Goal: Task Accomplishment & Management: Complete application form

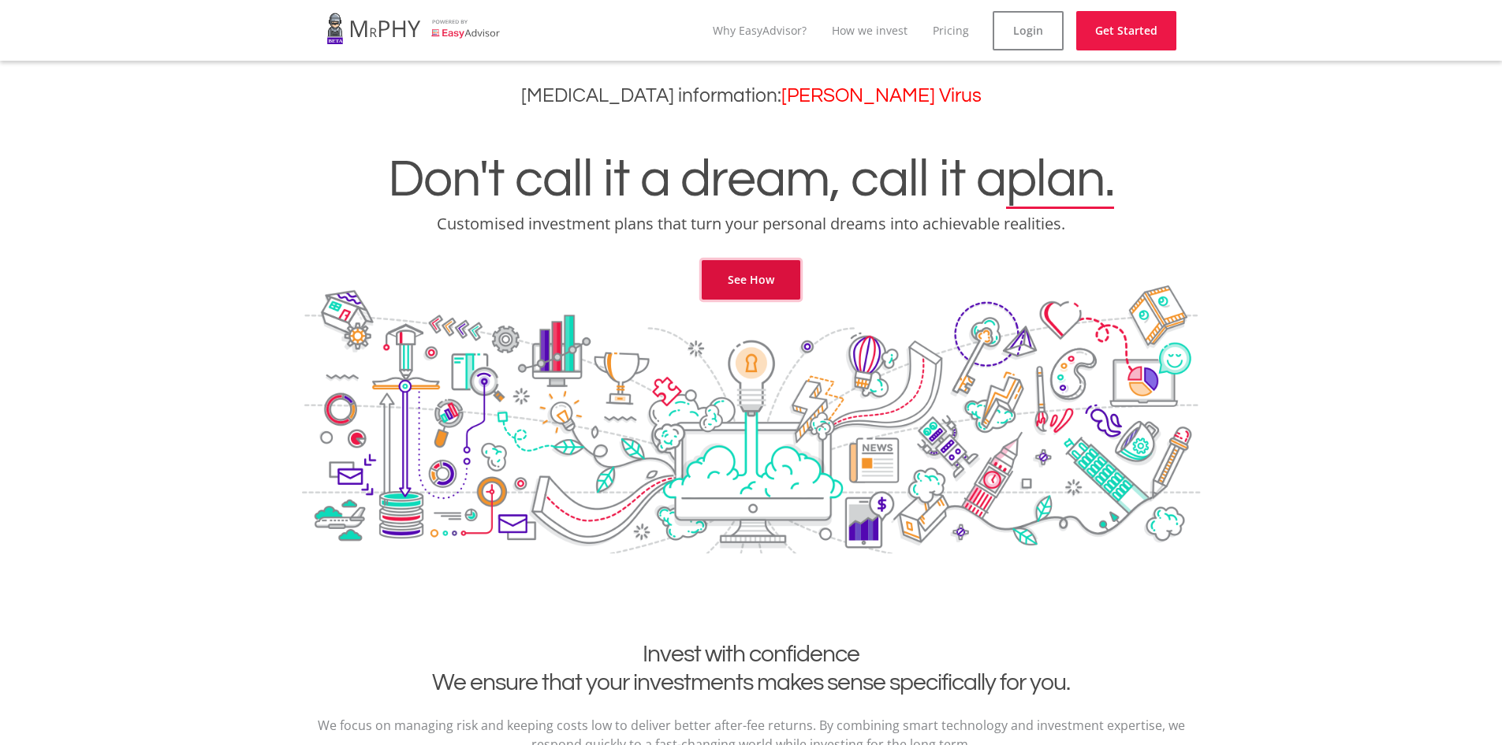
click at [750, 289] on link "See How" at bounding box center [751, 279] width 99 height 39
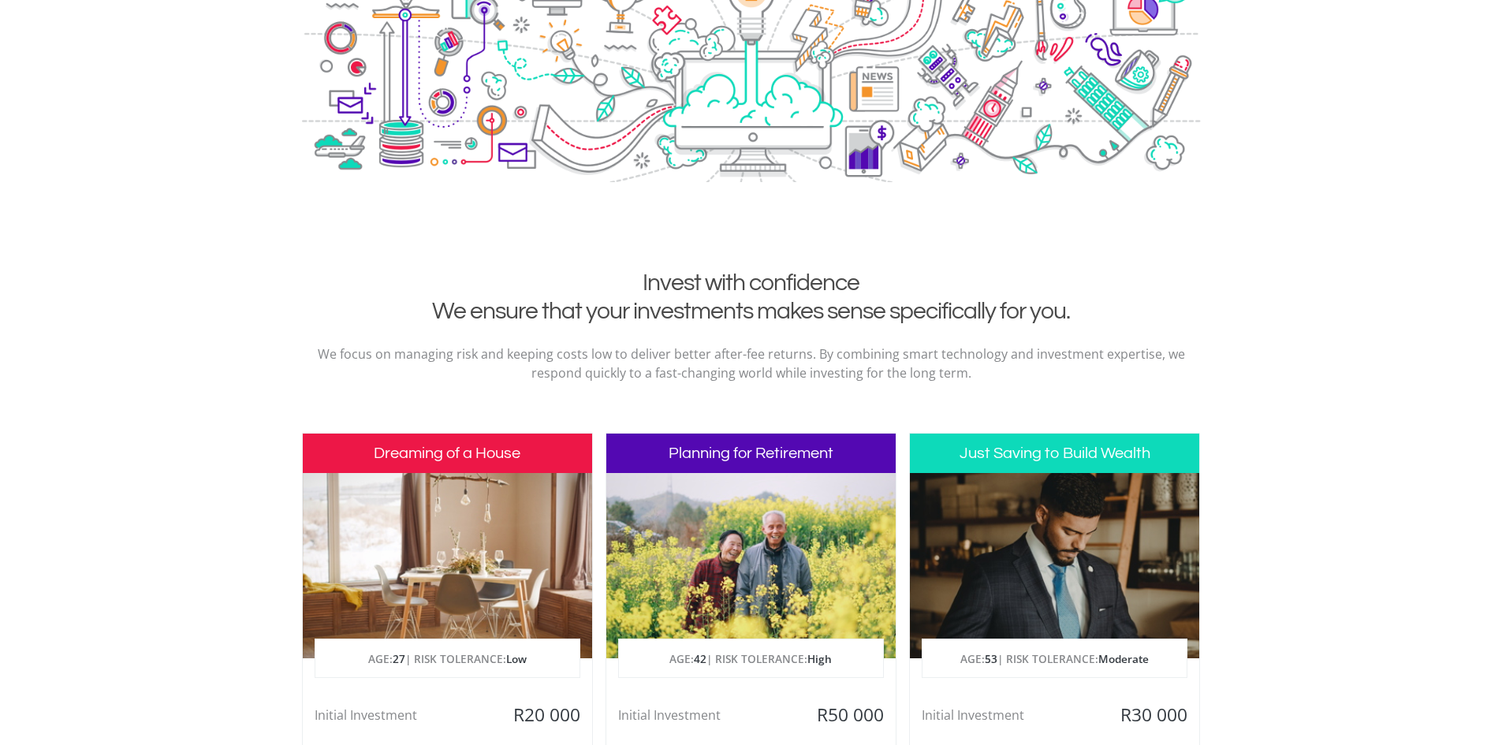
scroll to position [321, 0]
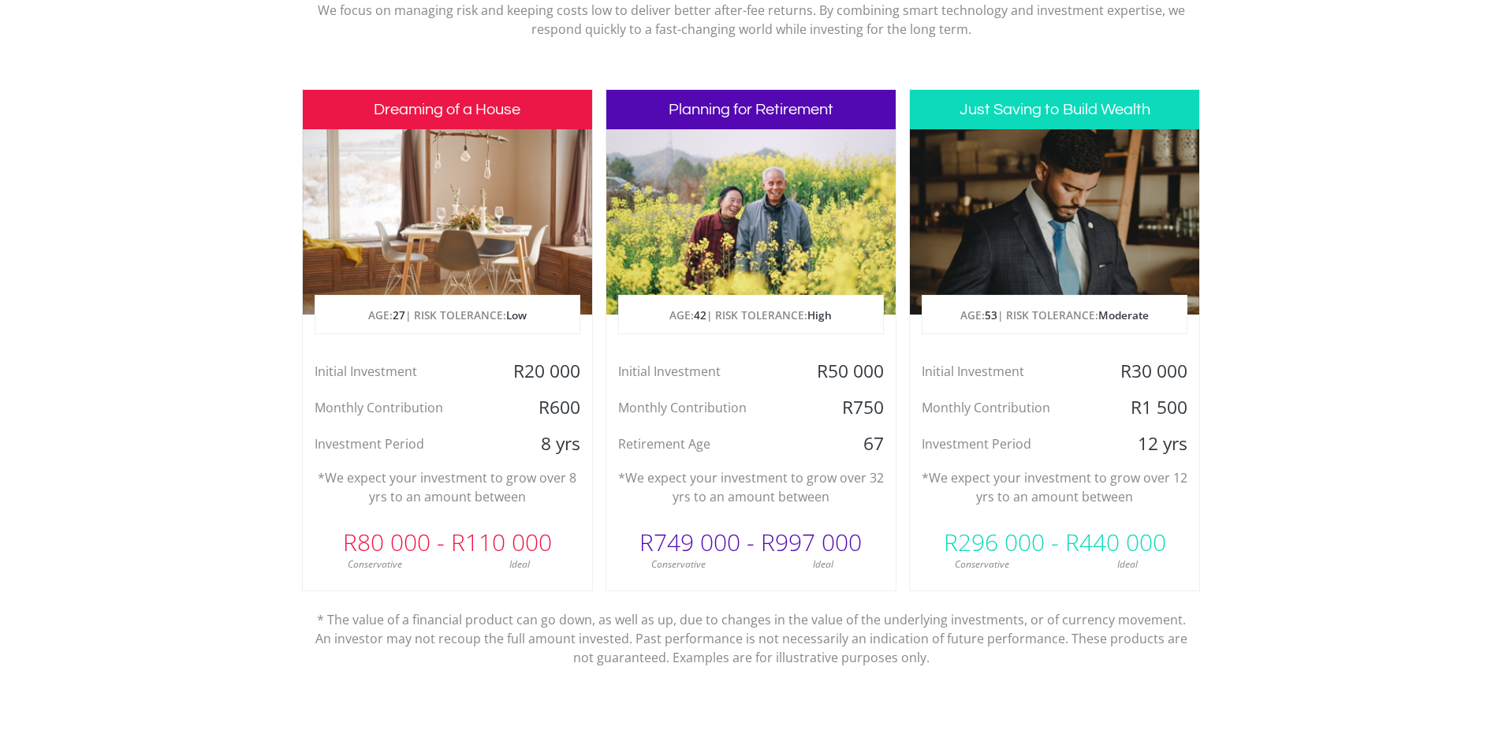
click at [786, 378] on div "Initial Investment" at bounding box center [702, 372] width 193 height 24
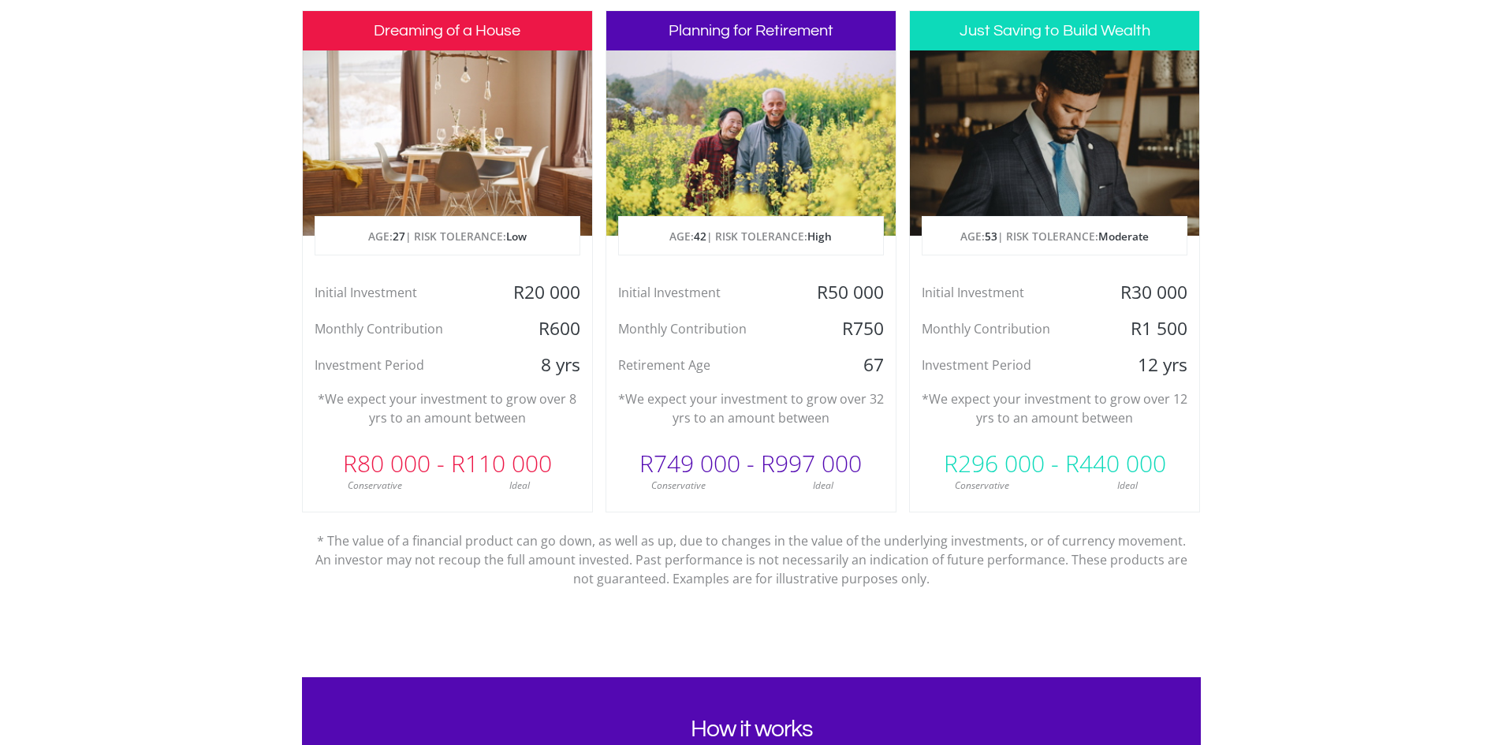
click at [788, 289] on div "Initial Investment" at bounding box center [702, 293] width 193 height 24
click at [763, 461] on div "R749 000 - R997 000" at bounding box center [750, 463] width 289 height 47
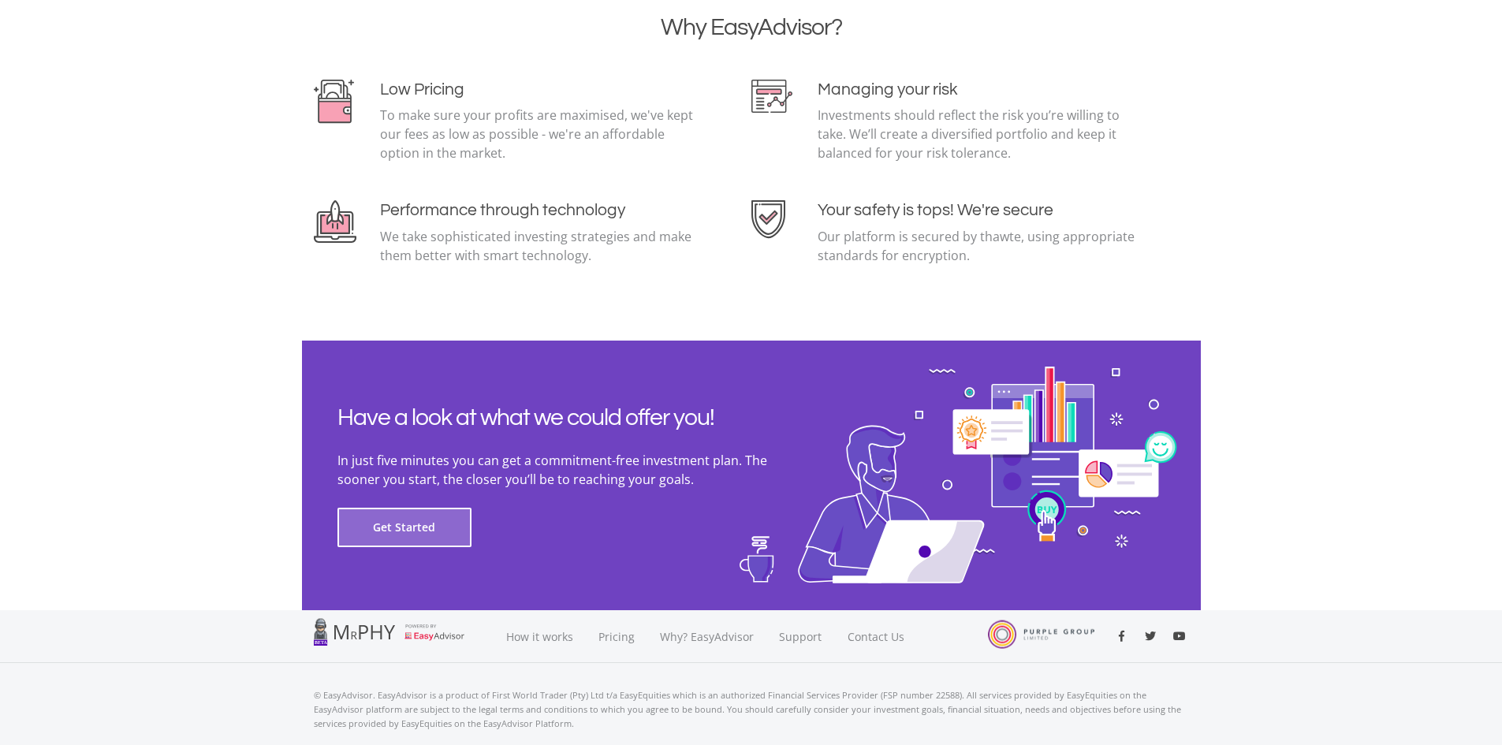
scroll to position [3324, 0]
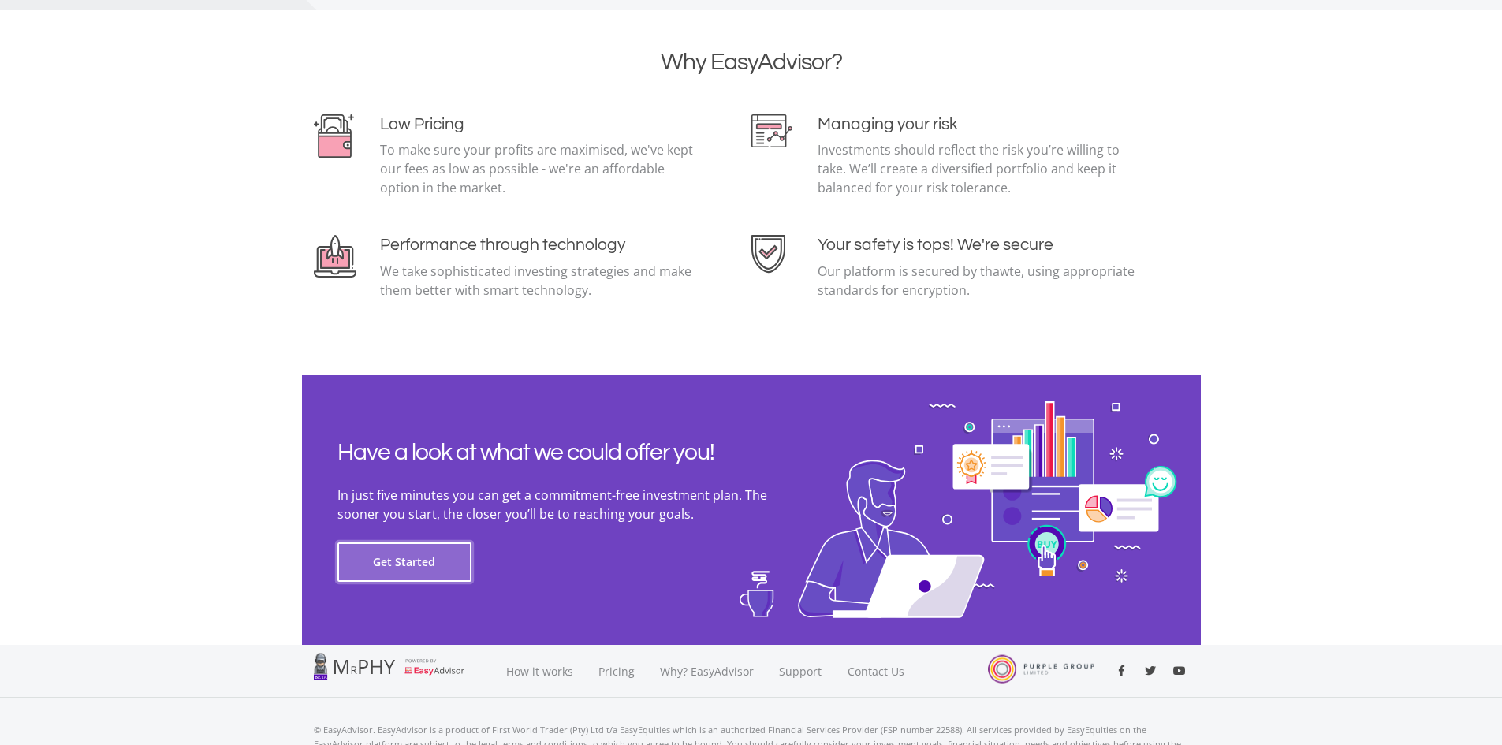
click at [417, 552] on button "Get Started" at bounding box center [404, 562] width 134 height 39
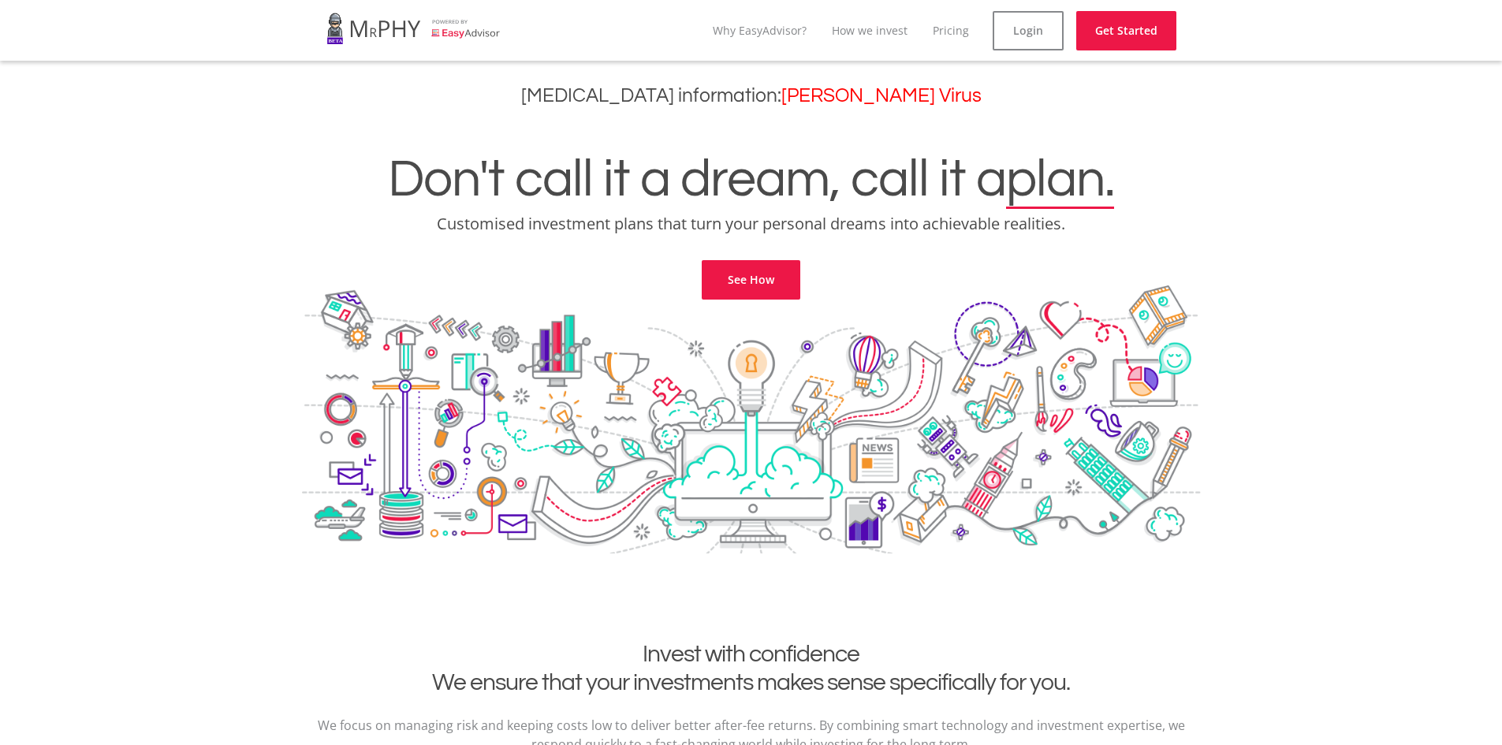
click at [957, 38] on li "Pricing" at bounding box center [951, 30] width 36 height 39
click at [958, 26] on link "Pricing" at bounding box center [951, 30] width 36 height 15
click at [878, 34] on link "How we invest" at bounding box center [883, 30] width 76 height 15
click at [1124, 33] on link "Get Started" at bounding box center [1139, 30] width 100 height 39
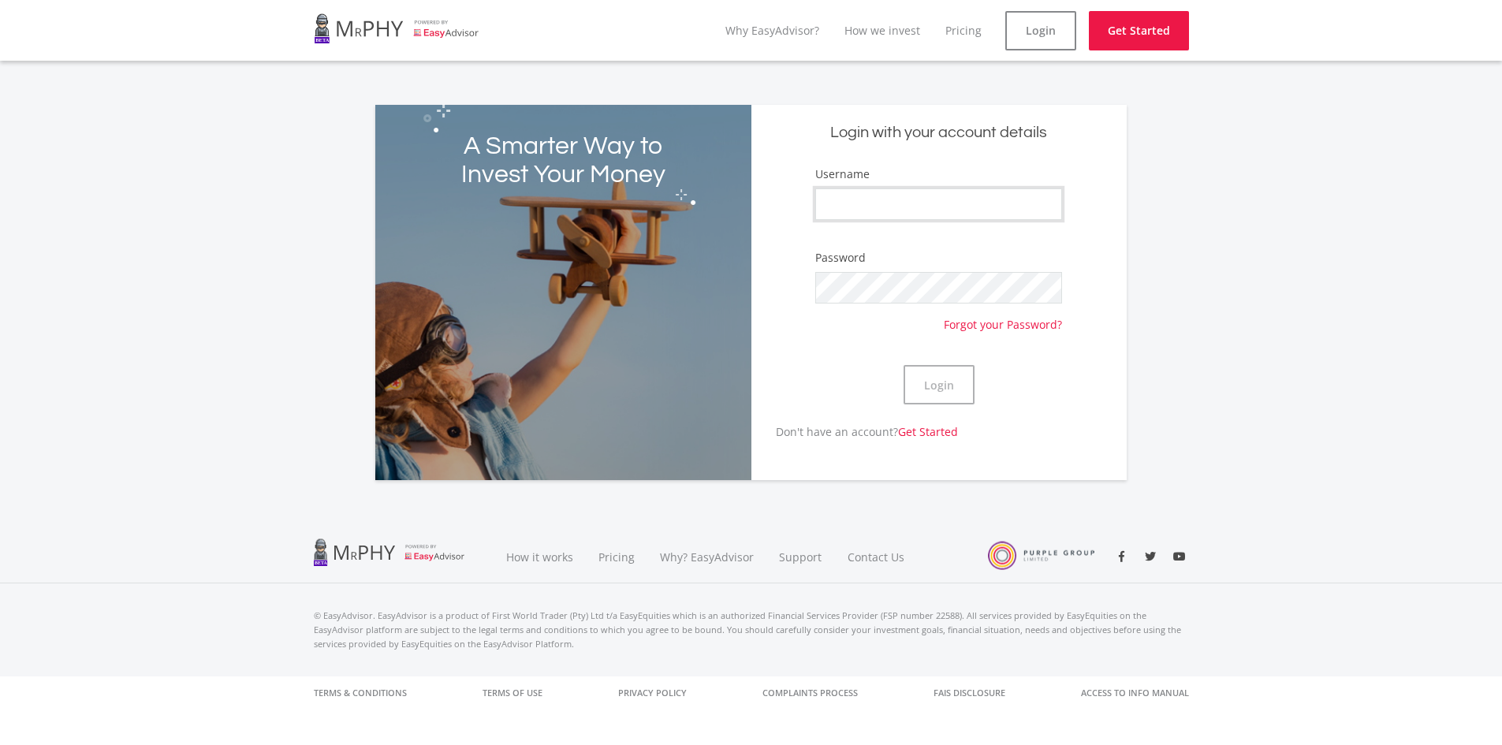
click at [929, 210] on input "Username" at bounding box center [938, 204] width 246 height 32
type input "Jonorixon"
click at [963, 392] on button "Login" at bounding box center [939, 384] width 71 height 39
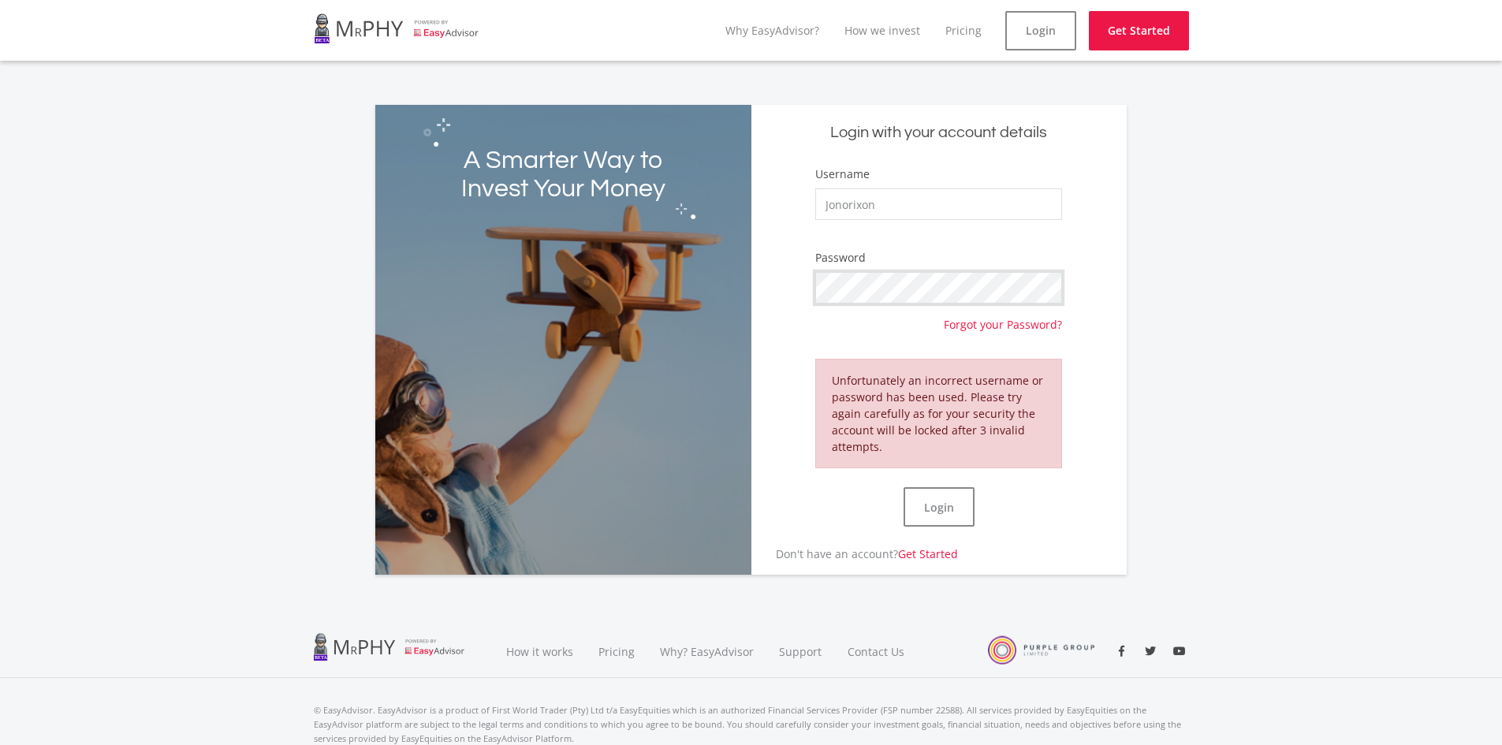
click at [753, 283] on div "Login with your account details Username Jonorixon Password Forgot your Passwor…" at bounding box center [938, 340] width 375 height 470
click at [942, 499] on button "Login" at bounding box center [939, 506] width 71 height 39
click at [937, 550] on link "Get Started" at bounding box center [928, 553] width 60 height 15
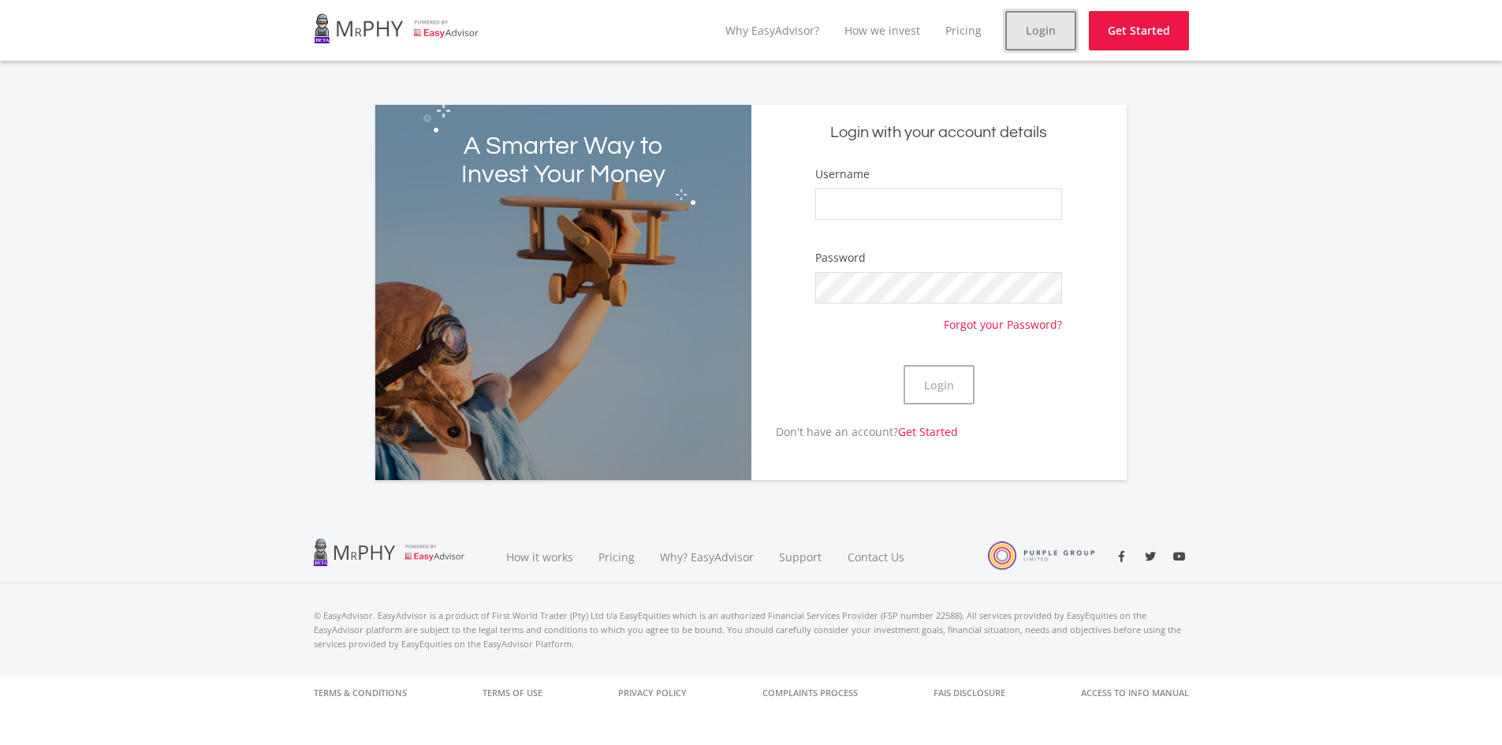
click at [1038, 35] on link "Login" at bounding box center [1040, 30] width 71 height 39
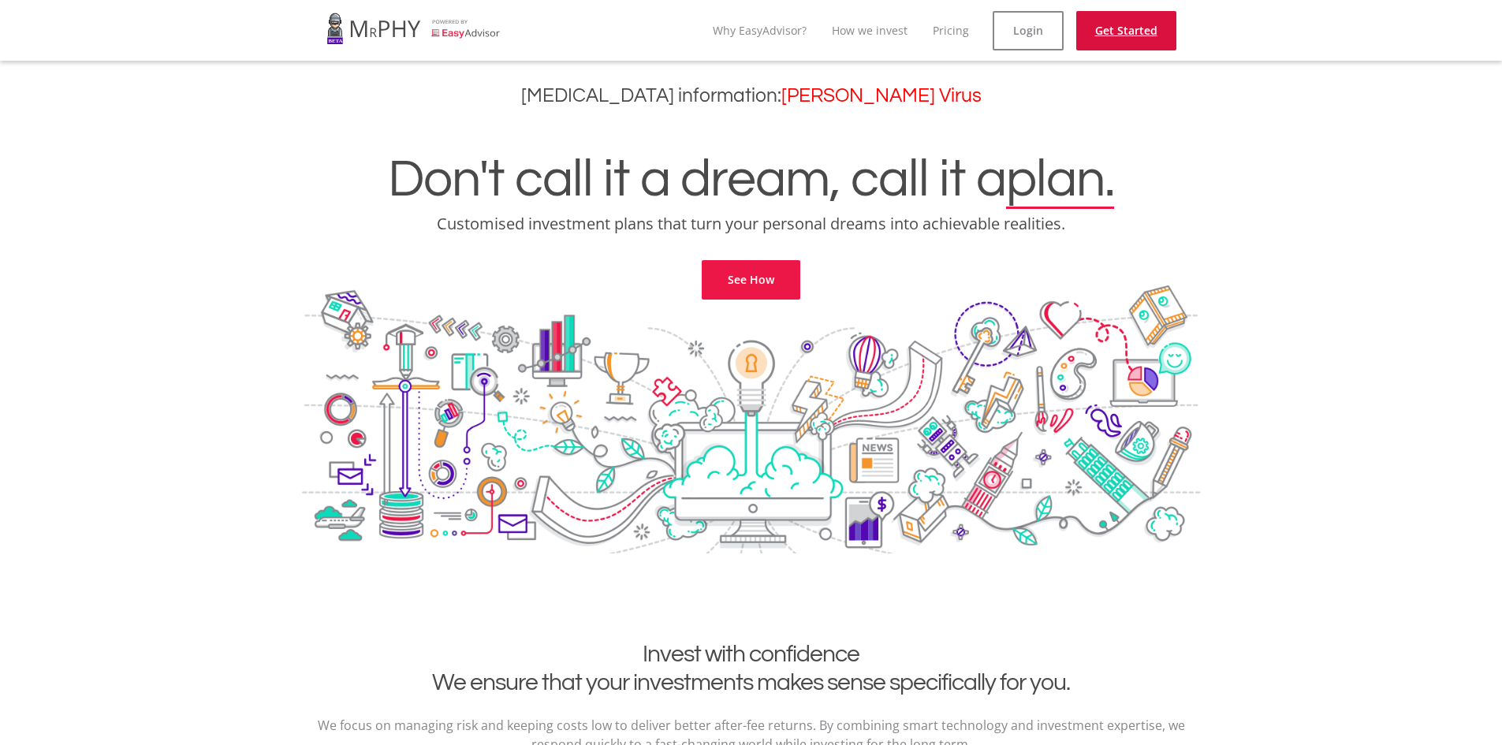
click at [1123, 21] on link "Get Started" at bounding box center [1126, 30] width 100 height 39
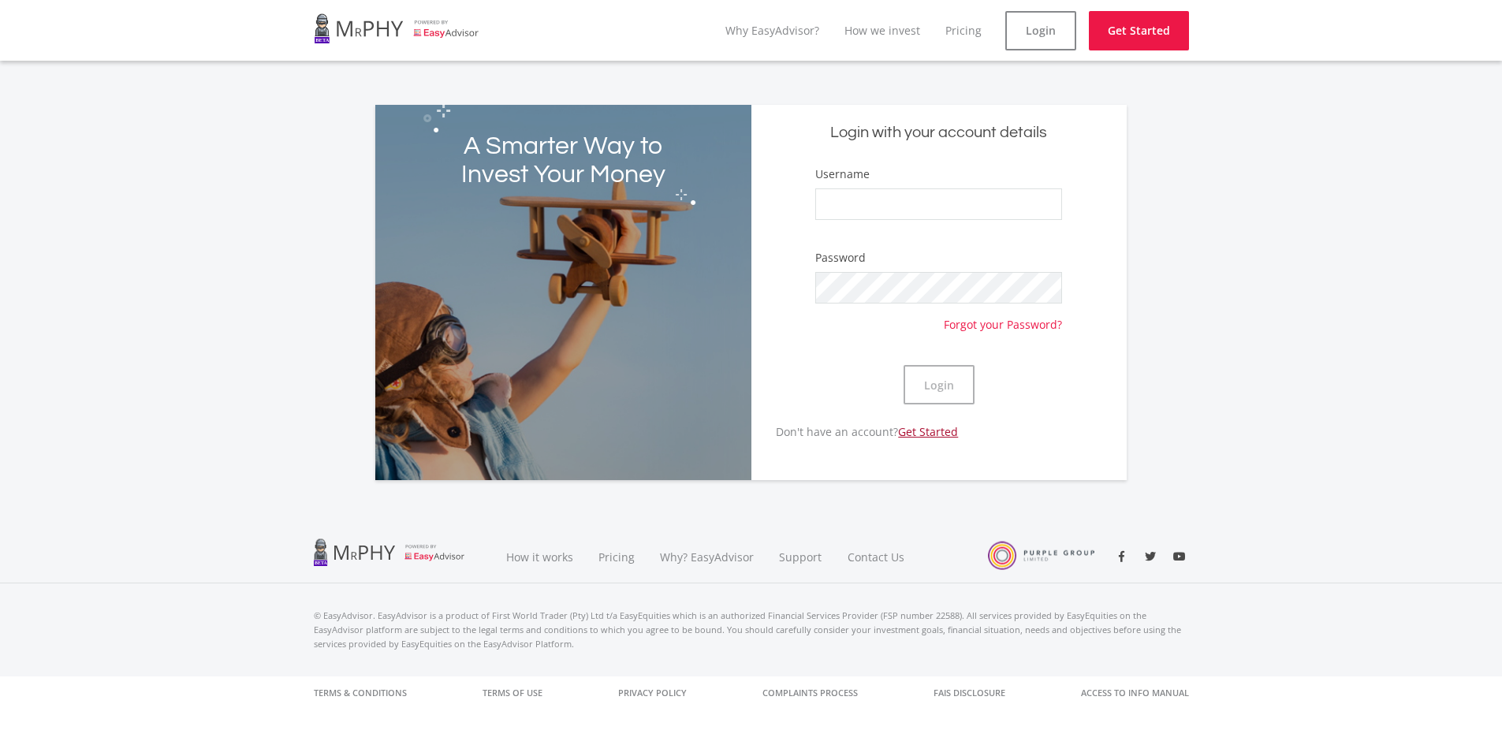
click at [922, 424] on link "Get Started" at bounding box center [928, 431] width 60 height 15
click at [983, 331] on link "Forgot your Password?" at bounding box center [1003, 318] width 118 height 29
click at [848, 197] on input "Username" at bounding box center [938, 204] width 246 height 32
type input "Jonorixon"
click at [939, 378] on button "Login" at bounding box center [939, 384] width 71 height 39
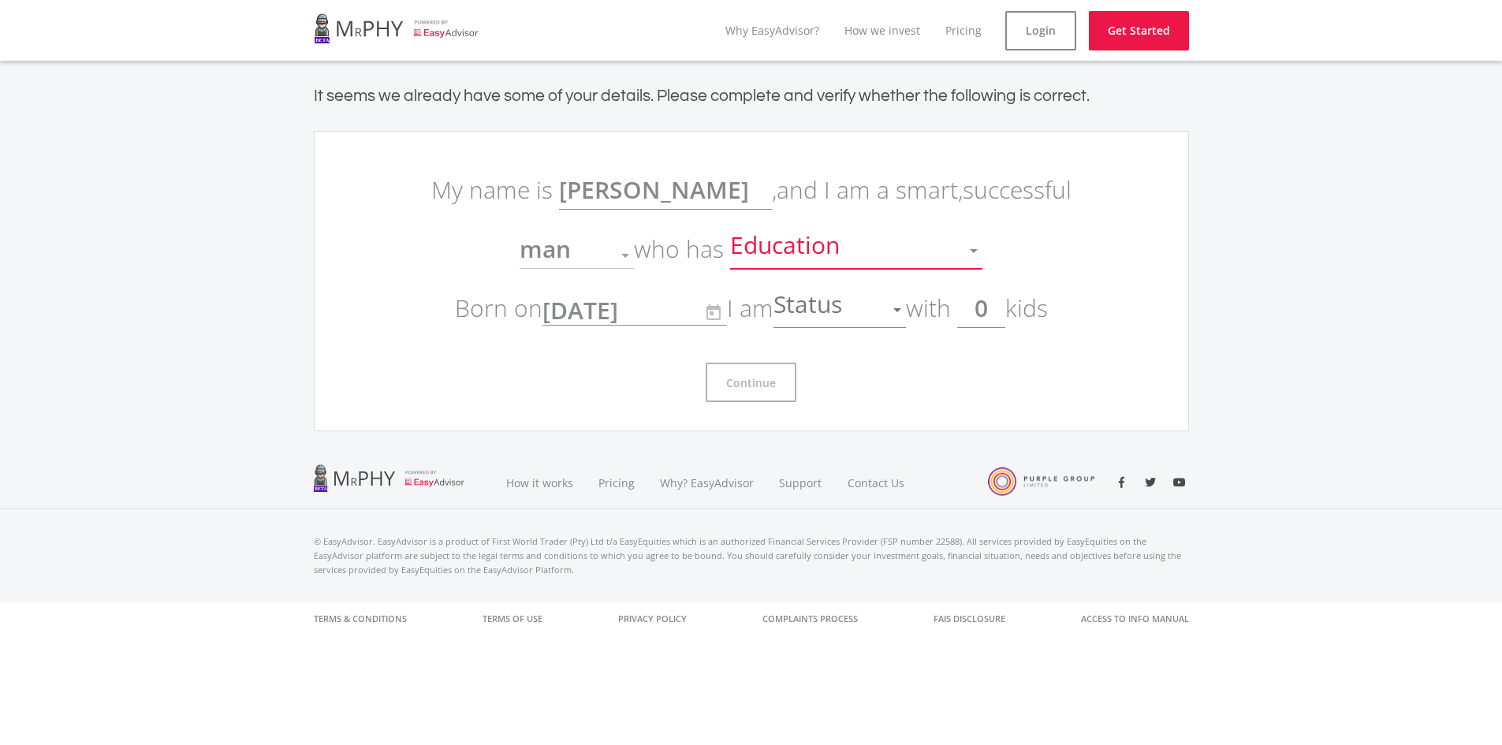
click at [975, 252] on div at bounding box center [974, 251] width 8 height 4
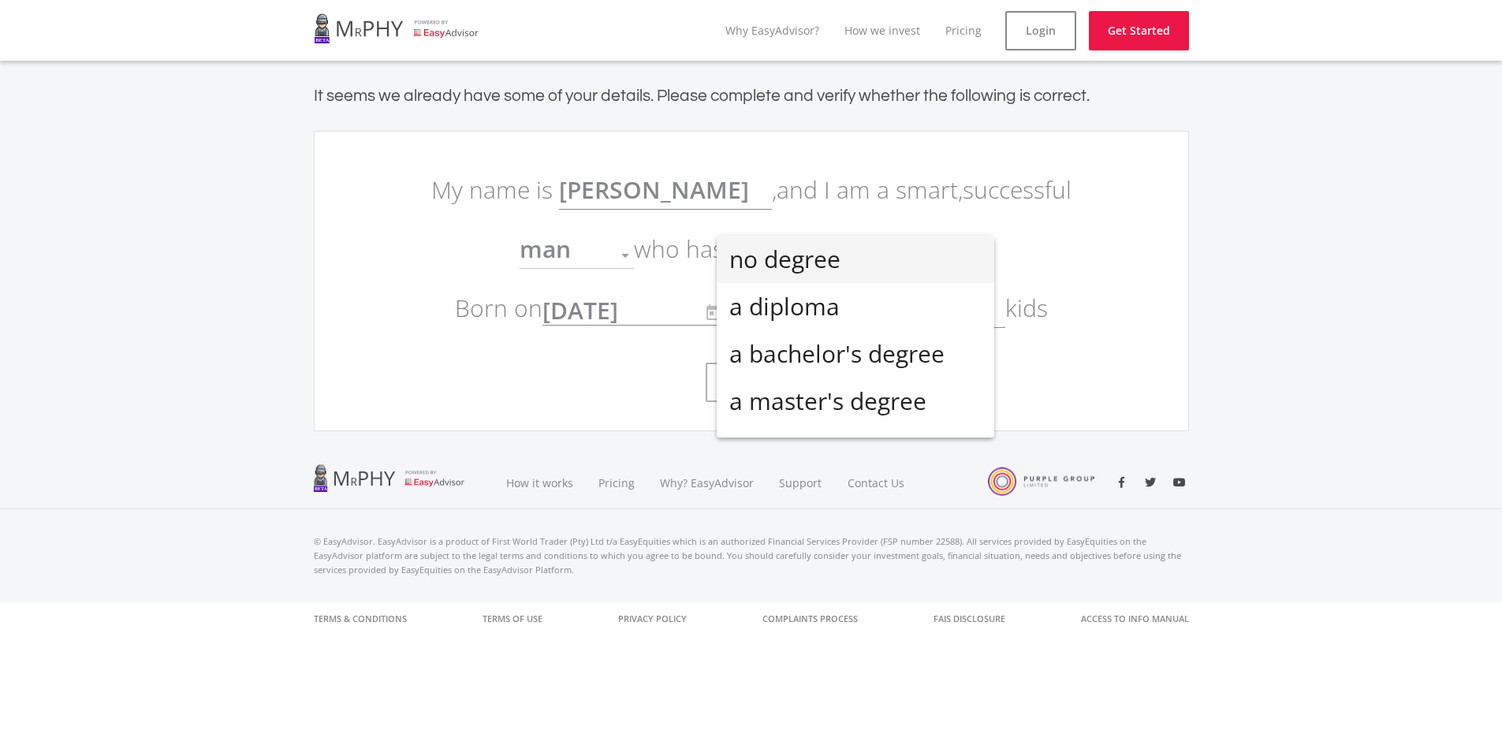
click at [902, 265] on span "no degree" at bounding box center [855, 259] width 252 height 47
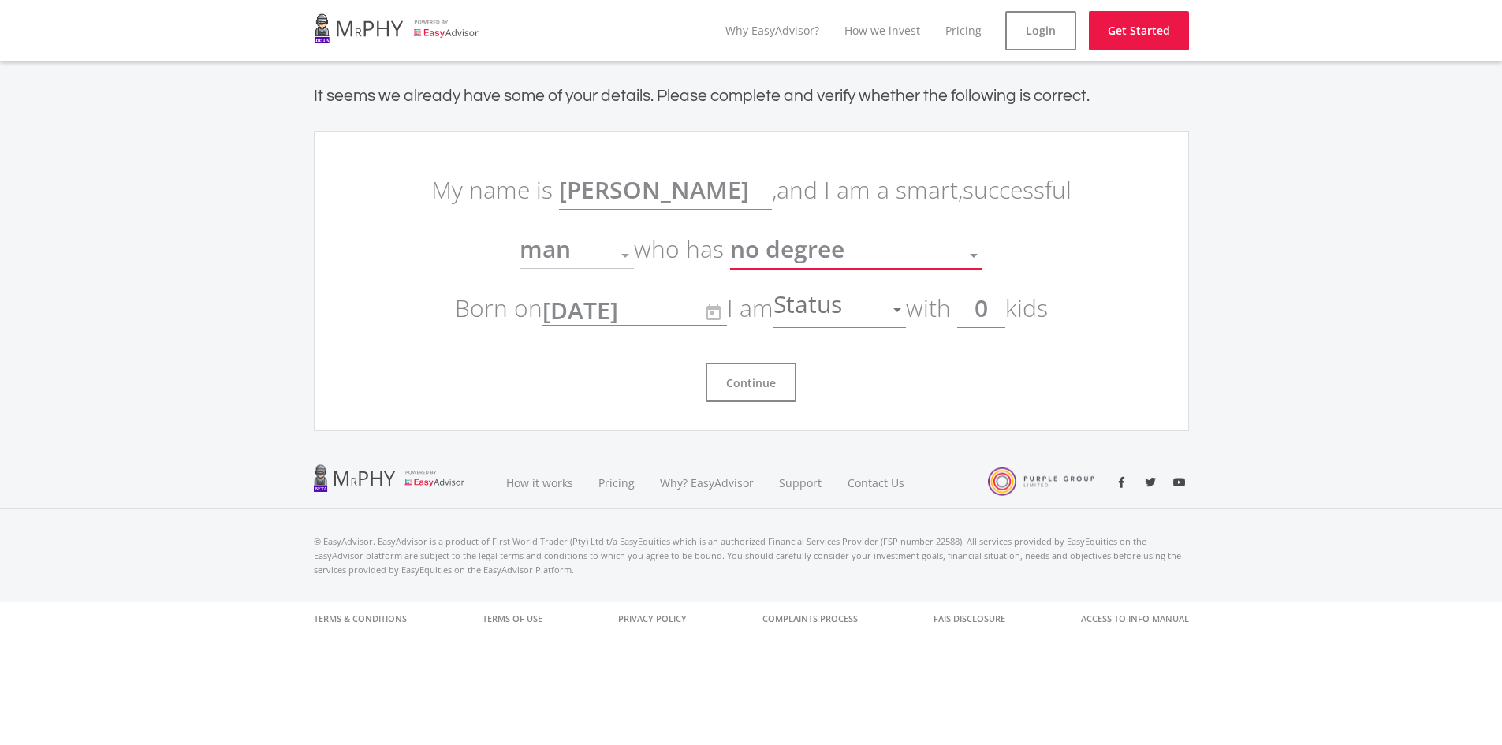
click at [897, 301] on div at bounding box center [897, 310] width 30 height 30
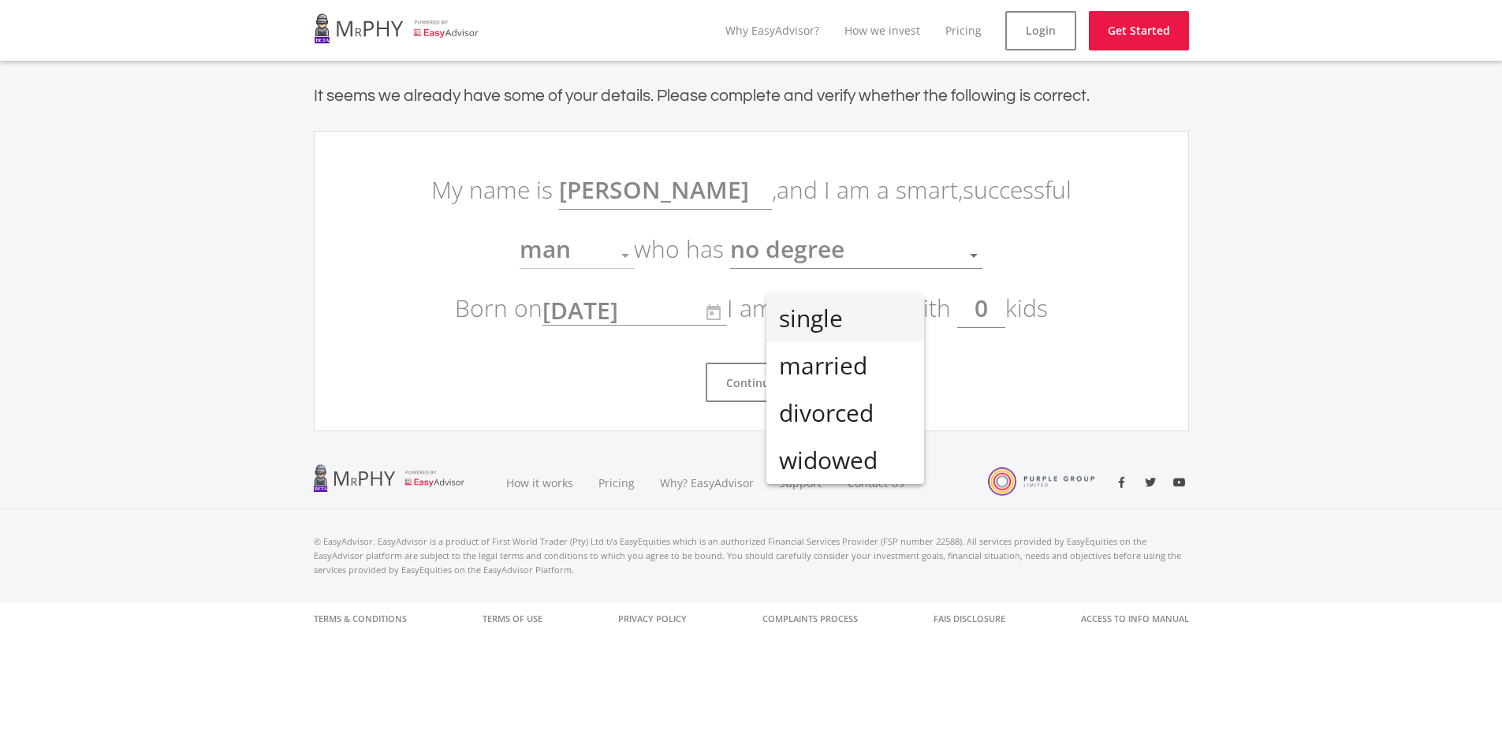
click at [882, 311] on span "single" at bounding box center [845, 318] width 132 height 47
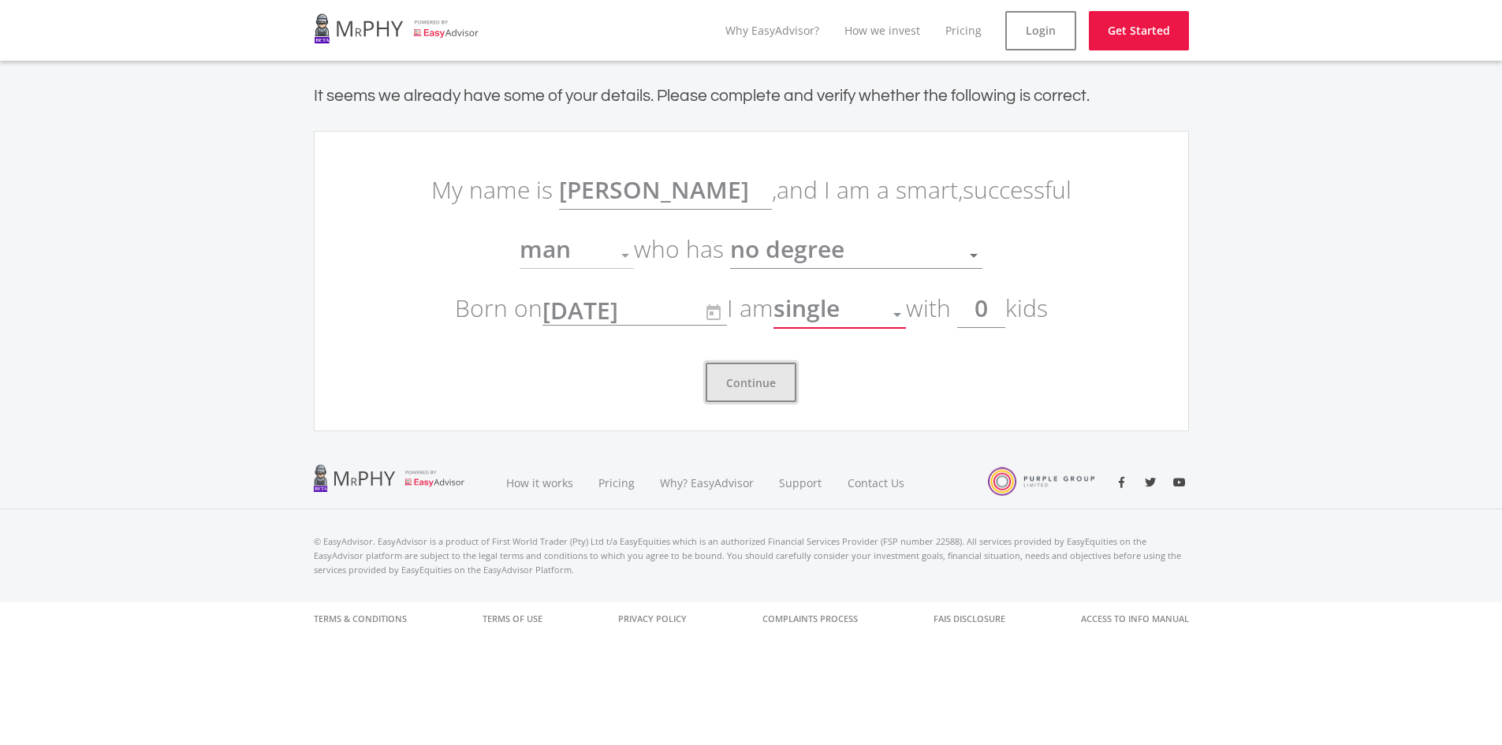
click at [752, 382] on button "Continue" at bounding box center [751, 382] width 91 height 39
click at [762, 382] on button "Continue" at bounding box center [751, 382] width 91 height 39
click at [995, 319] on input "0" at bounding box center [981, 308] width 48 height 39
click at [861, 393] on div "Continue" at bounding box center [751, 376] width 662 height 52
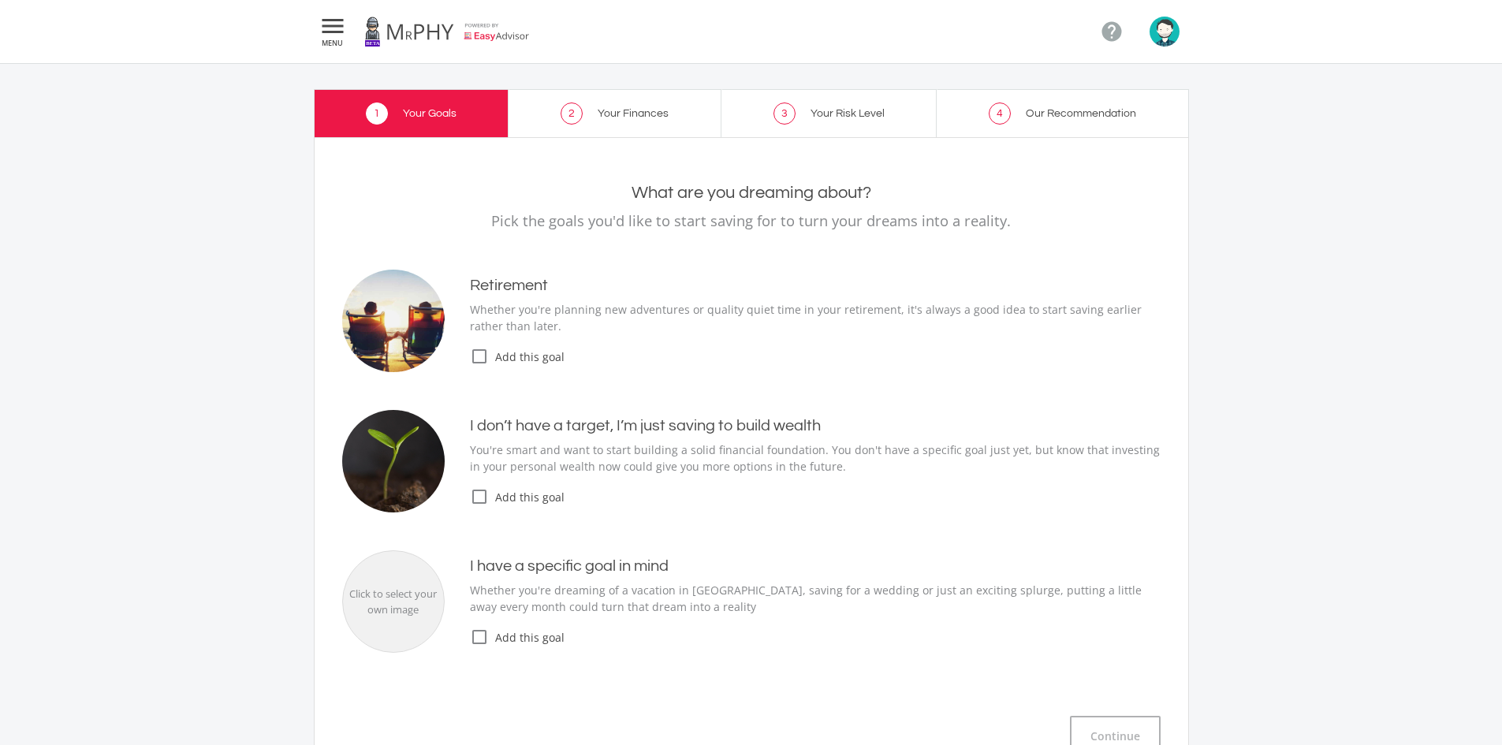
click at [480, 496] on icon "check_box_outline_blank" at bounding box center [479, 496] width 19 height 19
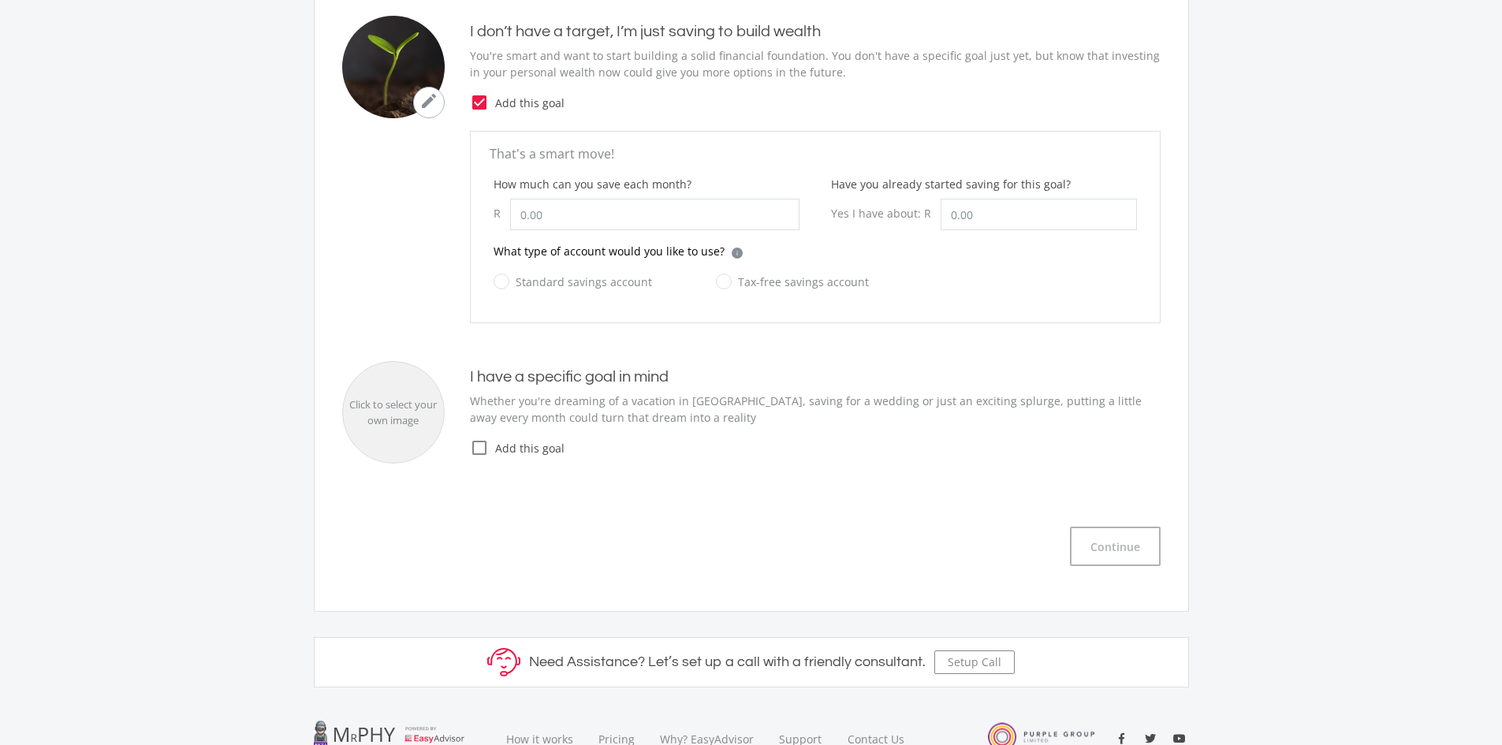
click at [476, 447] on icon "check_box_outline_blank" at bounding box center [479, 447] width 19 height 19
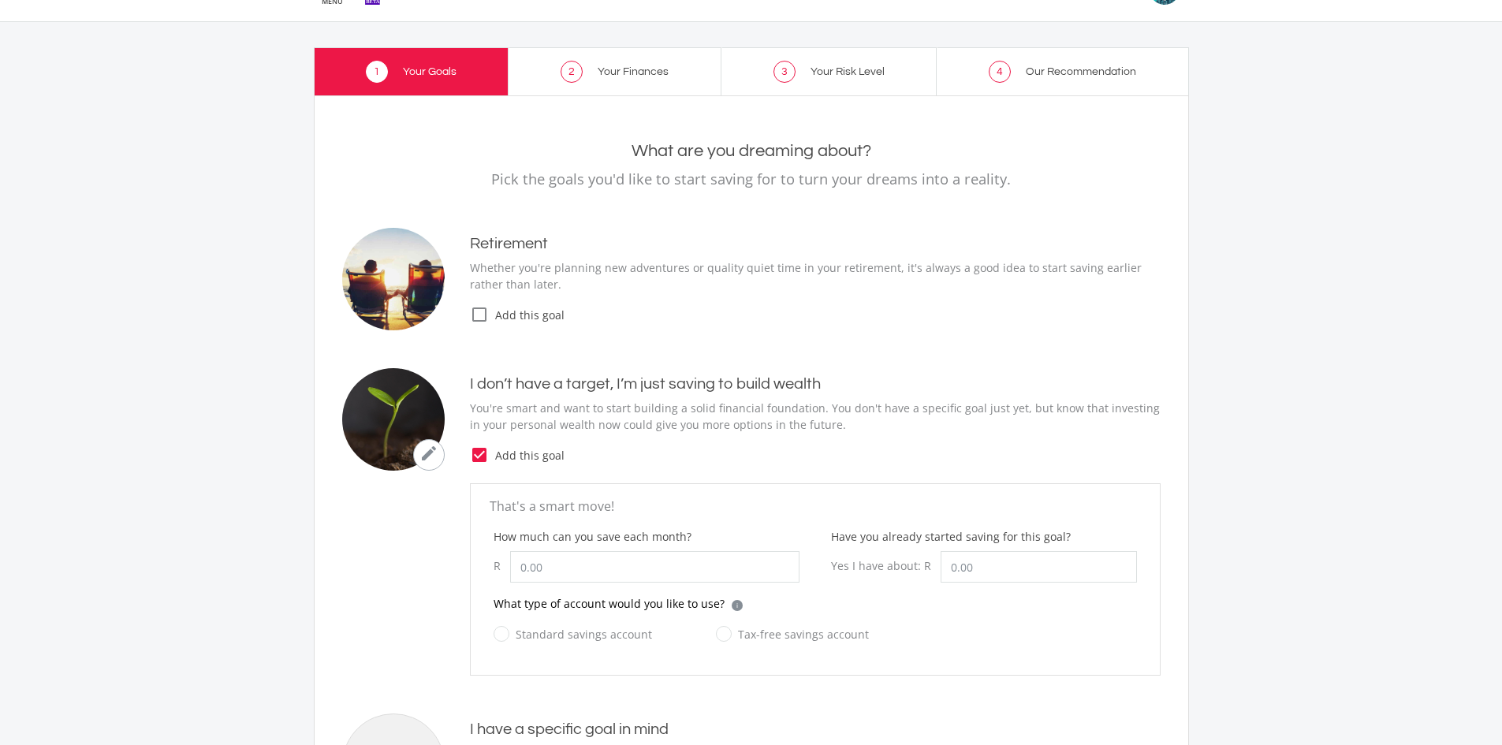
scroll to position [79, 0]
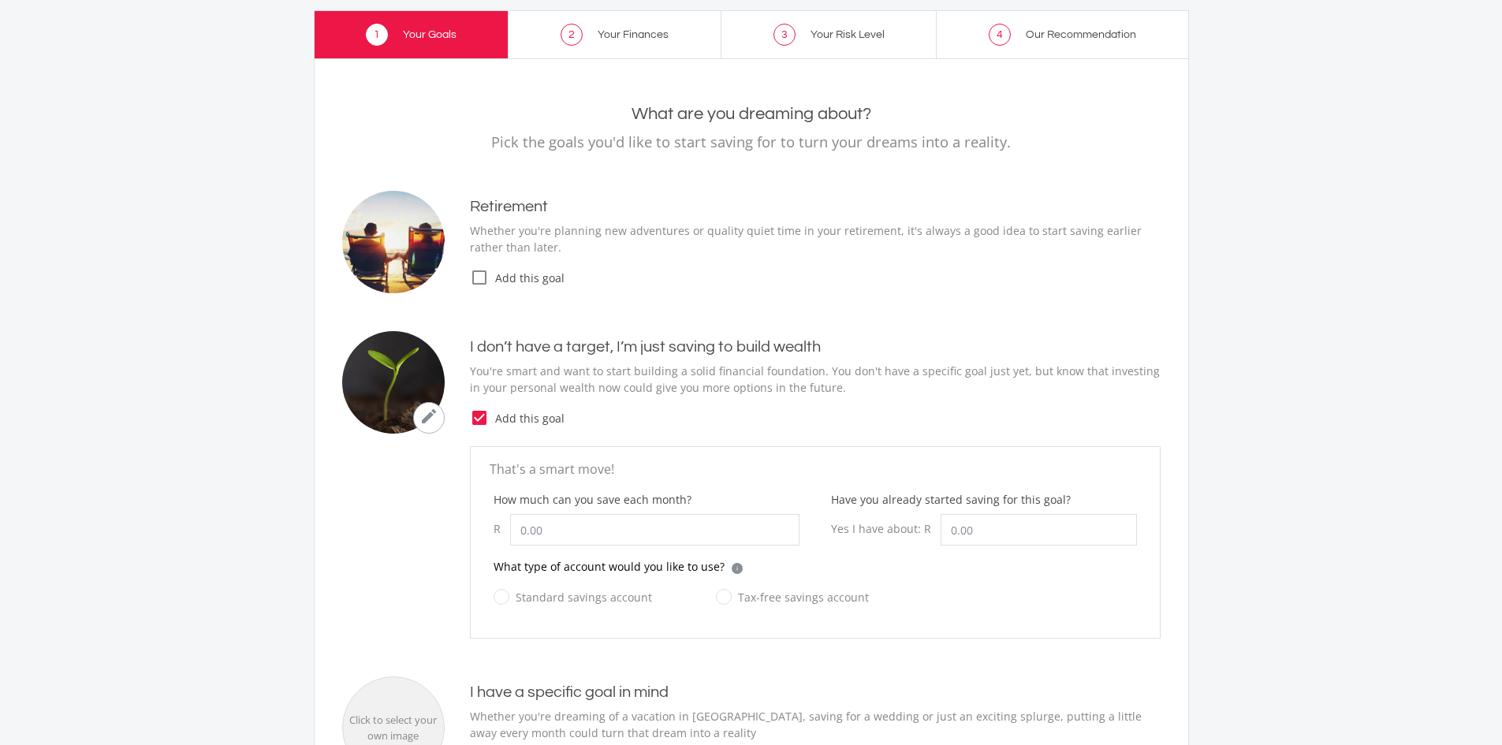
click at [475, 274] on icon "check_box_outline_blank" at bounding box center [479, 277] width 19 height 19
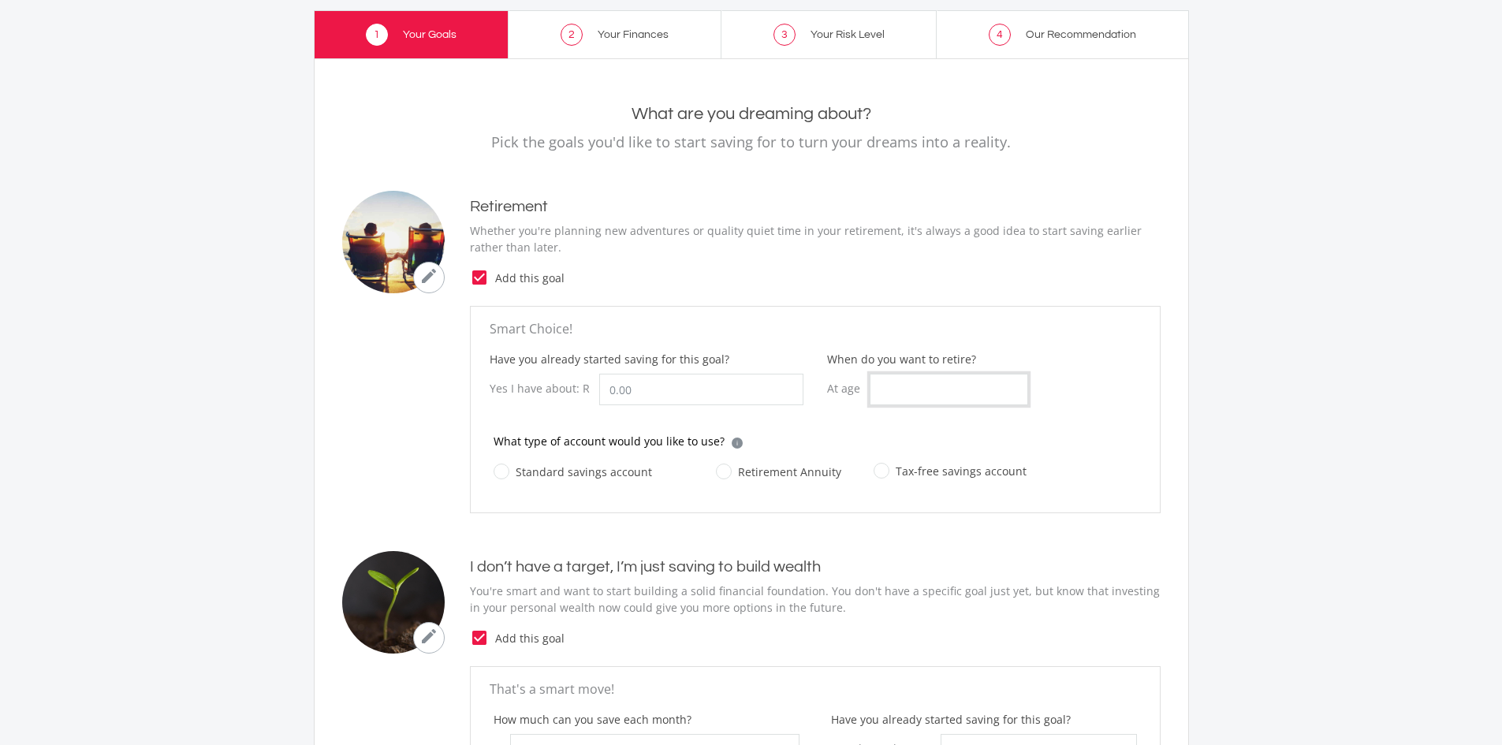
click at [873, 386] on input "When do you want to retire?" at bounding box center [949, 390] width 158 height 32
type input "50"
click at [876, 468] on label "Tax-free savings account" at bounding box center [950, 471] width 153 height 20
click at [876, 468] on input "Tax-free savings account" at bounding box center [934, 480] width 153 height 32
radio input "true"
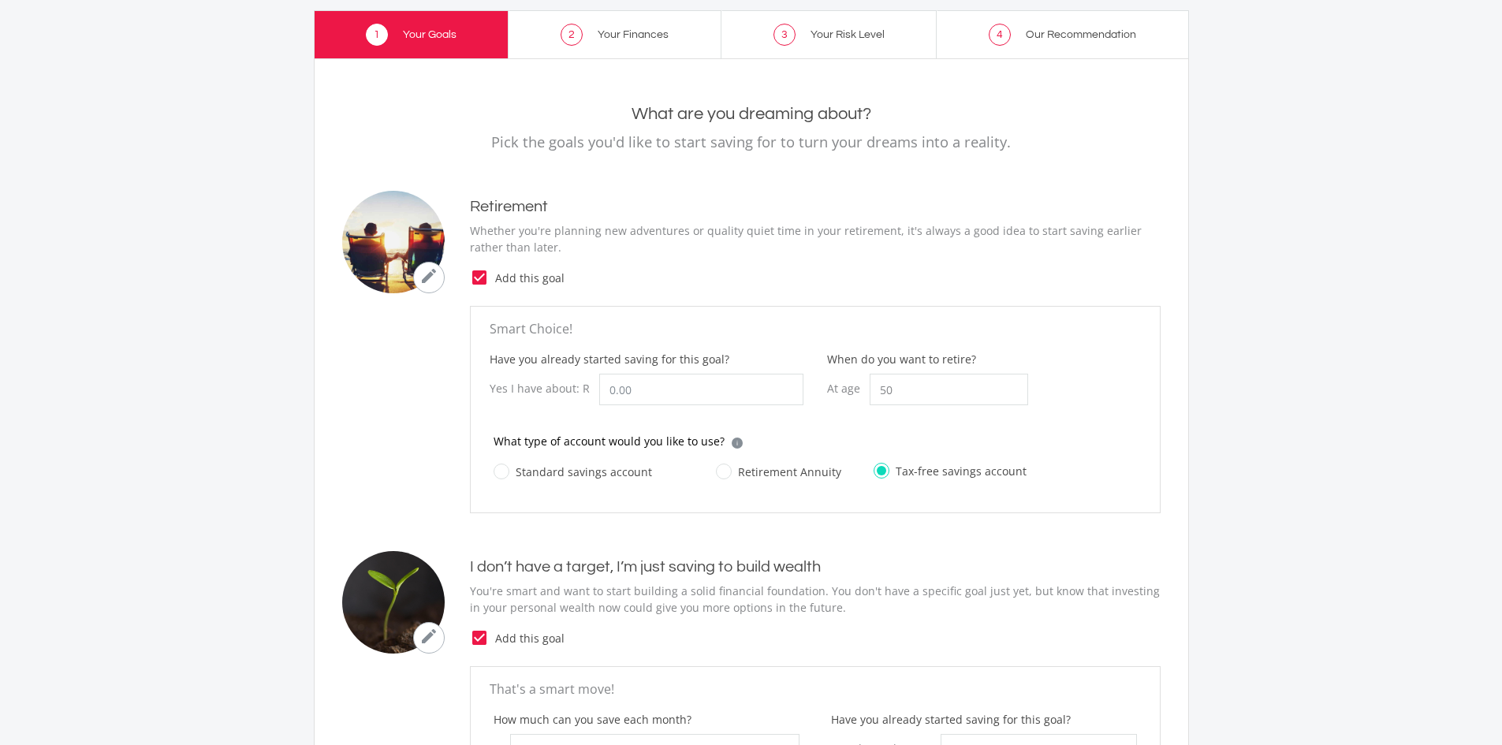
click at [505, 468] on label "Standard savings account" at bounding box center [573, 472] width 158 height 20
click at [505, 468] on input "Standard savings account" at bounding box center [557, 481] width 158 height 32
radio input "true"
click at [874, 470] on label "Tax-free savings account" at bounding box center [950, 471] width 153 height 20
click at [874, 470] on input "Tax-free savings account" at bounding box center [934, 480] width 153 height 32
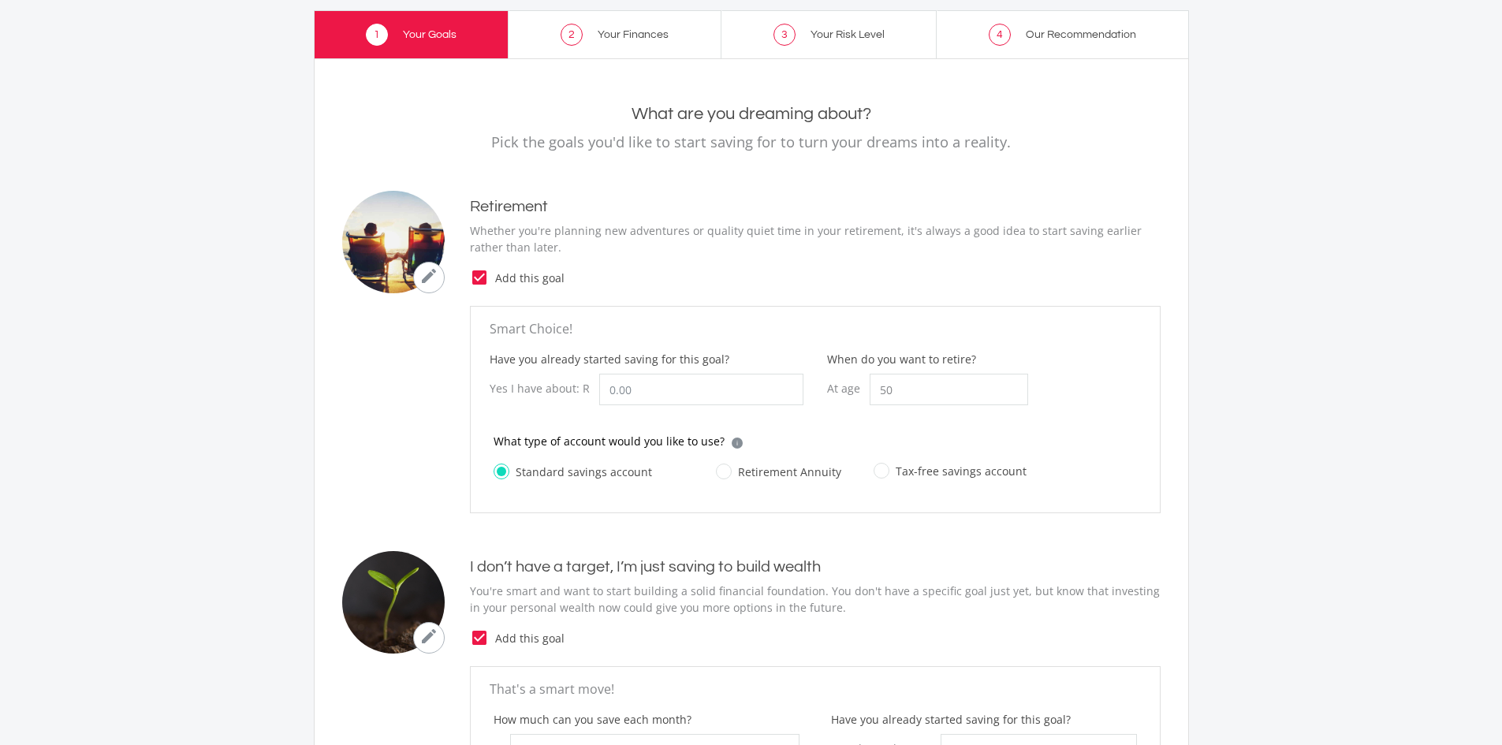
radio input "true"
radio input "false"
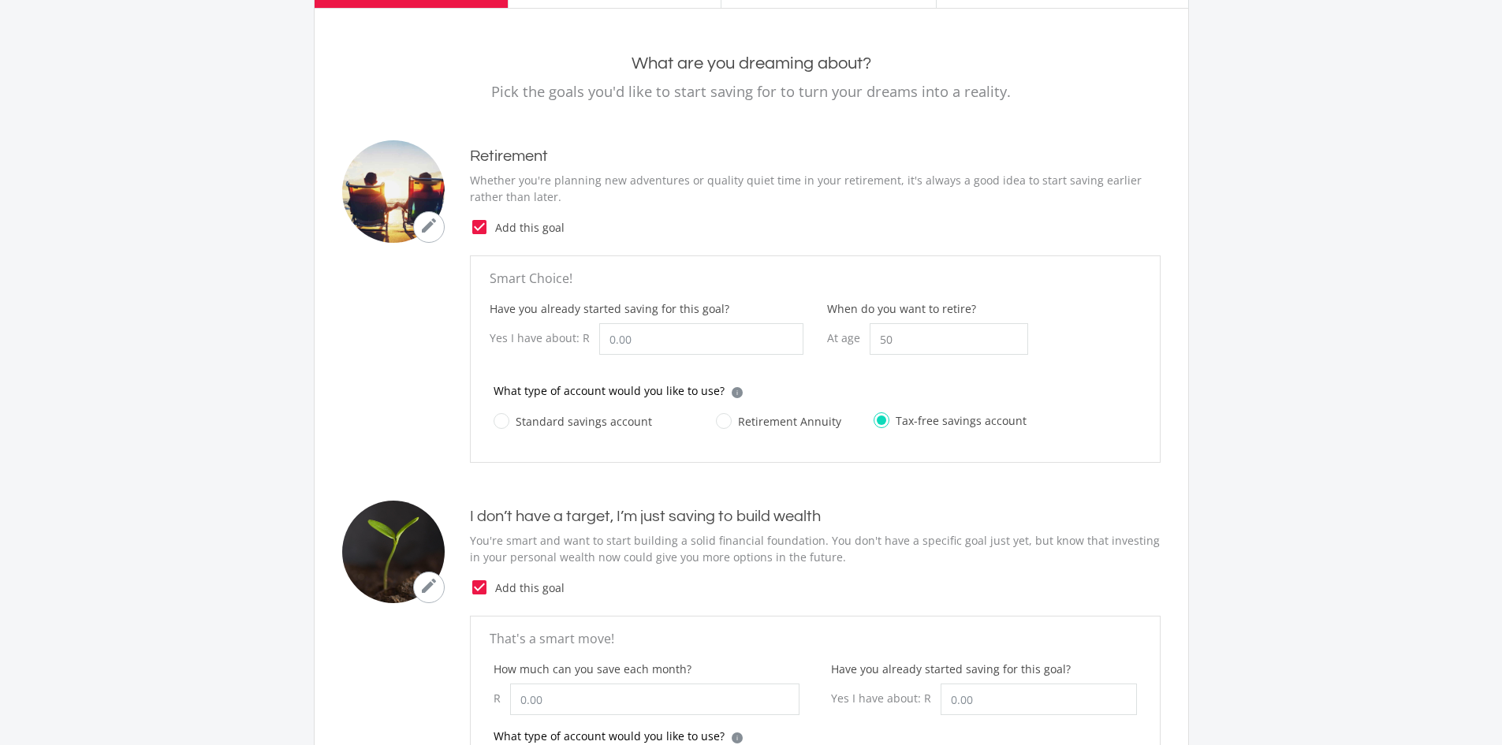
scroll to position [158, 0]
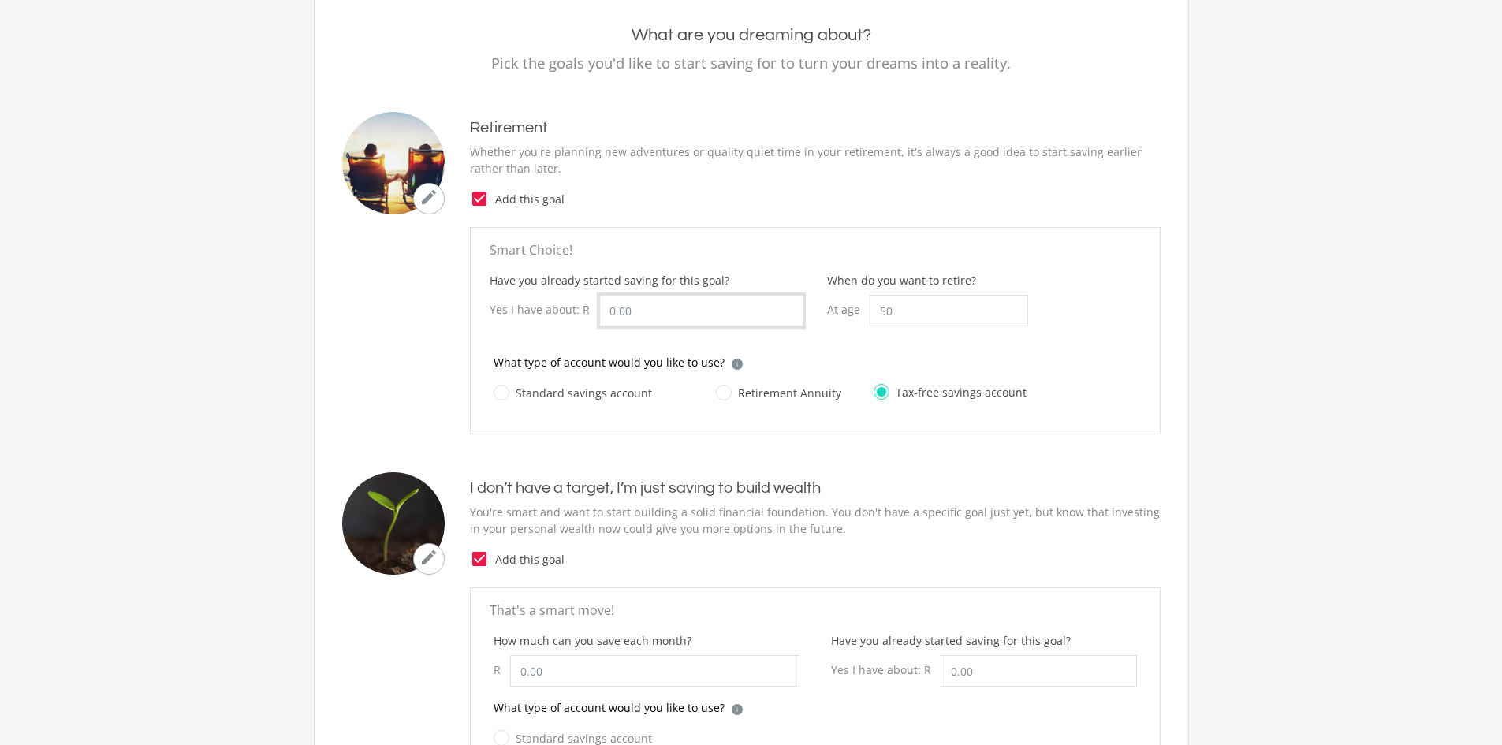
click at [685, 309] on input "Have you already started saving for this goal?" at bounding box center [701, 311] width 204 height 32
type input "4,000.00"
click at [847, 348] on div "When do you want to retire? At age 50" at bounding box center [927, 313] width 225 height 82
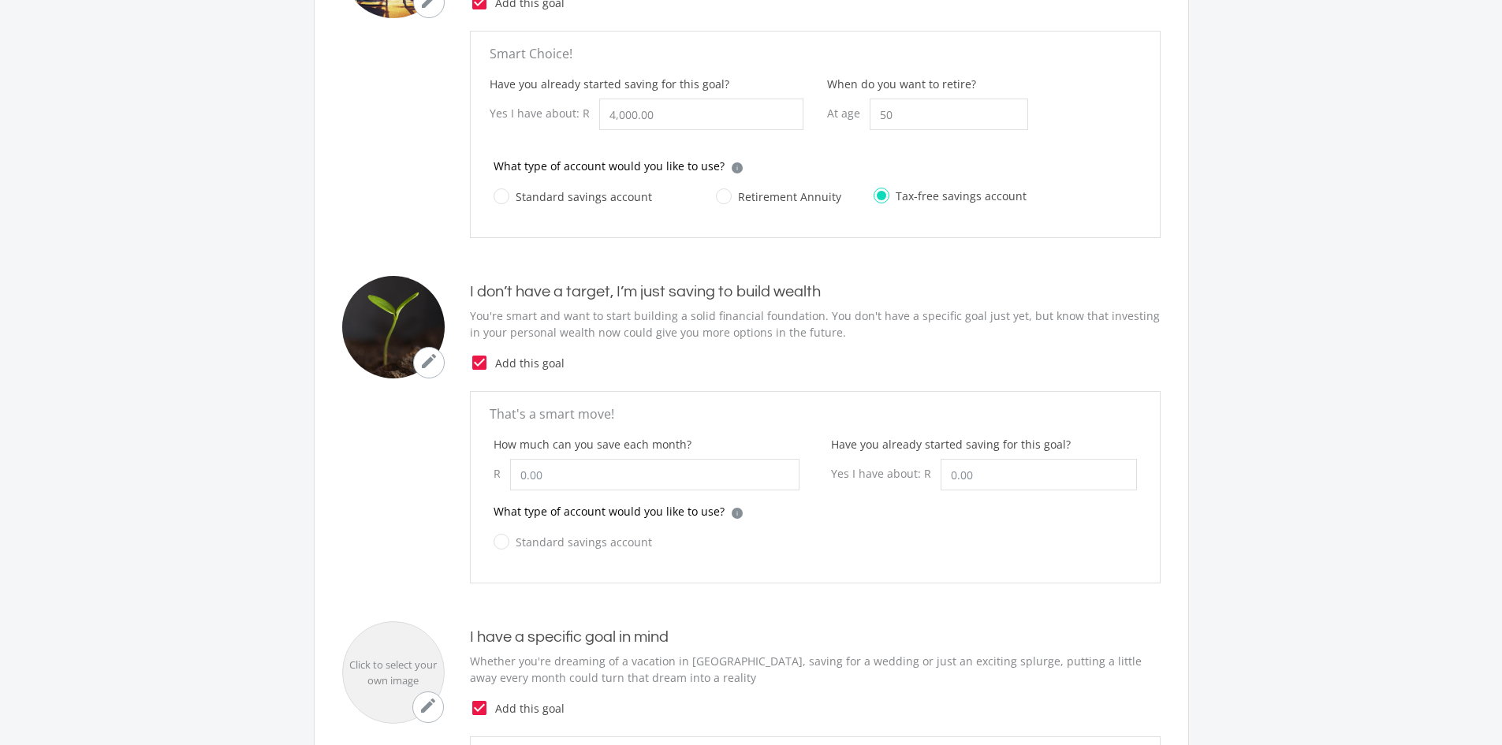
scroll to position [473, 0]
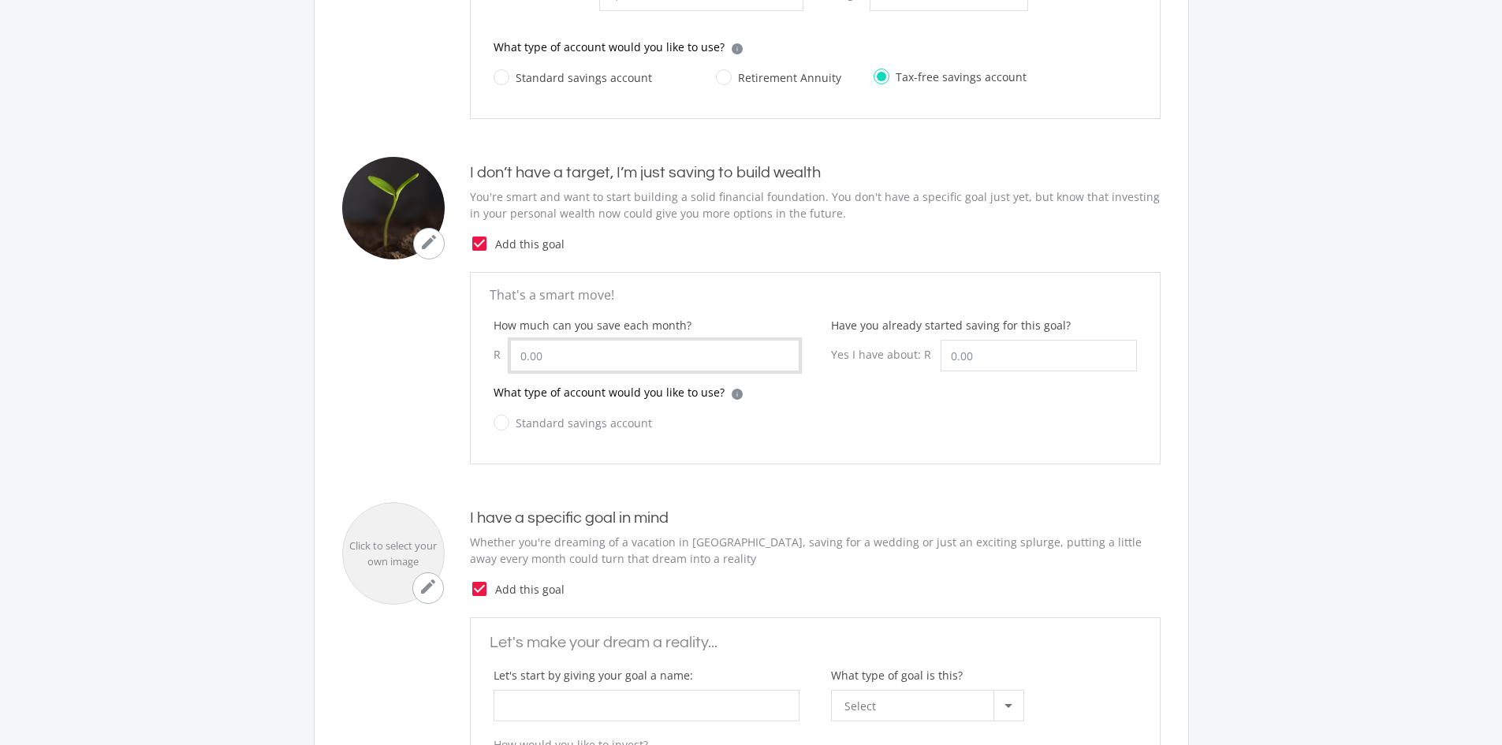
click at [579, 355] on input "How much can you save each month?" at bounding box center [654, 356] width 289 height 32
type input "4"
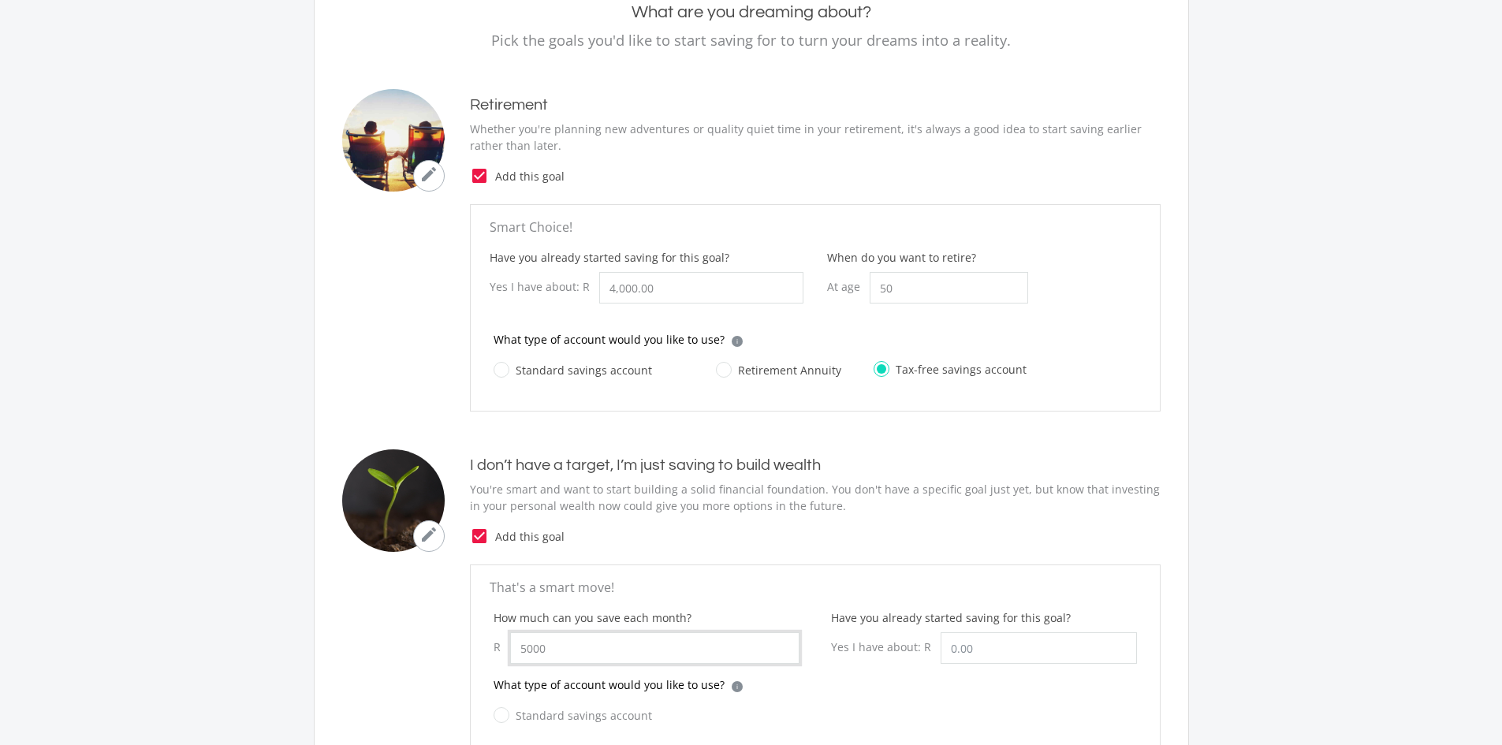
scroll to position [158, 0]
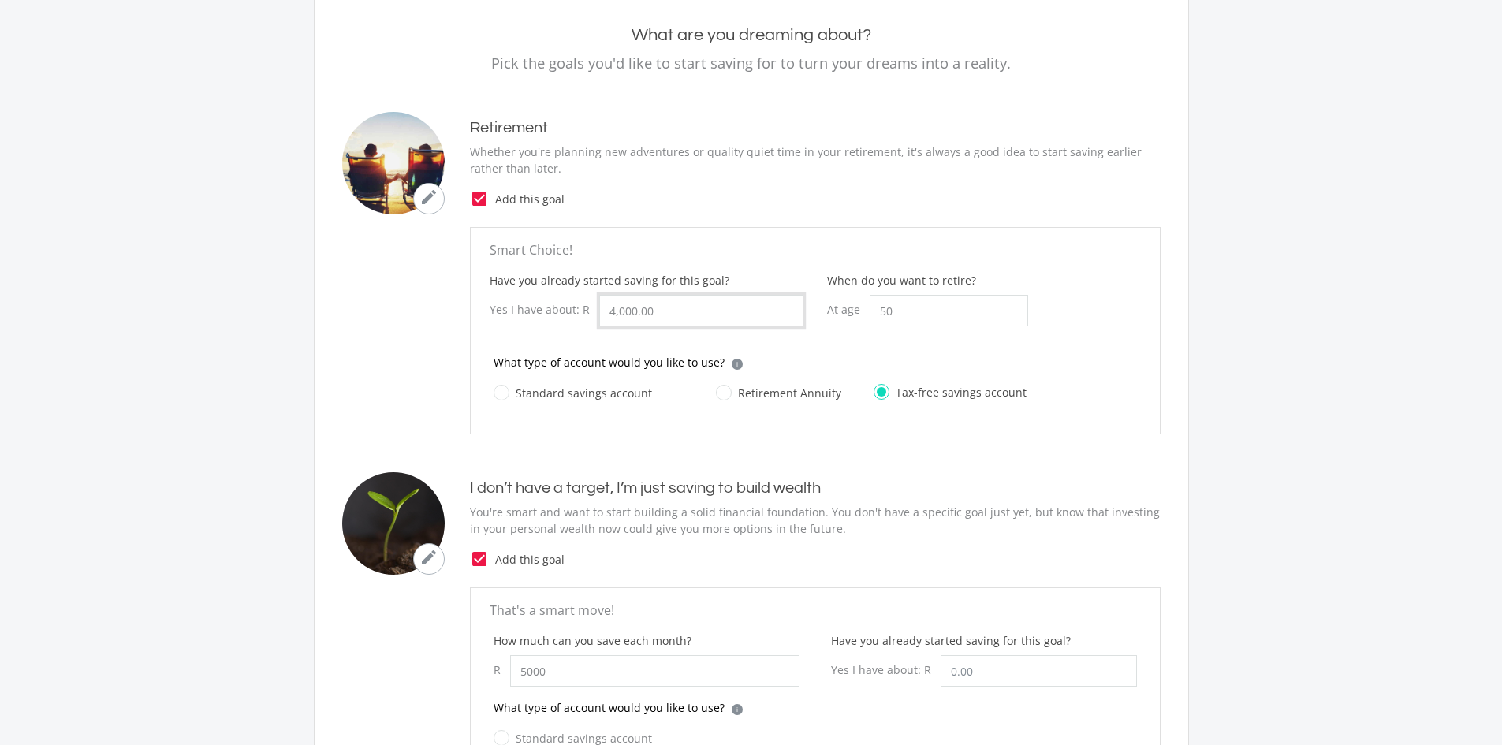
type input "5,000.00"
click at [688, 308] on input "4000.00" at bounding box center [701, 311] width 204 height 32
type input "4"
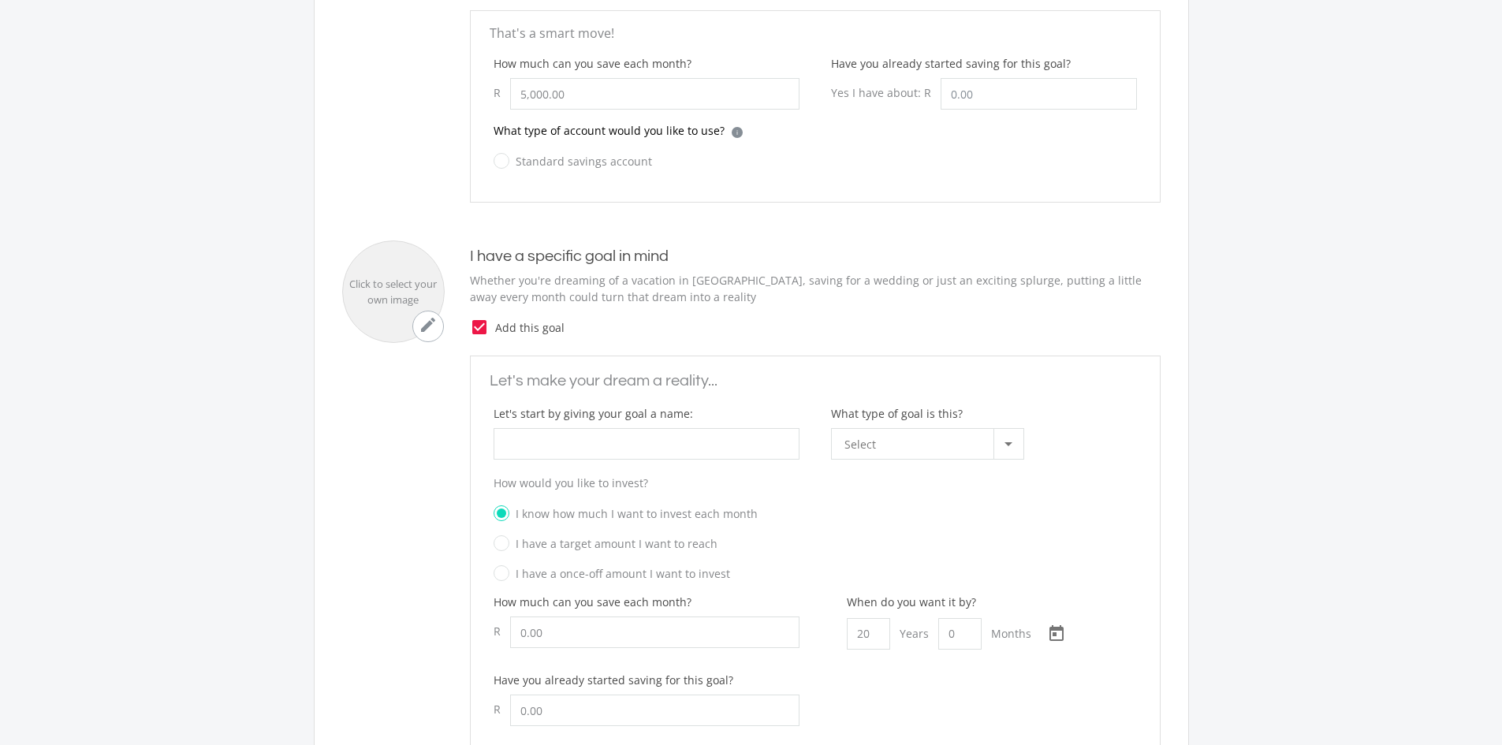
scroll to position [710, 0]
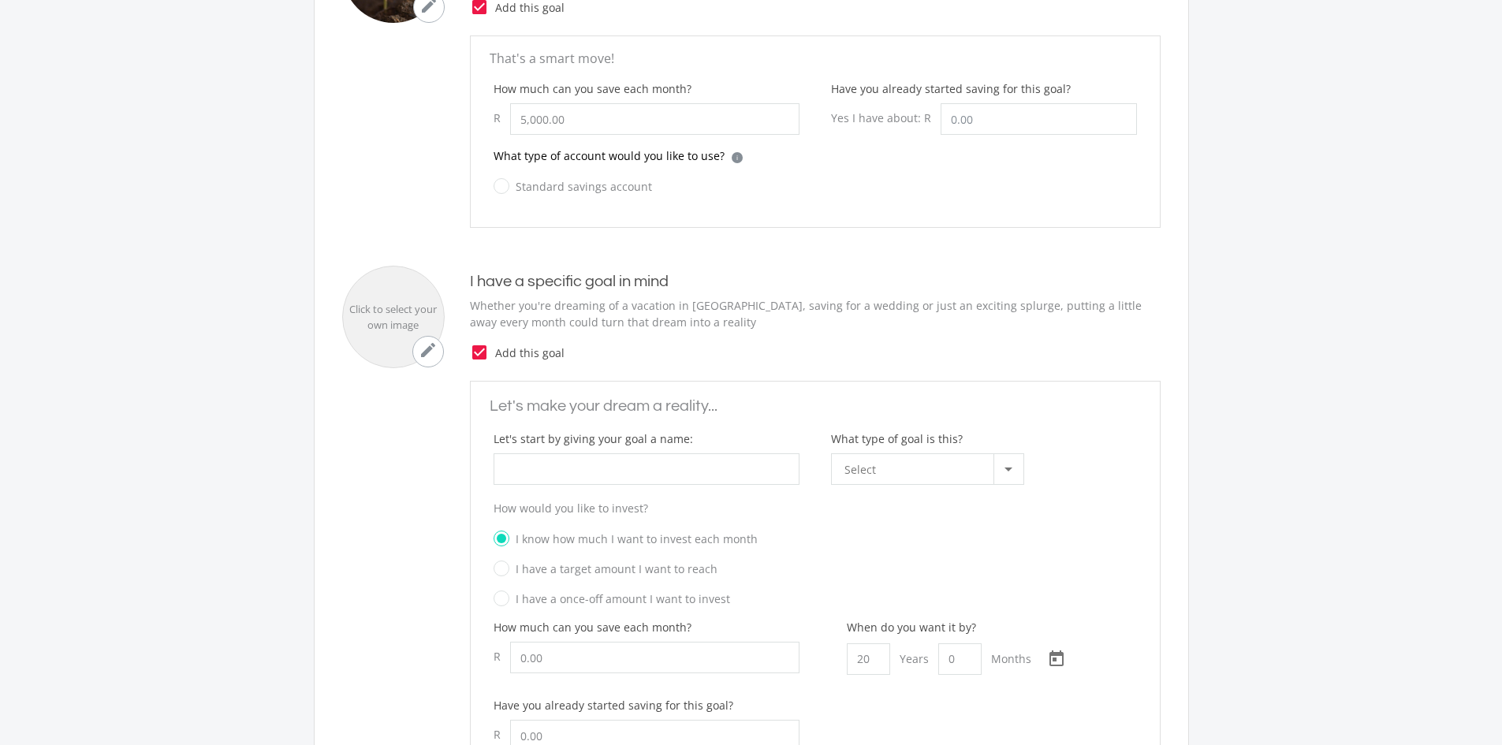
type input "2,000.00"
click at [1011, 470] on div at bounding box center [1009, 470] width 8 height 4
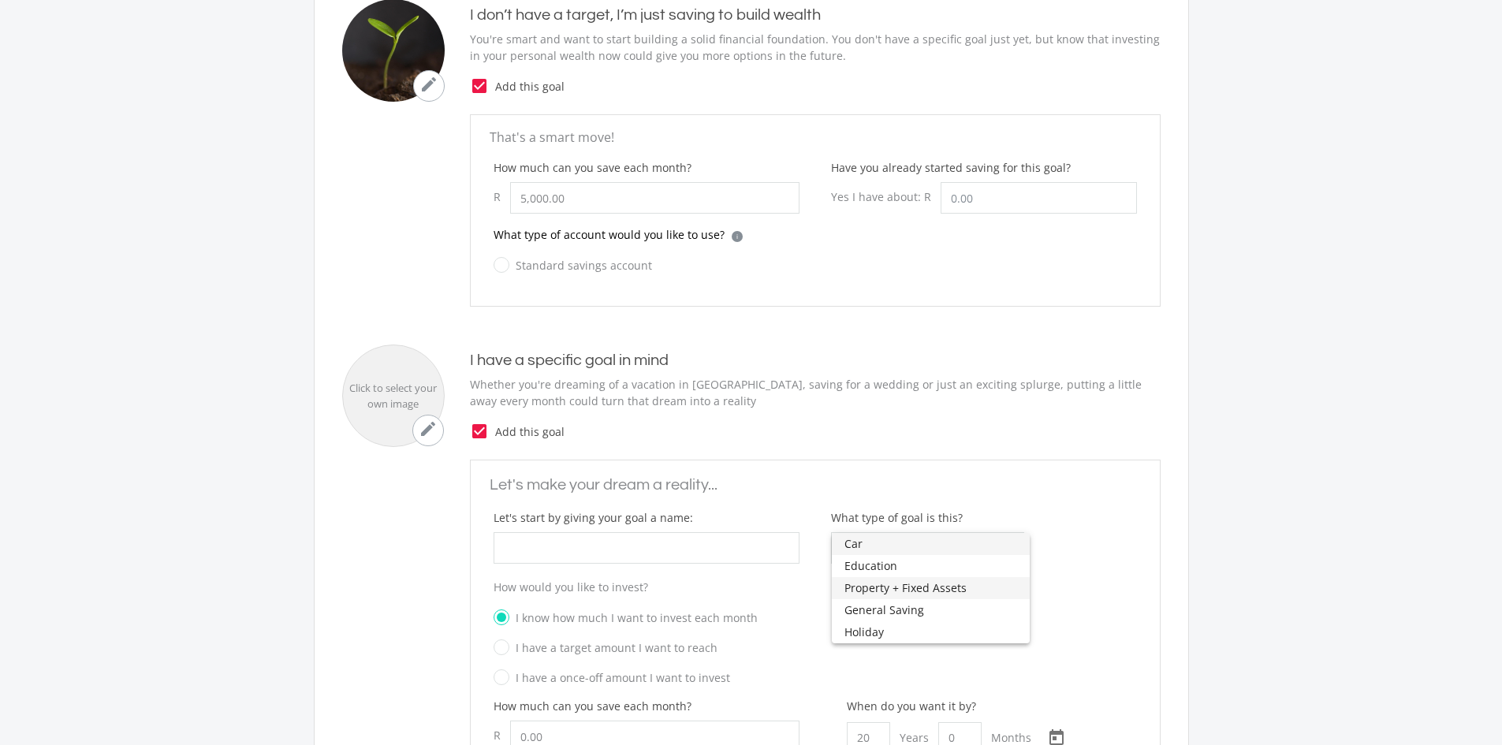
click at [961, 587] on span "Property + Fixed Assets" at bounding box center [931, 588] width 173 height 22
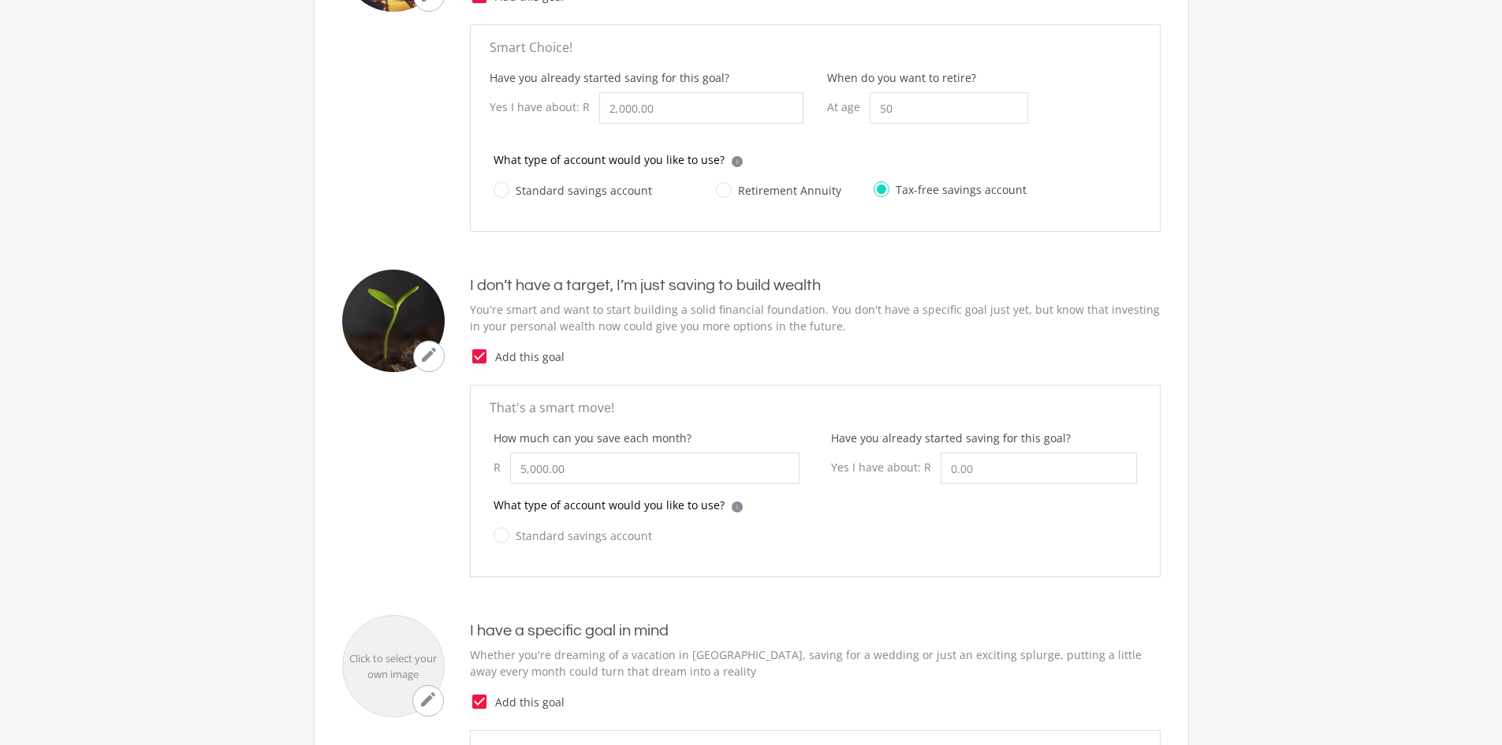
scroll to position [394, 0]
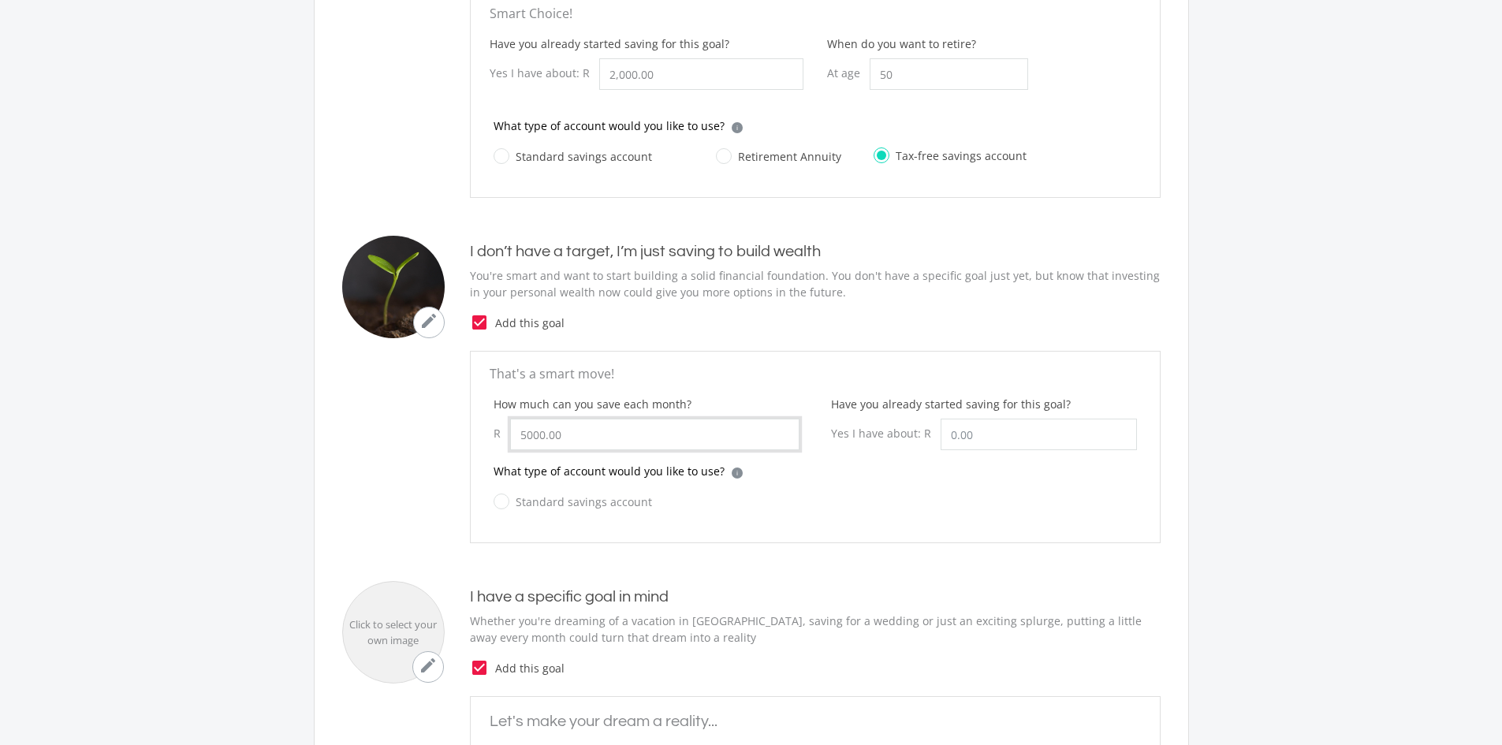
click at [571, 436] on input "5000.00" at bounding box center [654, 435] width 289 height 32
type input "2,000.00"
click at [1032, 446] on input "Have you already started saving for this goal?" at bounding box center [1039, 435] width 196 height 32
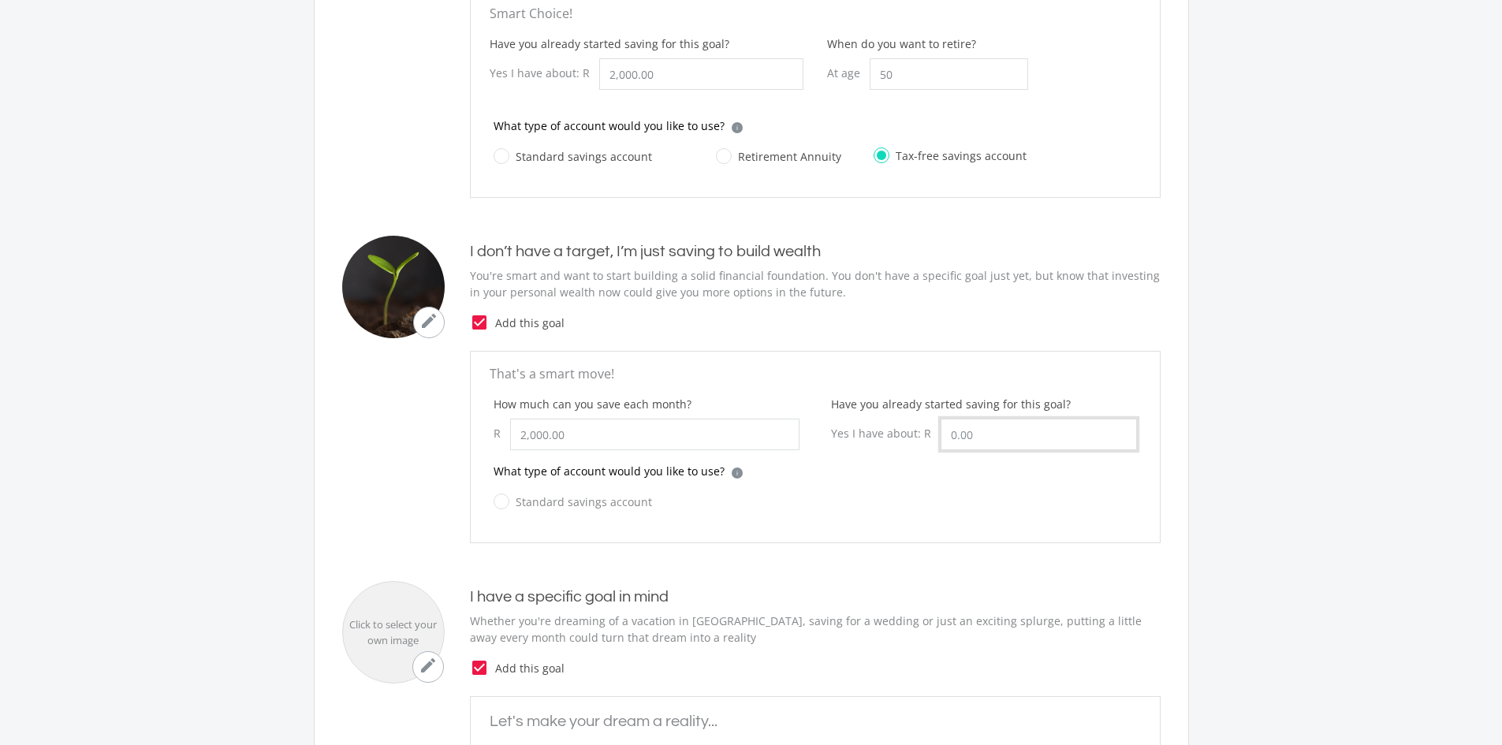
click at [1032, 446] on input "Have you already started saving for this goal?" at bounding box center [1039, 435] width 196 height 32
type input "2,000.00"
click at [506, 501] on label "Standard savings account" at bounding box center [573, 502] width 158 height 20
click at [506, 501] on input "Standard savings account" at bounding box center [557, 511] width 158 height 32
radio input "true"
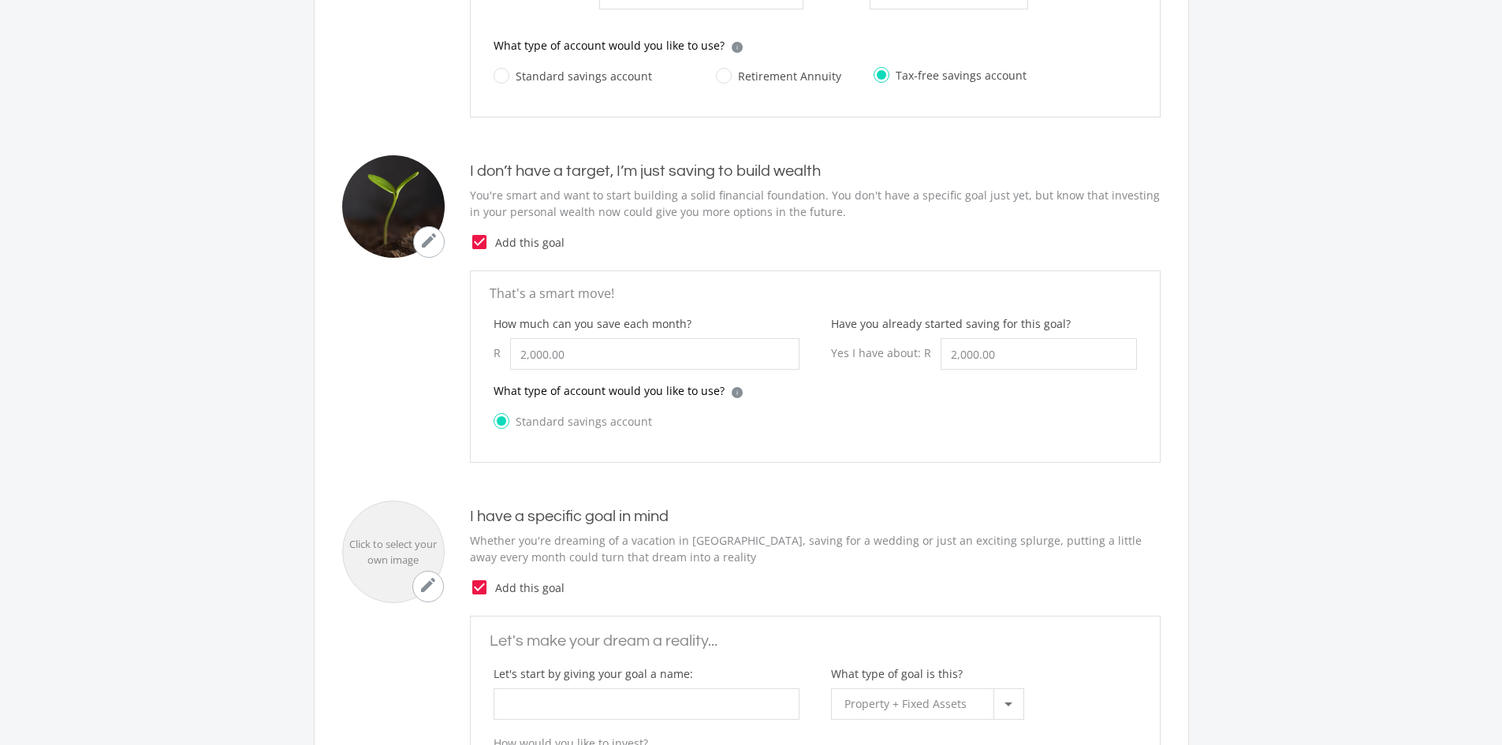
scroll to position [473, 0]
click at [499, 421] on label "Standard savings account" at bounding box center [573, 423] width 158 height 20
click at [499, 421] on input "Standard savings account" at bounding box center [557, 432] width 158 height 32
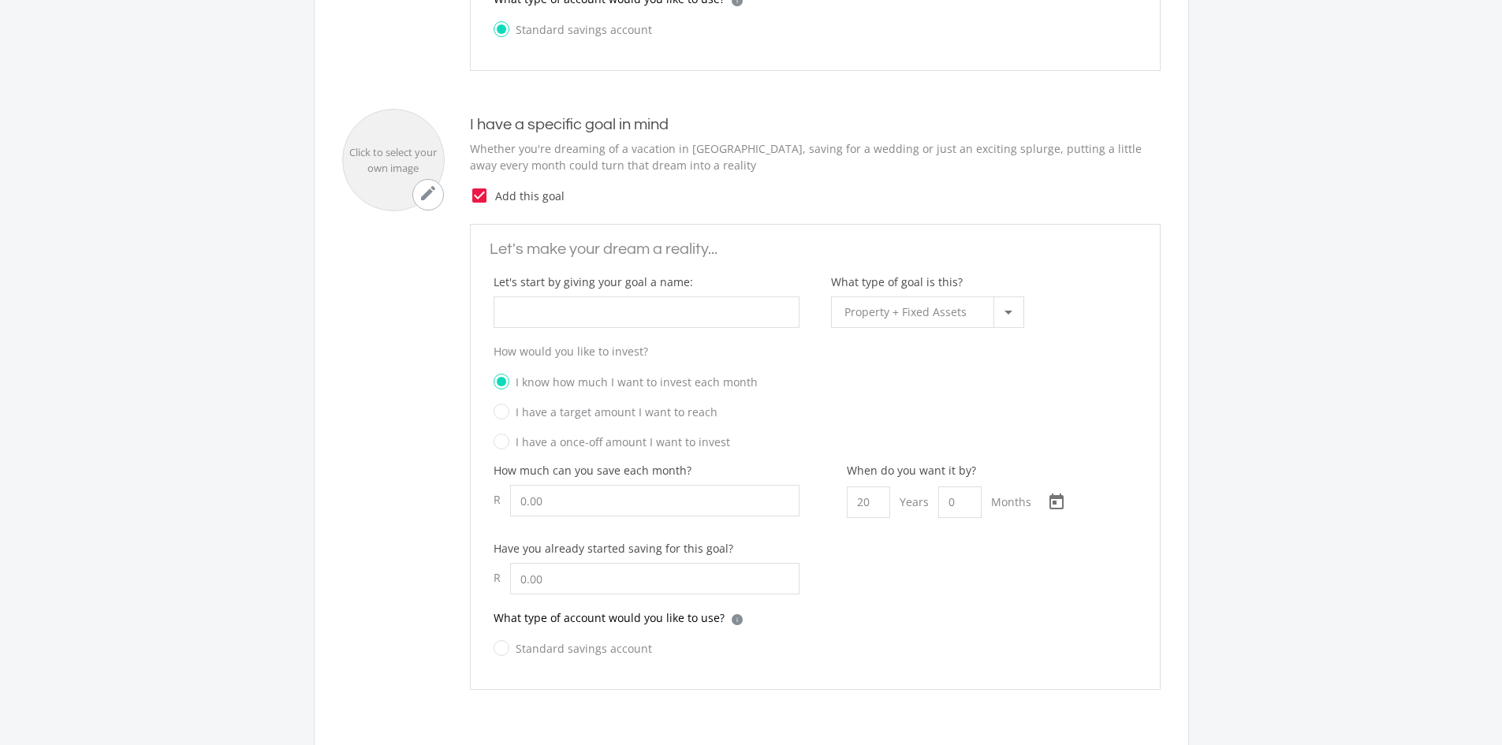
scroll to position [867, 0]
click at [596, 317] on input "What type of goal is this?" at bounding box center [647, 312] width 306 height 32
drag, startPoint x: 628, startPoint y: 315, endPoint x: 429, endPoint y: 298, distance: 200.2
click at [429, 298] on ee-custom-goal "Let's make your dream a reality... Let's start by giving your goal a name: Ring…" at bounding box center [751, 456] width 818 height 466
type input "Property"
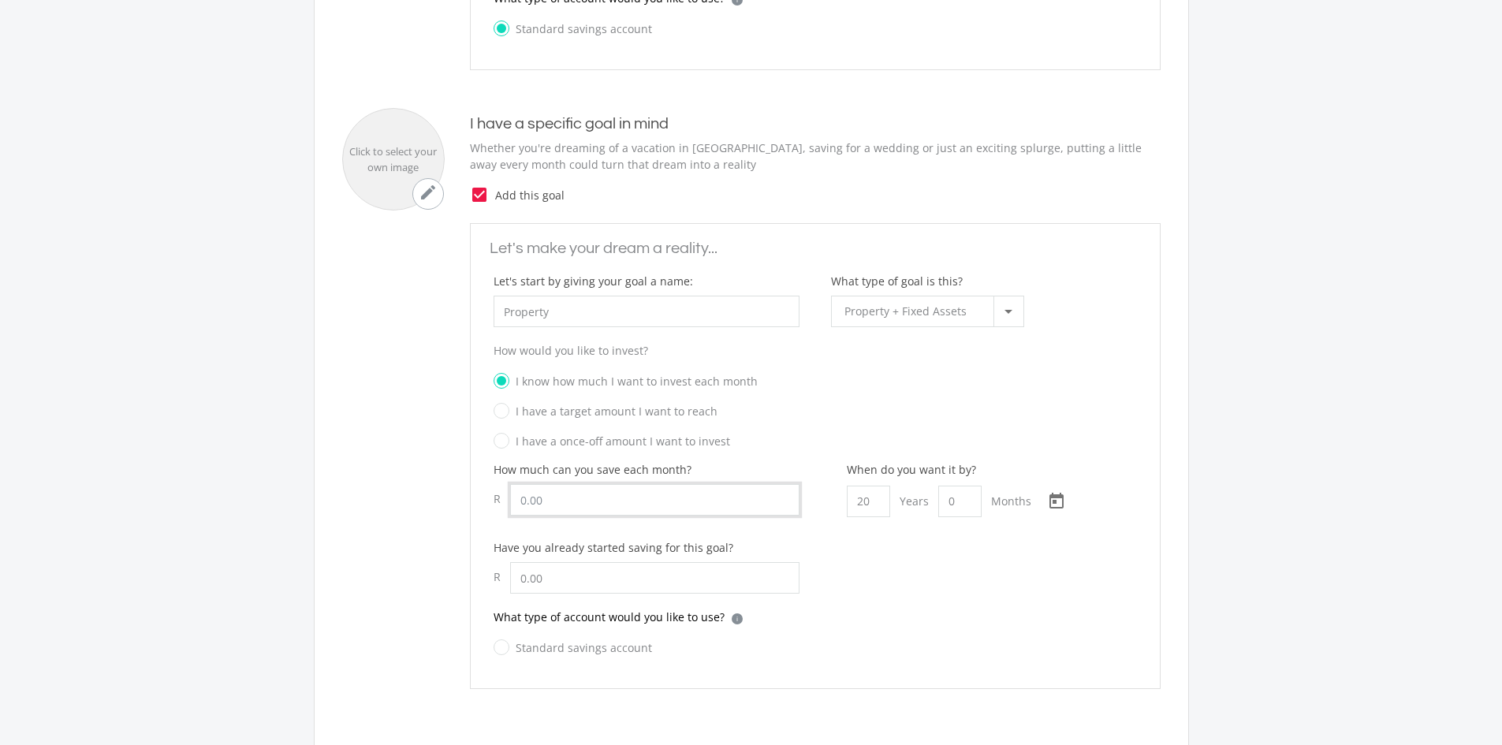
click at [561, 498] on input "How much can you save each month?" at bounding box center [654, 500] width 289 height 32
type input "2,000.00"
click at [889, 587] on div "How much can you save each month? R 2,000.00 When do you want it by? 20 Years 0…" at bounding box center [815, 534] width 675 height 147
click at [874, 498] on input "20" at bounding box center [868, 502] width 43 height 32
type input "1"
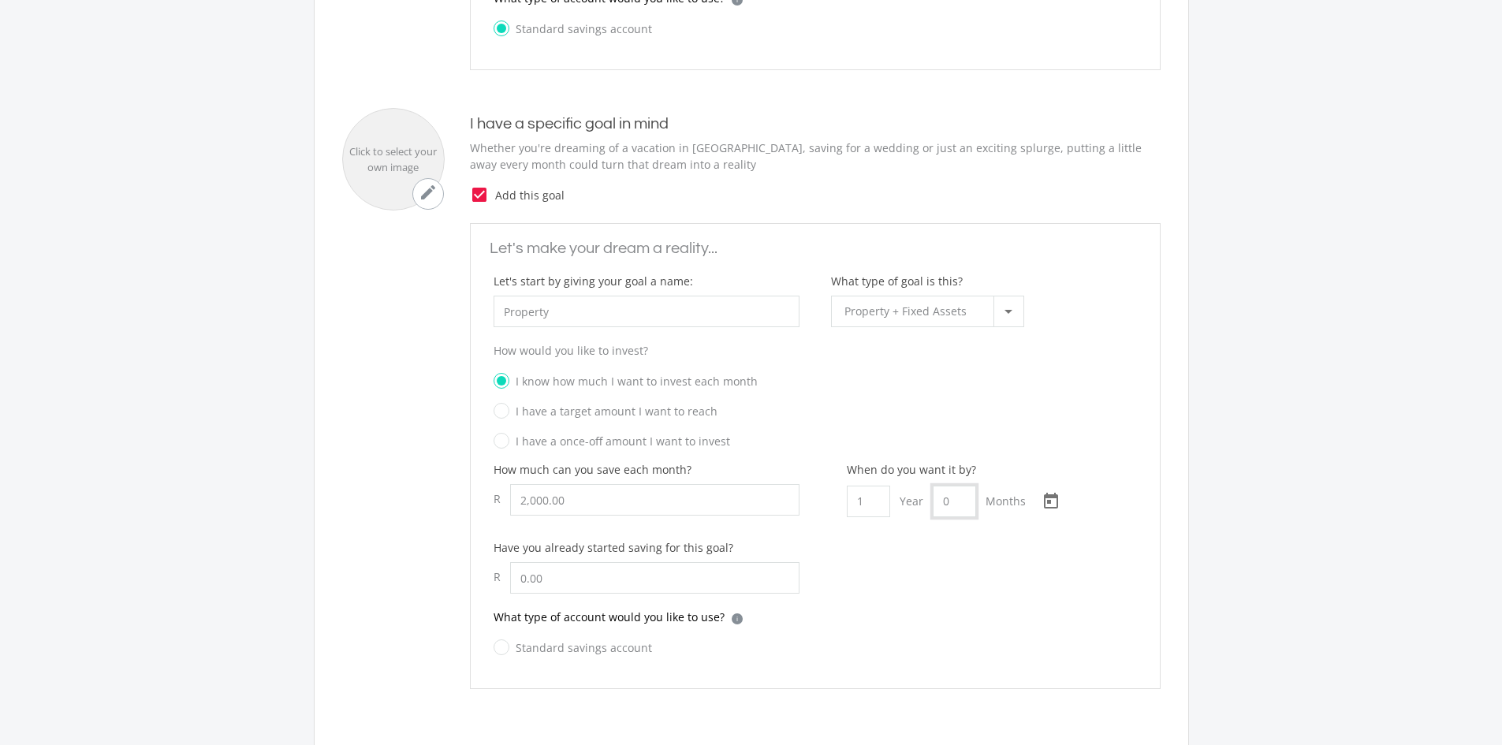
type input "6"
type input "0"
type input "2"
click at [505, 646] on label "Standard savings account" at bounding box center [573, 648] width 158 height 20
click at [505, 646] on input "Standard savings account" at bounding box center [557, 657] width 158 height 32
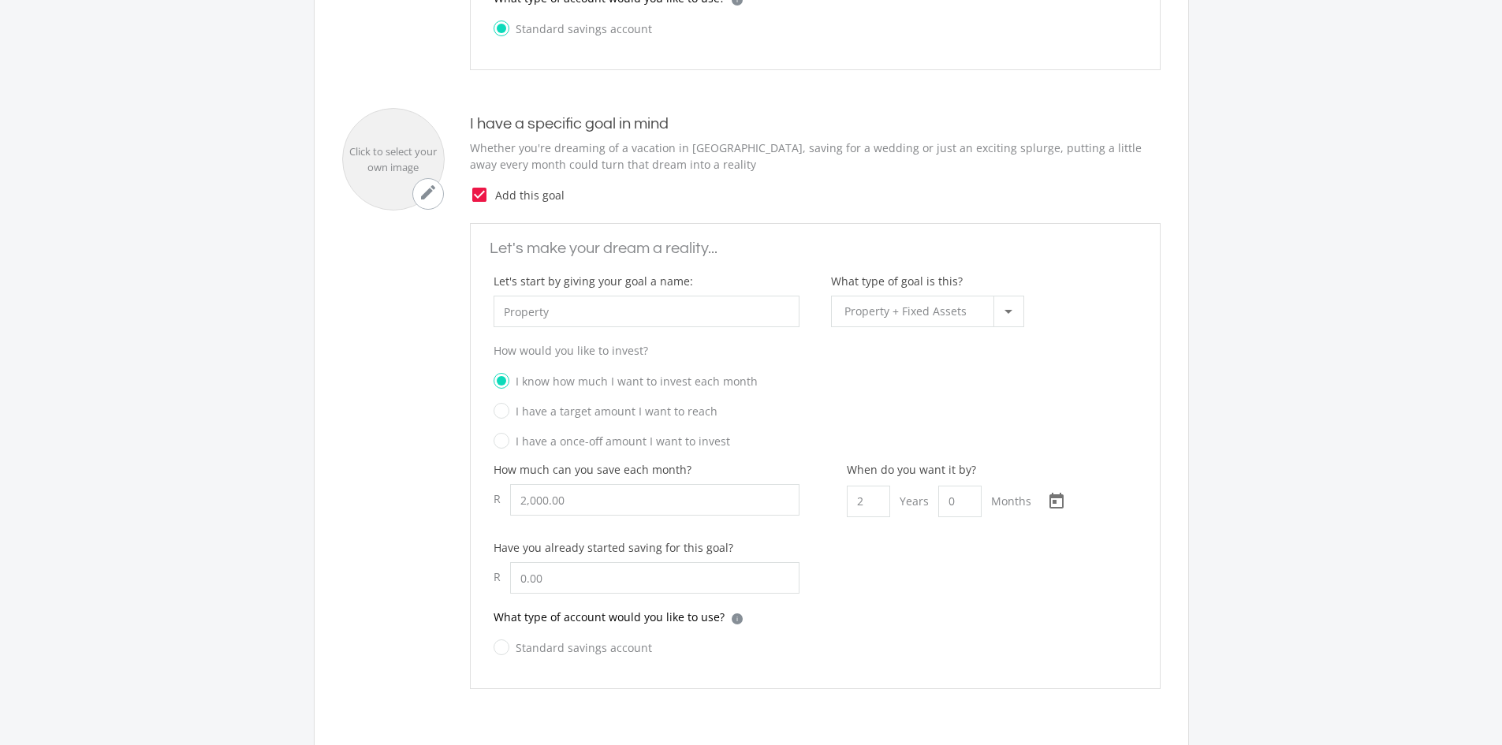
radio input "true"
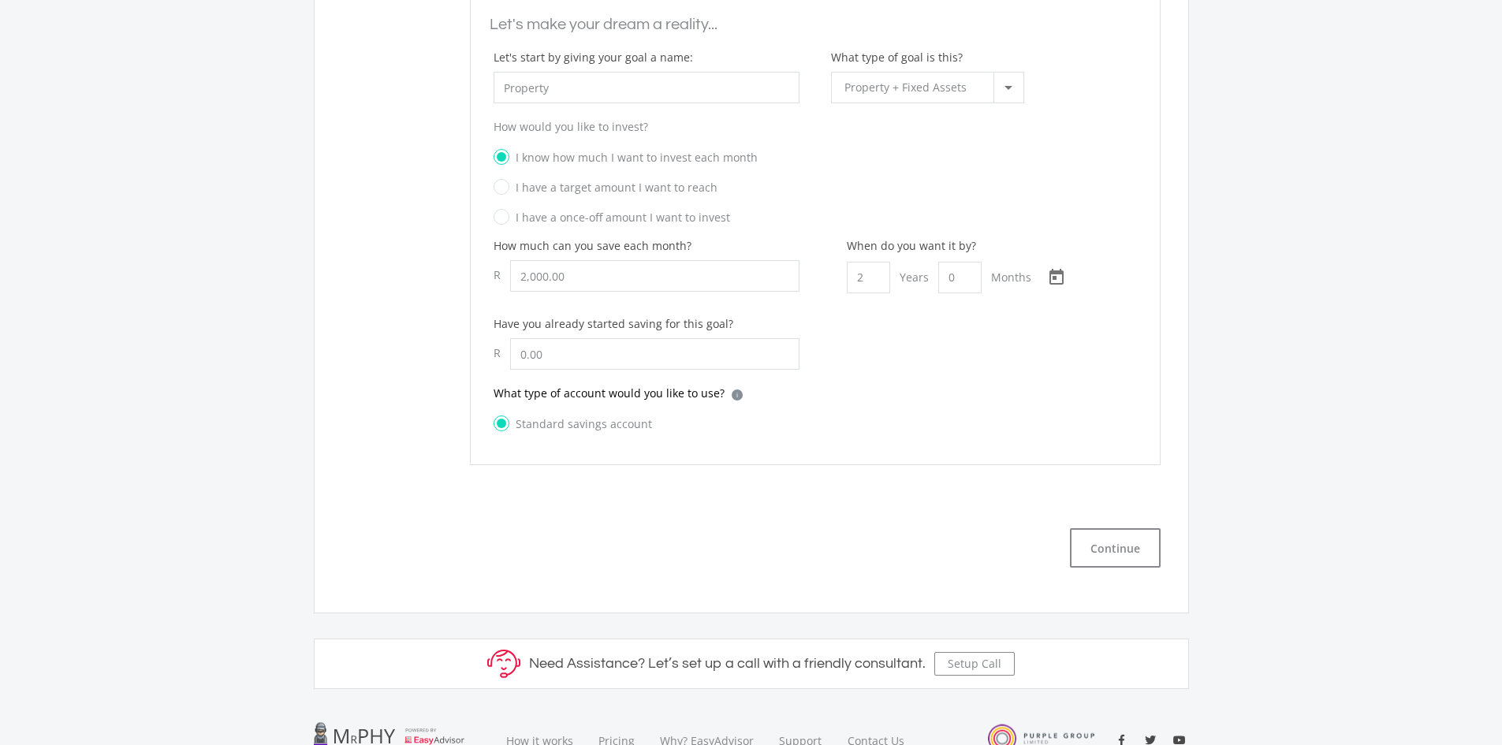
scroll to position [1104, 0]
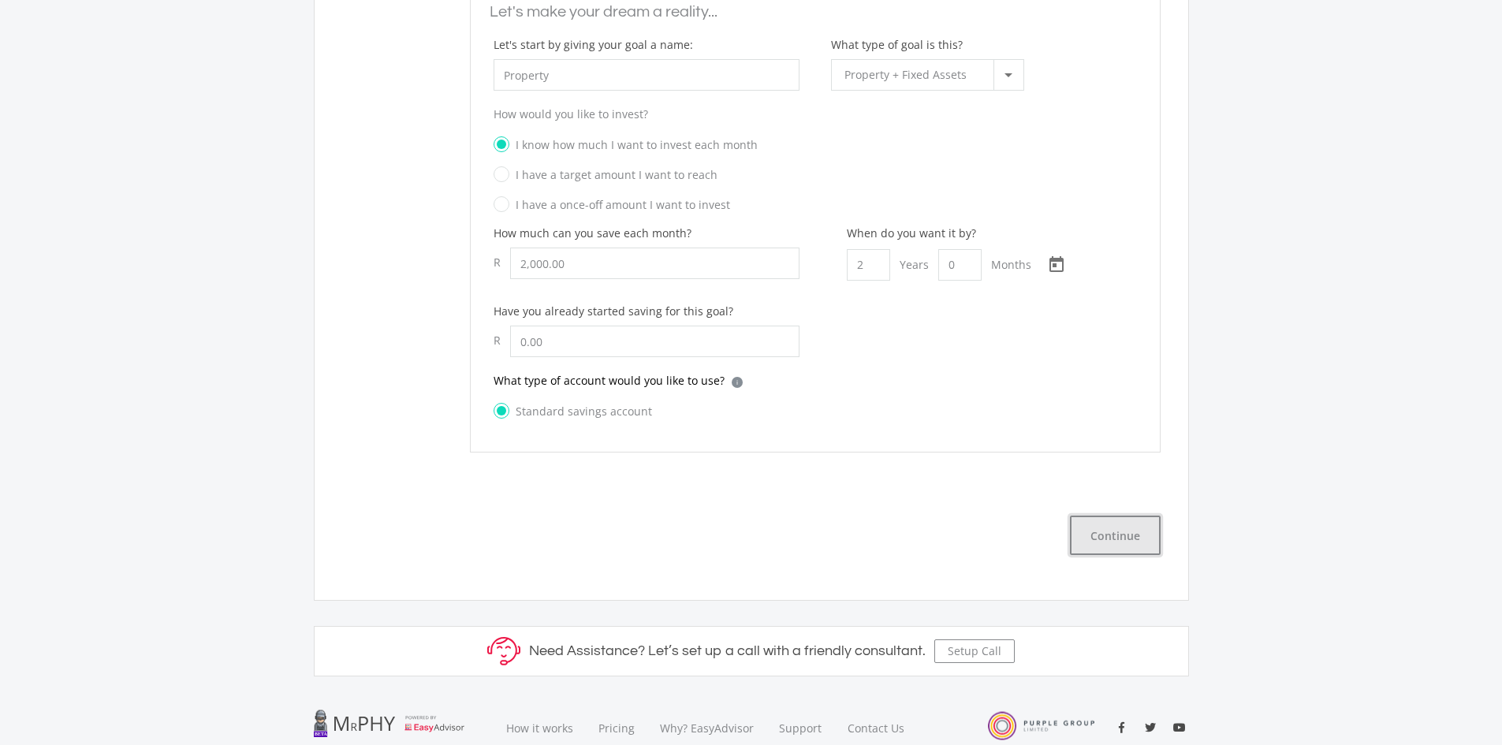
click at [1118, 549] on button "Continue" at bounding box center [1115, 535] width 91 height 39
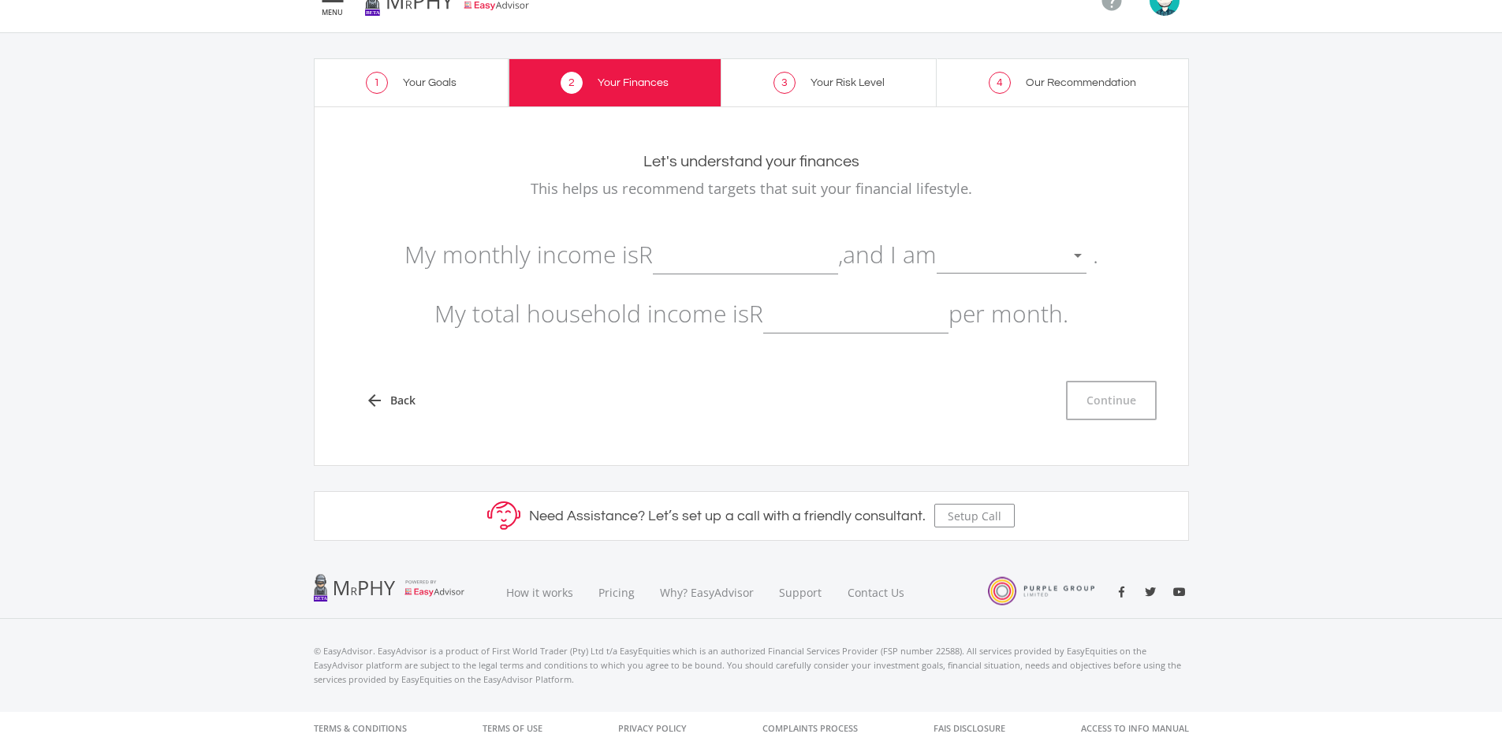
scroll to position [31, 0]
click at [718, 252] on input "text" at bounding box center [745, 254] width 185 height 39
type input "100,000.00"
click at [1082, 252] on div at bounding box center [1078, 256] width 30 height 30
click at [1036, 255] on span "not retired" at bounding box center [1021, 244] width 150 height 47
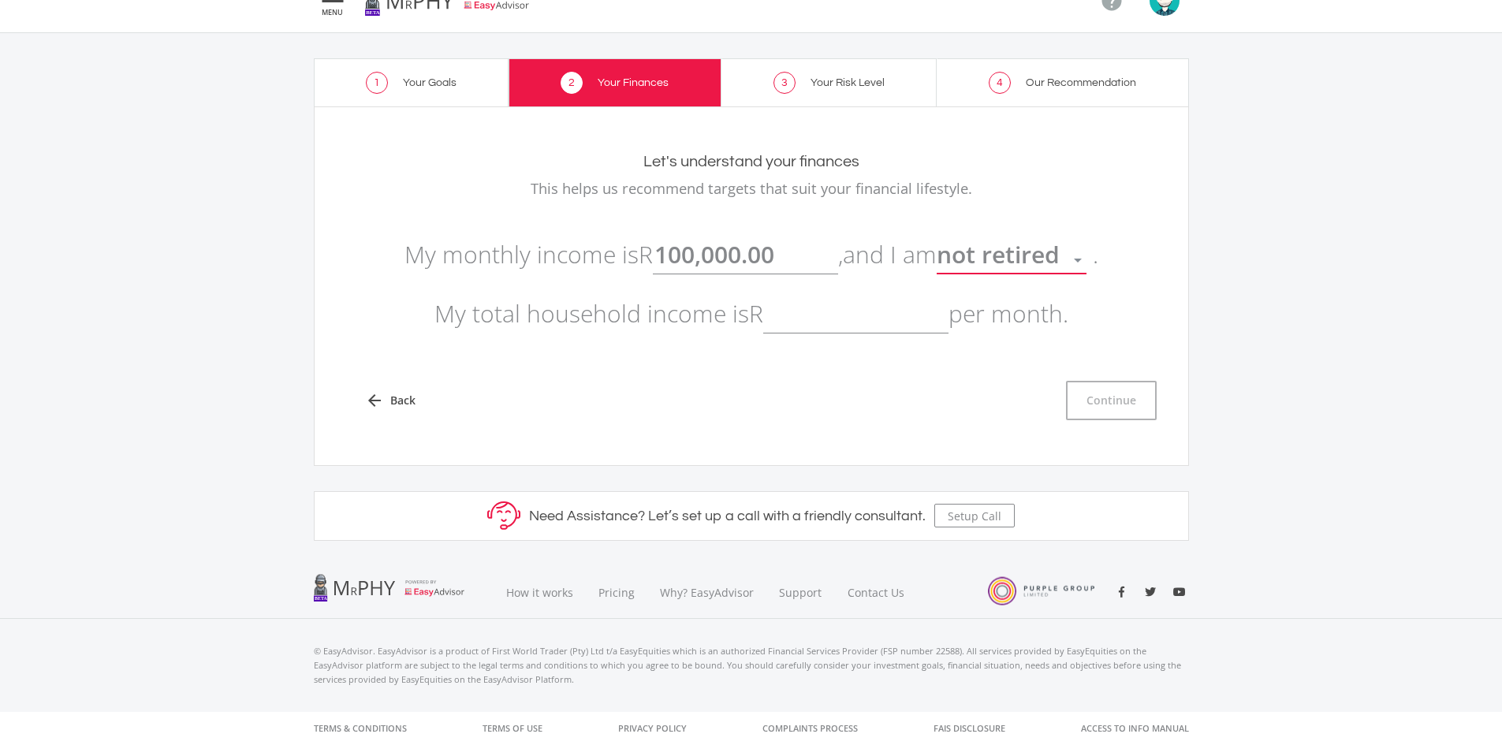
click at [790, 318] on input "text" at bounding box center [855, 313] width 185 height 39
type input "100,000.00"
click at [990, 457] on div "Let's understand your finances This helps us recommend targets that suit your f…" at bounding box center [751, 286] width 875 height 360
click at [1118, 393] on button "Continue" at bounding box center [1111, 400] width 91 height 39
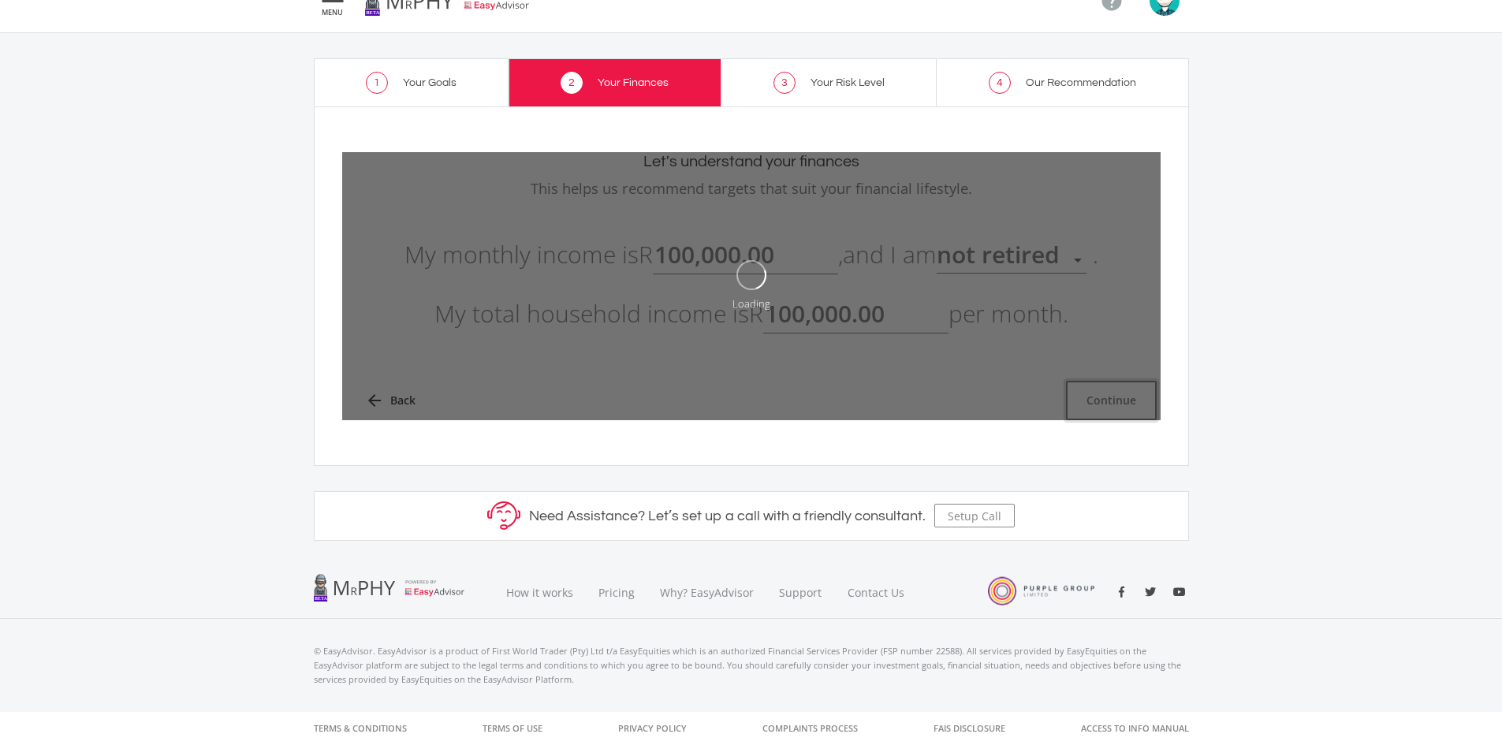
type input "100000"
type input "100,000.00"
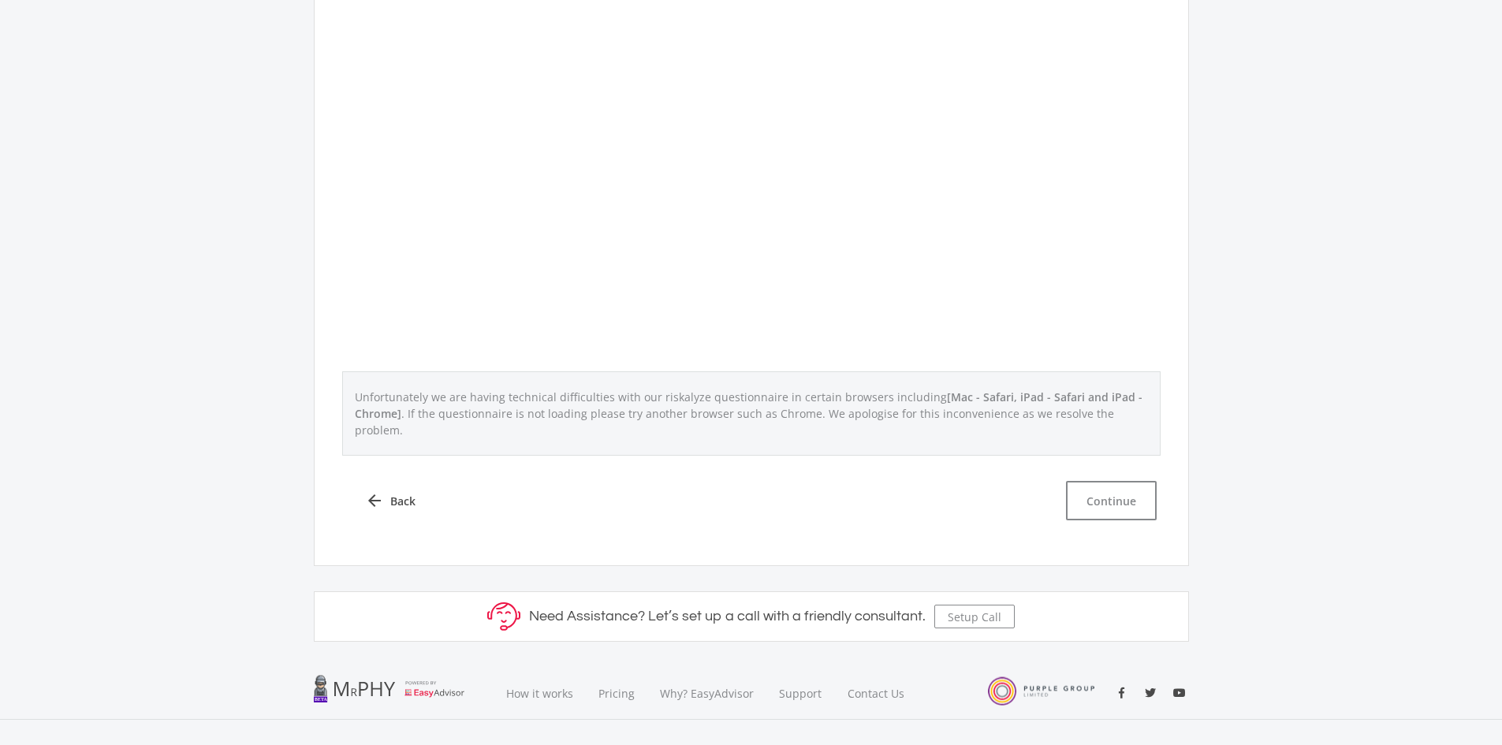
scroll to position [552, 0]
click at [1111, 483] on button "Continue" at bounding box center [1111, 492] width 91 height 39
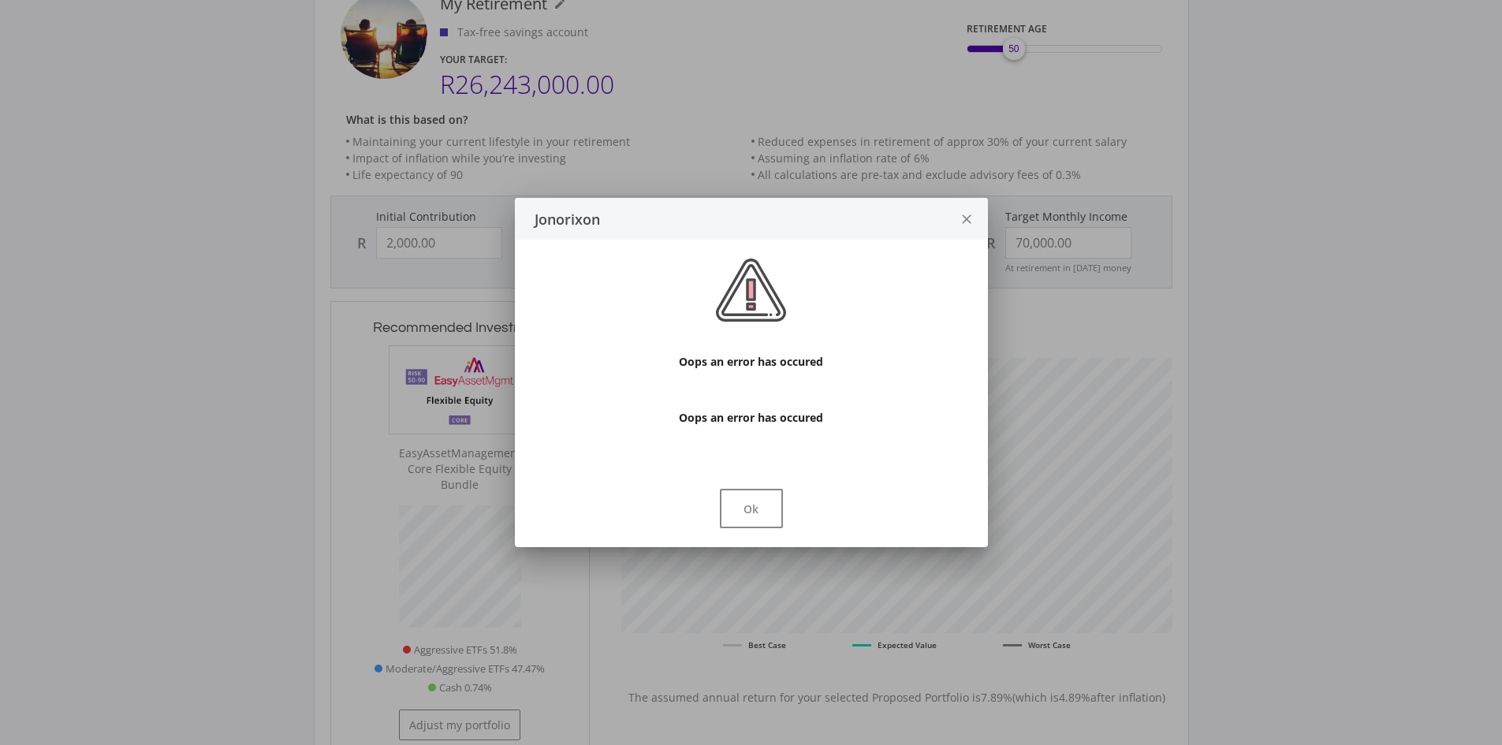
scroll to position [479, 582]
click at [755, 503] on button "Ok" at bounding box center [751, 508] width 63 height 39
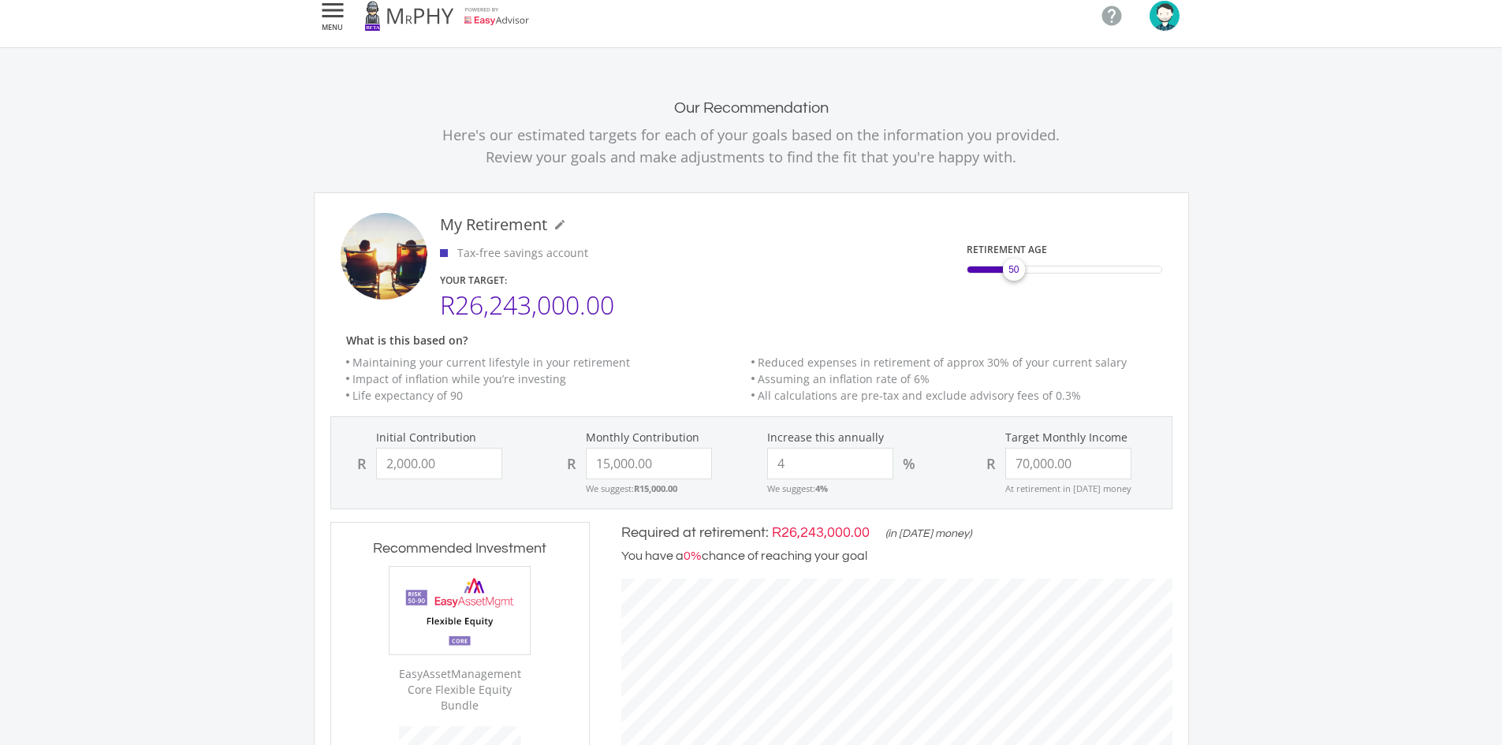
scroll to position [0, 0]
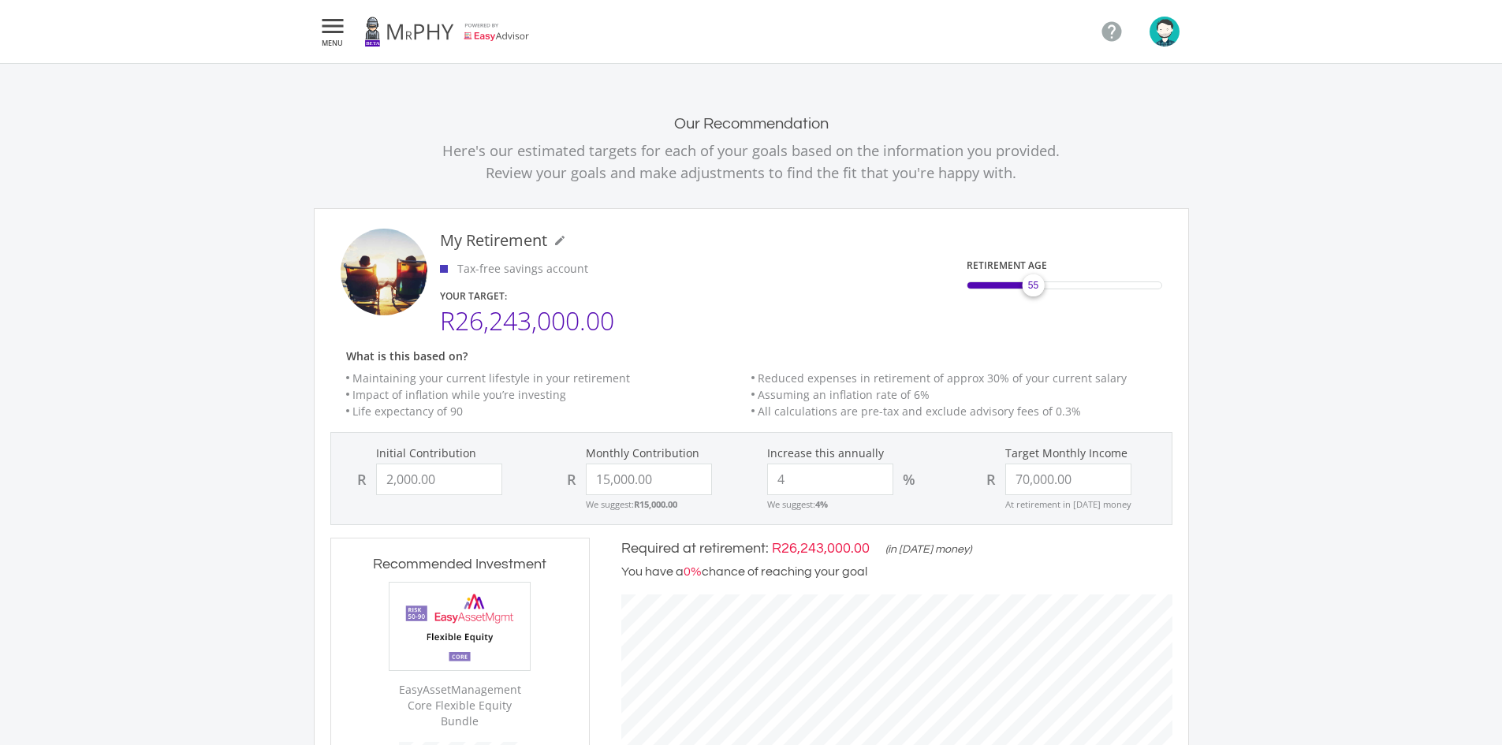
drag, startPoint x: 1017, startPoint y: 287, endPoint x: 1032, endPoint y: 289, distance: 15.1
click at [1032, 289] on span "55" at bounding box center [1032, 285] width 10 height 14
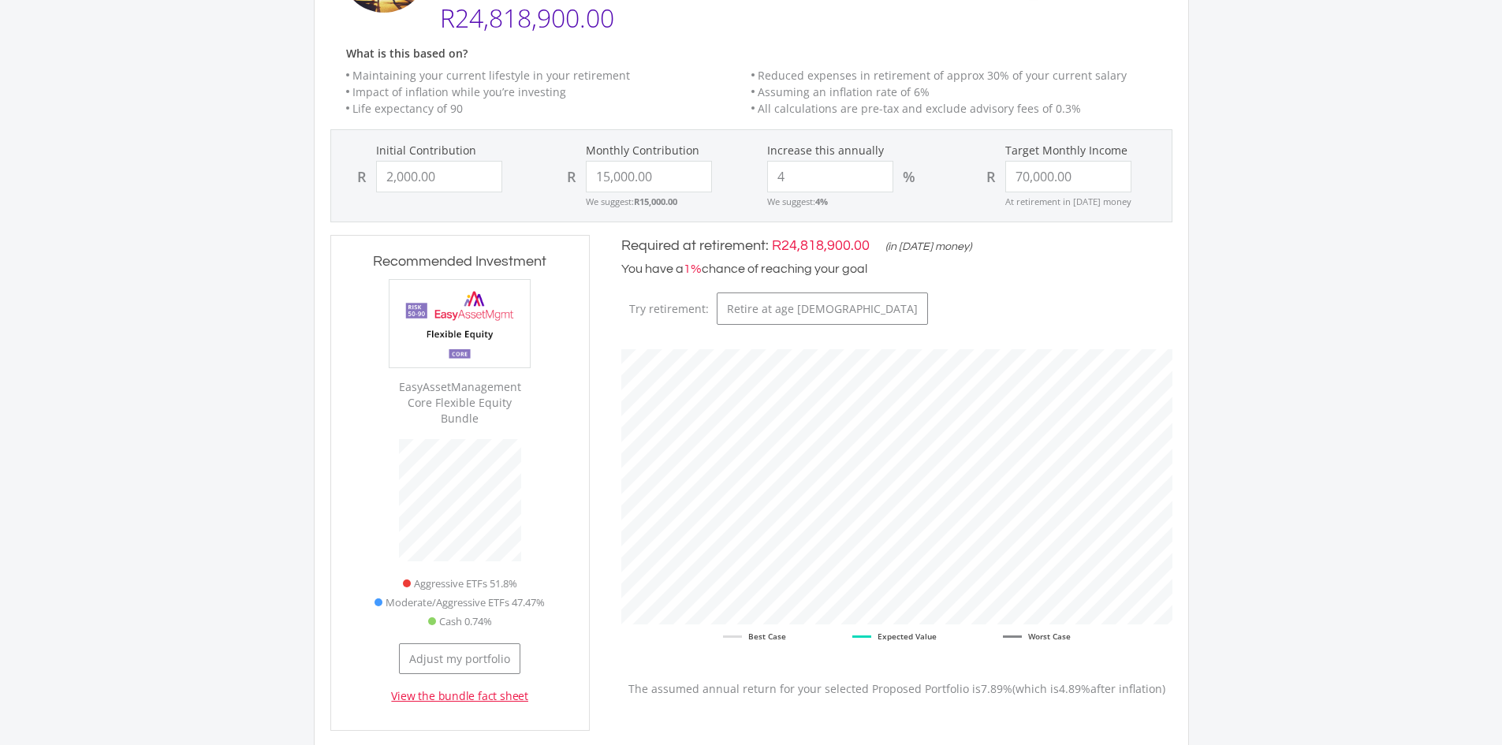
scroll to position [394, 0]
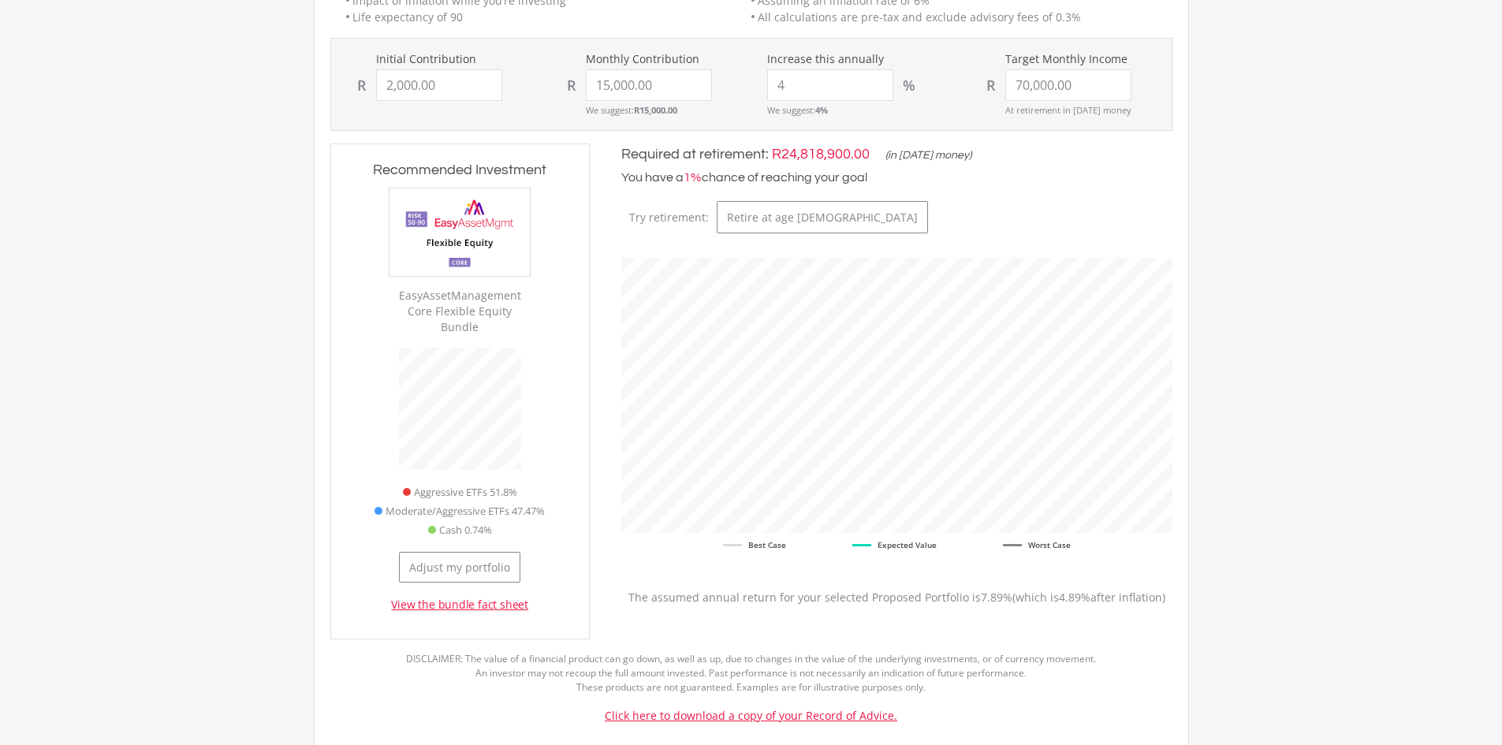
click at [498, 597] on link "View the bundle fact sheet" at bounding box center [459, 605] width 137 height 16
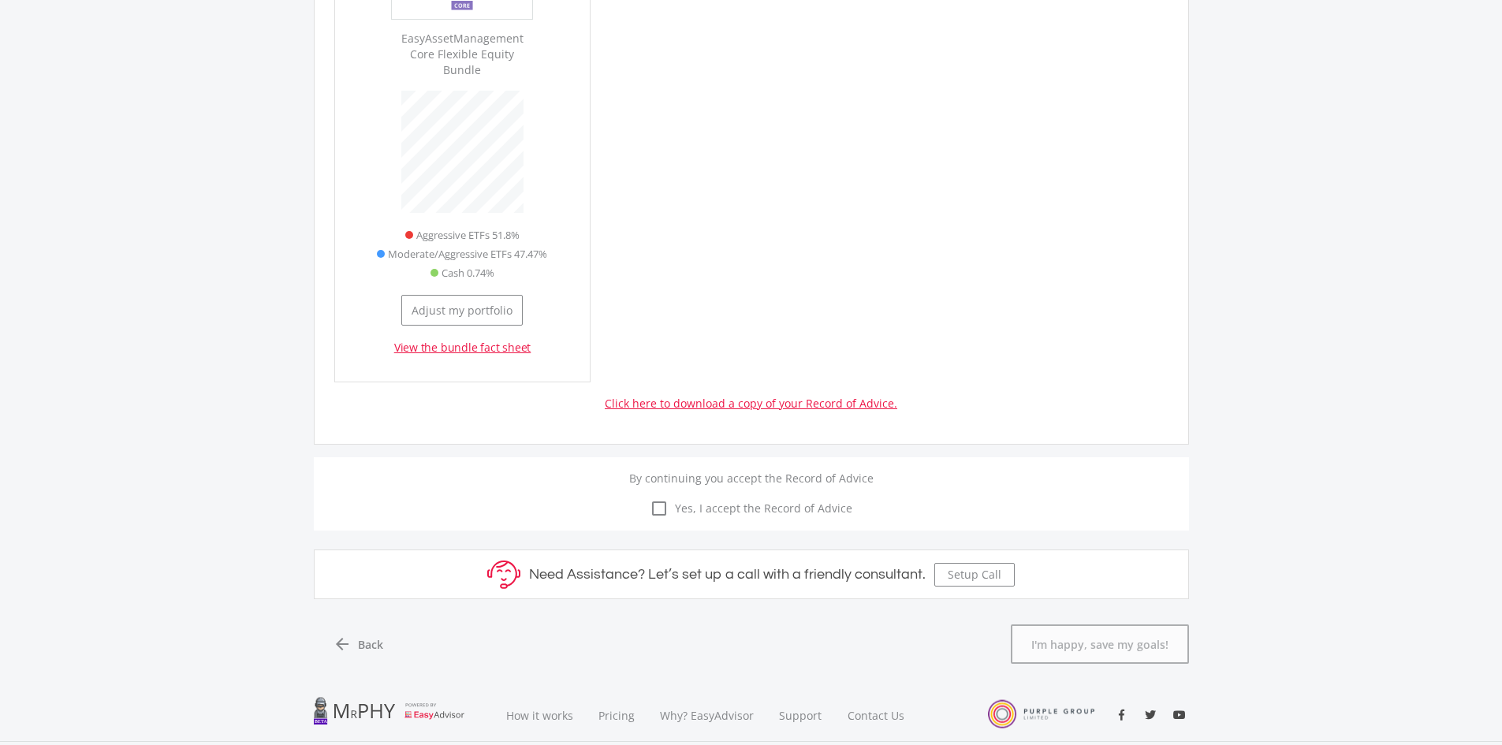
scroll to position [2614, 0]
click at [478, 298] on button "Adjust my portfolio" at bounding box center [461, 313] width 121 height 31
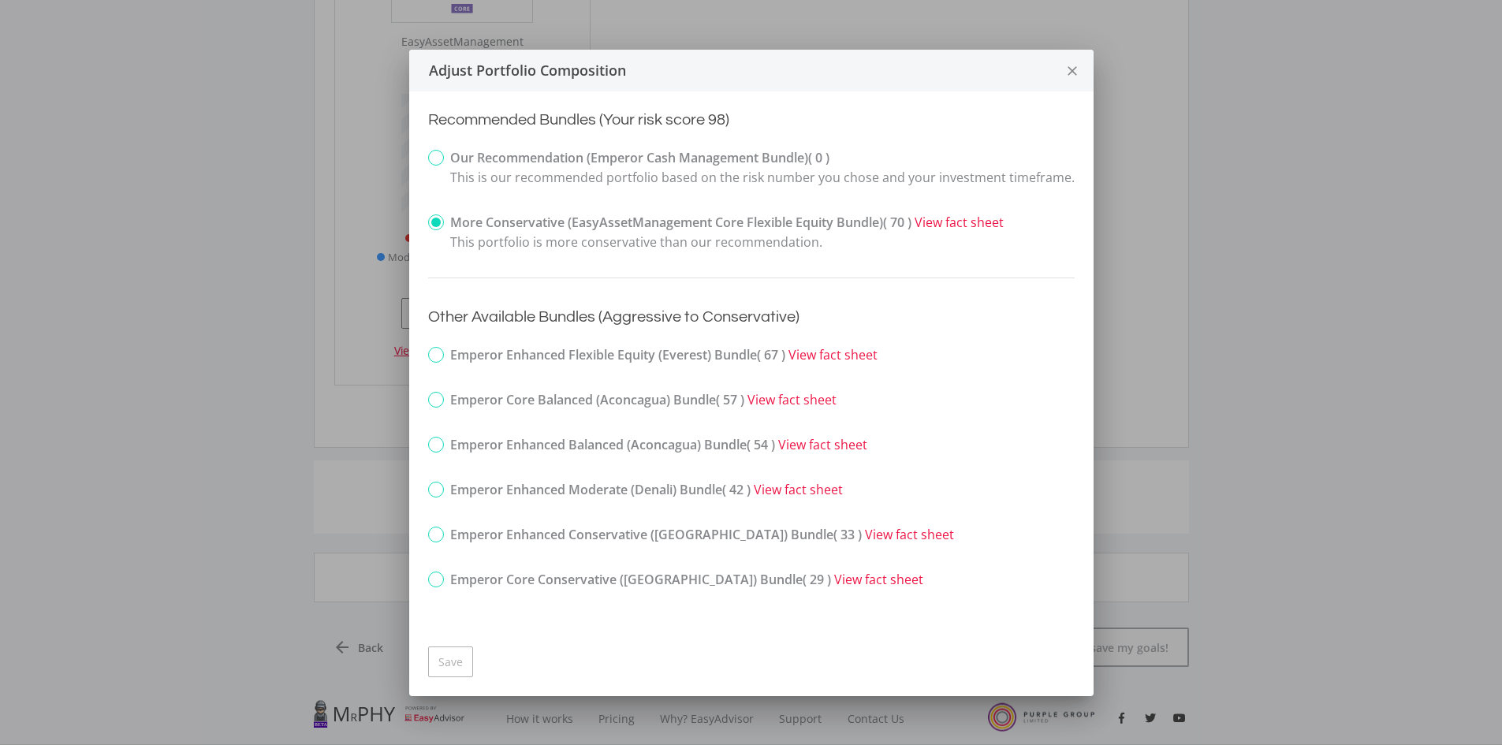
scroll to position [0, 0]
click at [446, 156] on label "Our Recommendation (Emperor Cash Management Bundle) ( 0 ) This is our recommend…" at bounding box center [751, 167] width 647 height 39
click at [423, 156] on input "Our Recommendation (Emperor Cash Management Bundle) ( 0 ) This is our recommend…" at bounding box center [417, 170] width 10 height 39
radio input "true"
click at [453, 640] on div "Save" at bounding box center [751, 665] width 684 height 62
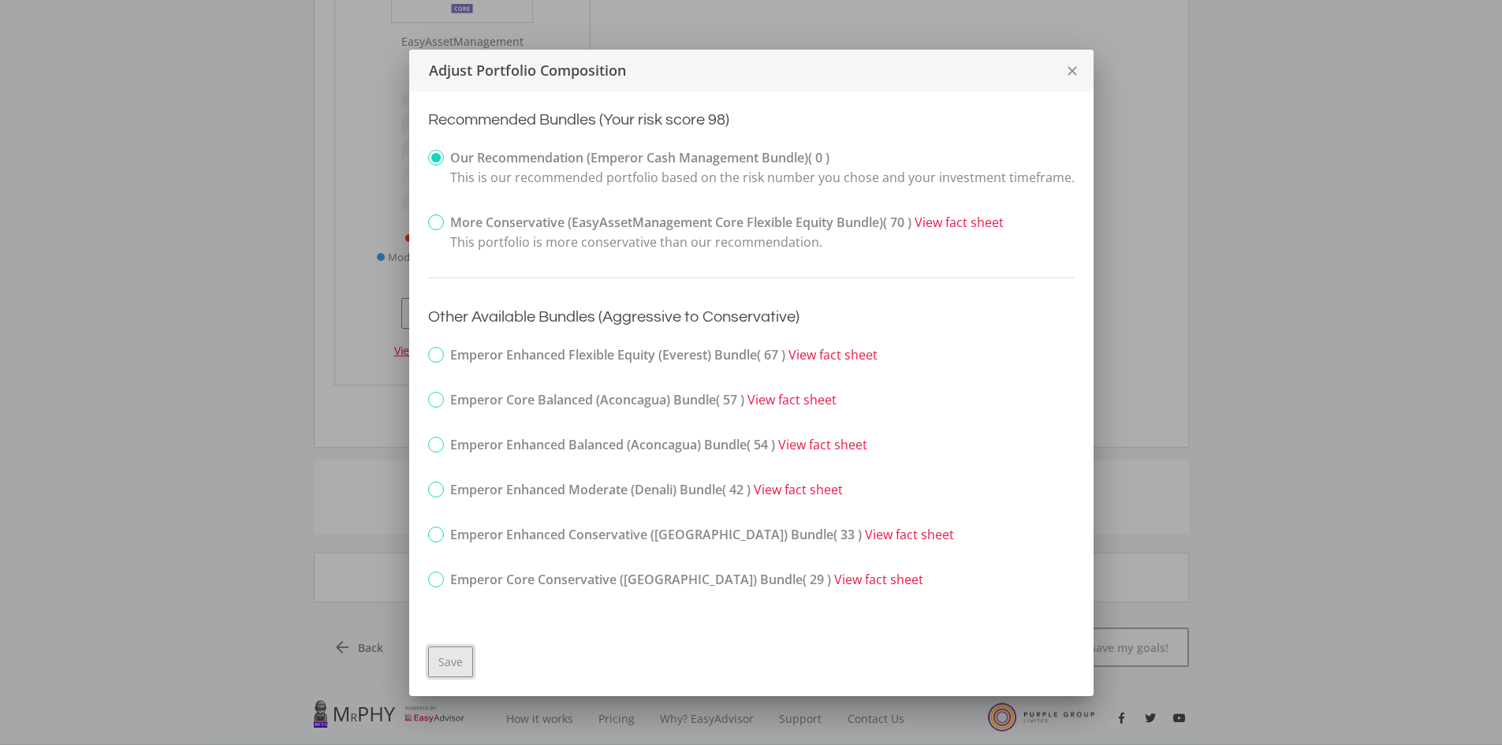
click at [464, 668] on button "Save" at bounding box center [450, 662] width 45 height 31
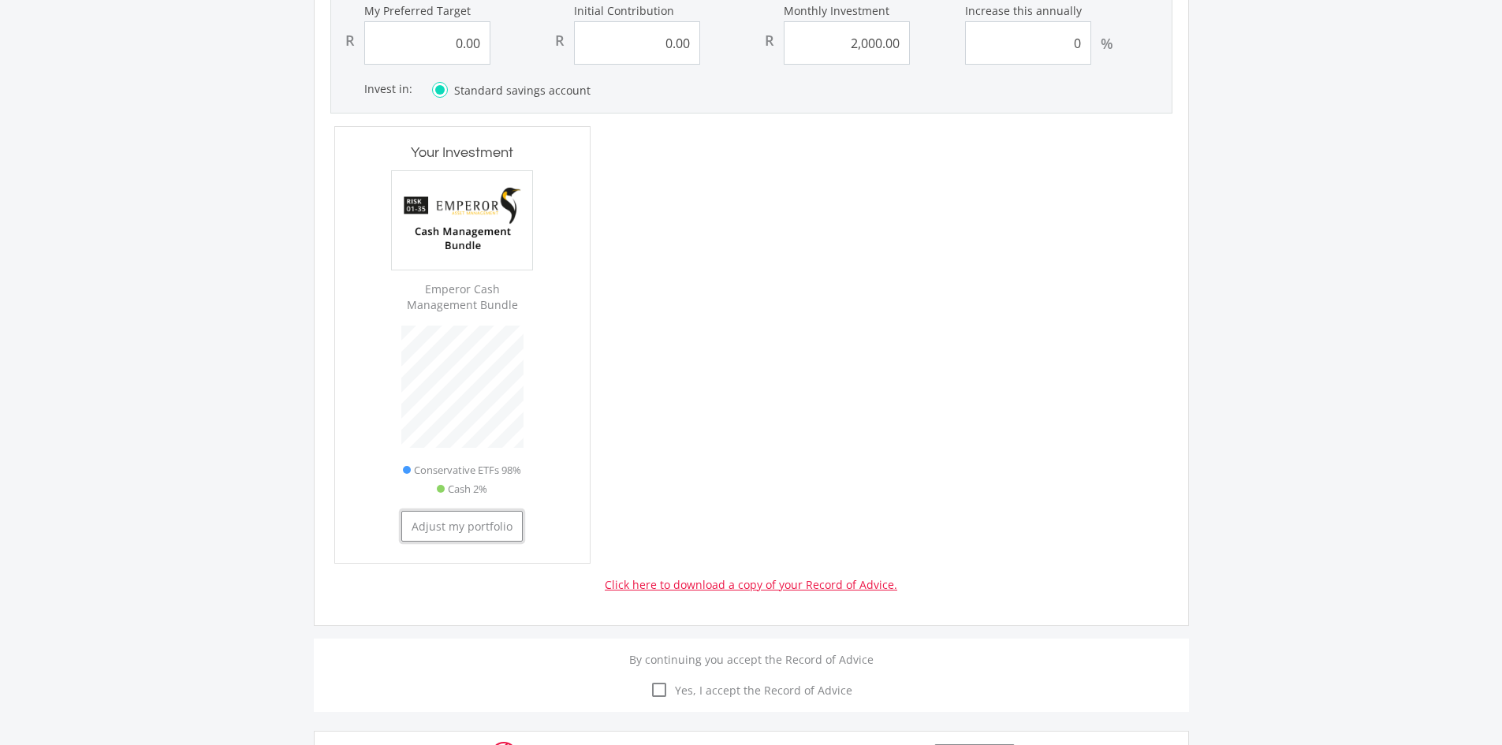
scroll to position [436, 255]
type input "51621"
type input "0"
type input "2000"
type input "51,621.00"
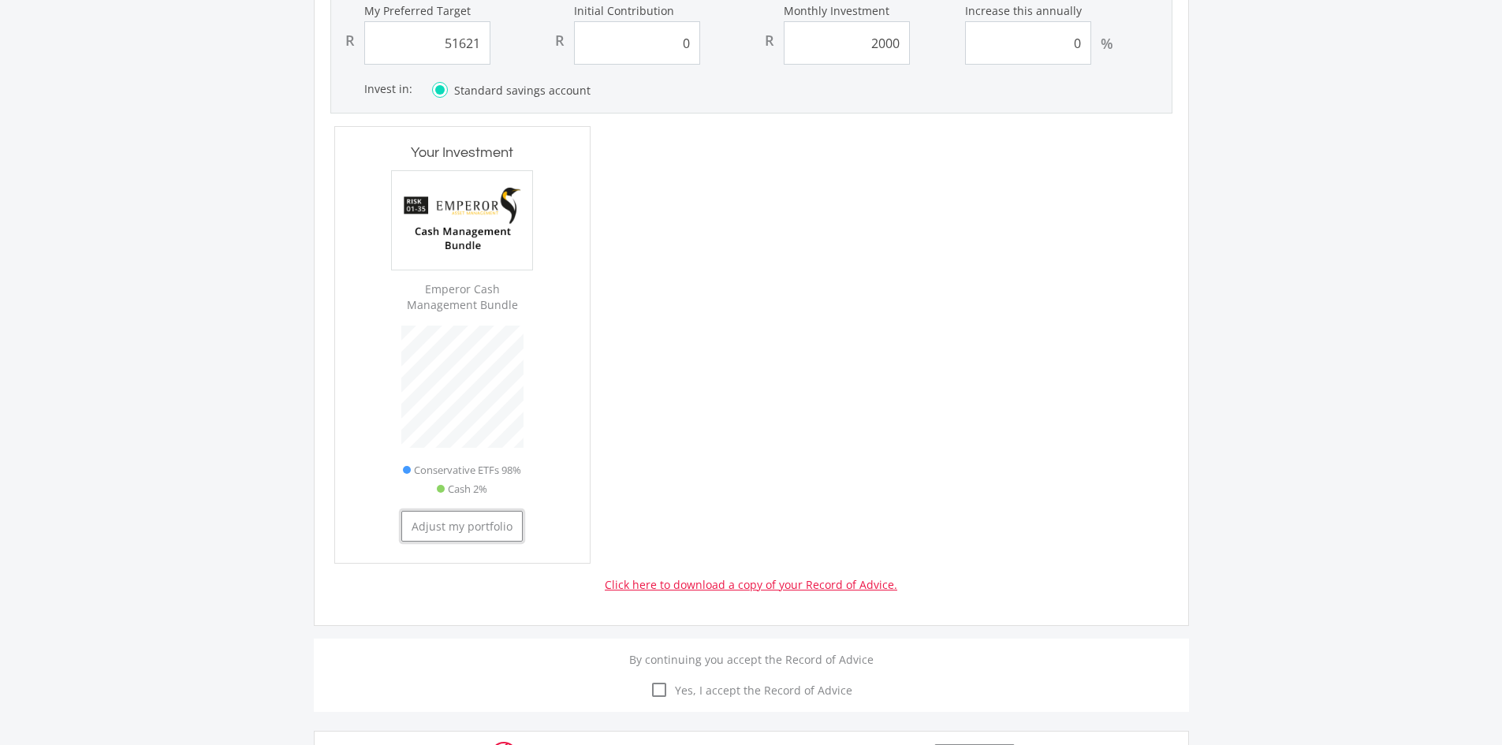
type input "0.00"
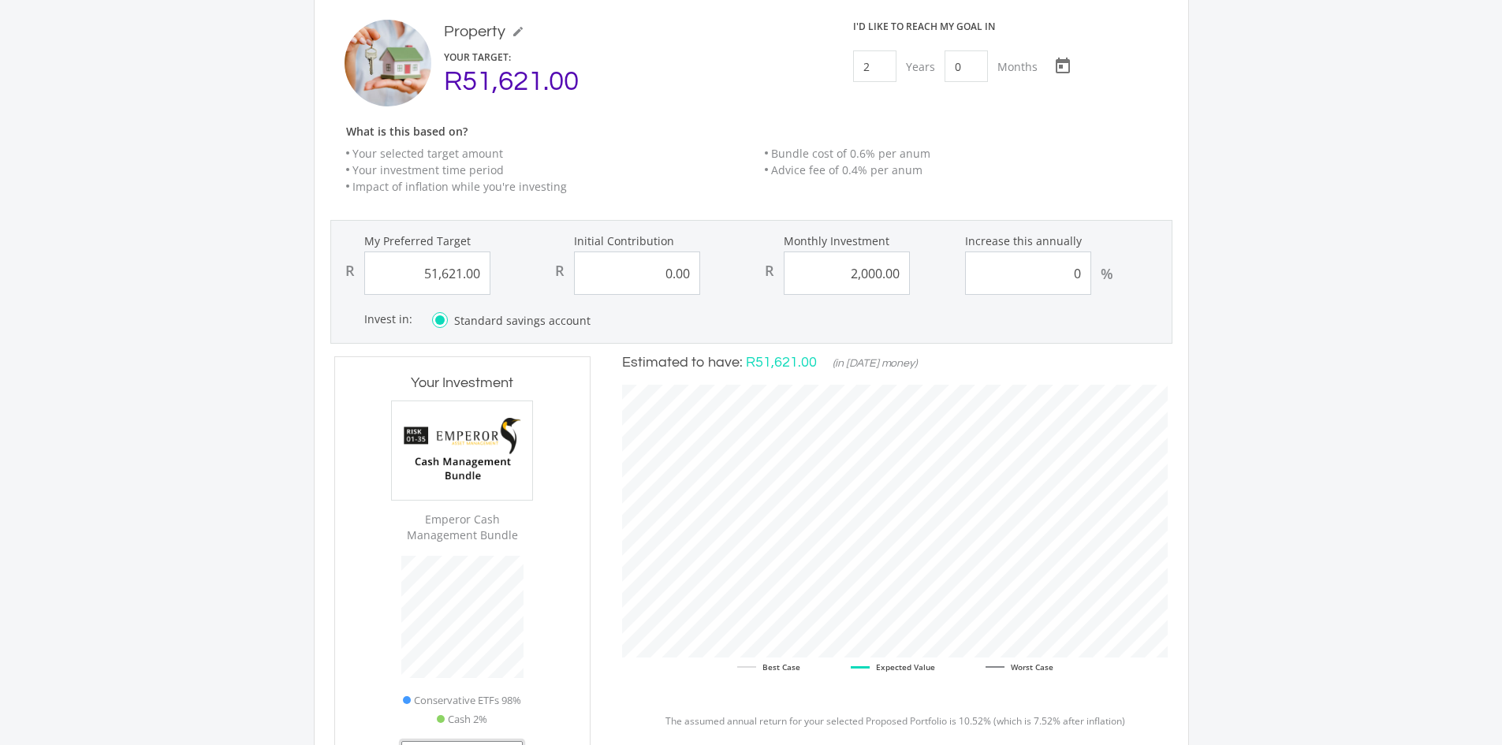
scroll to position [2141, 0]
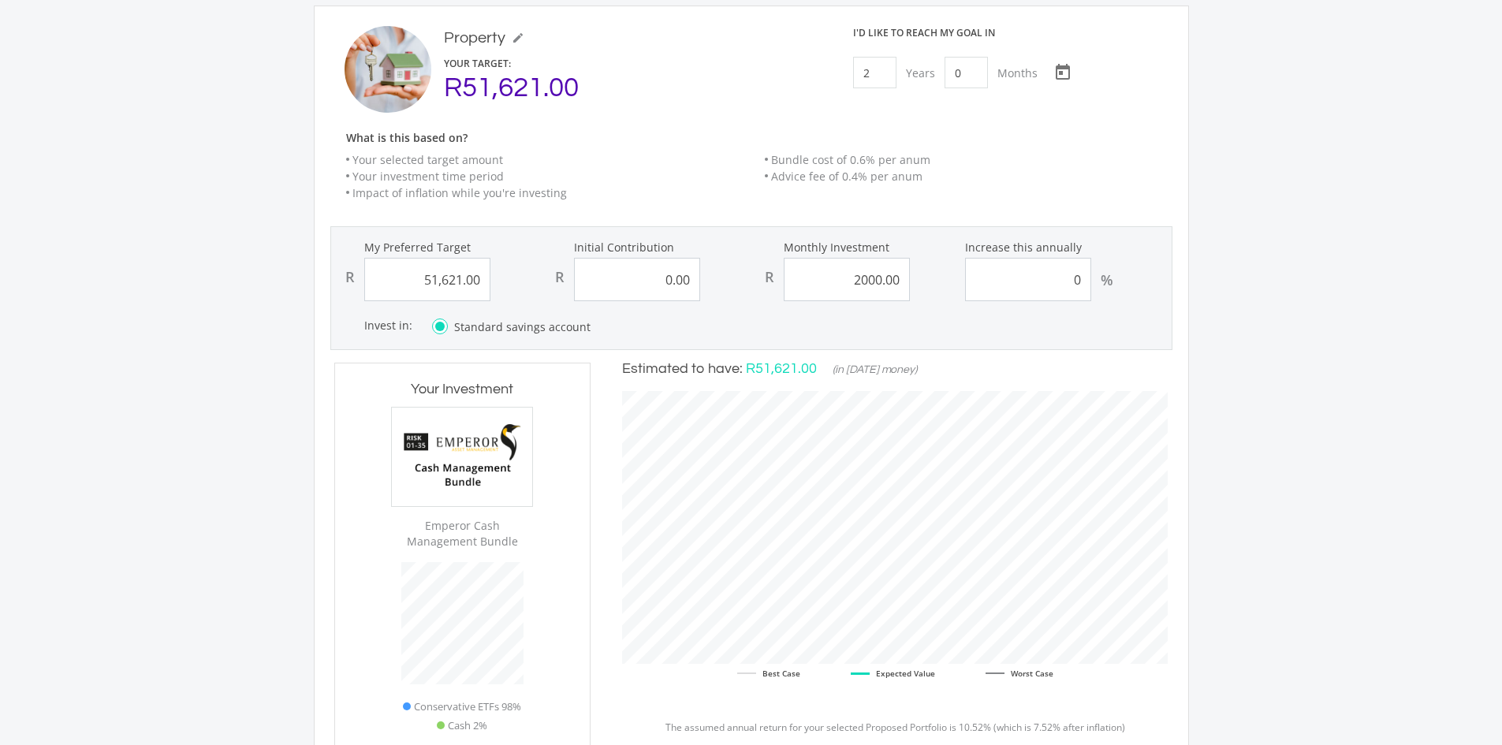
drag, startPoint x: 901, startPoint y: 242, endPoint x: 846, endPoint y: 243, distance: 55.2
click at [846, 258] on input "2000.00" at bounding box center [847, 279] width 126 height 43
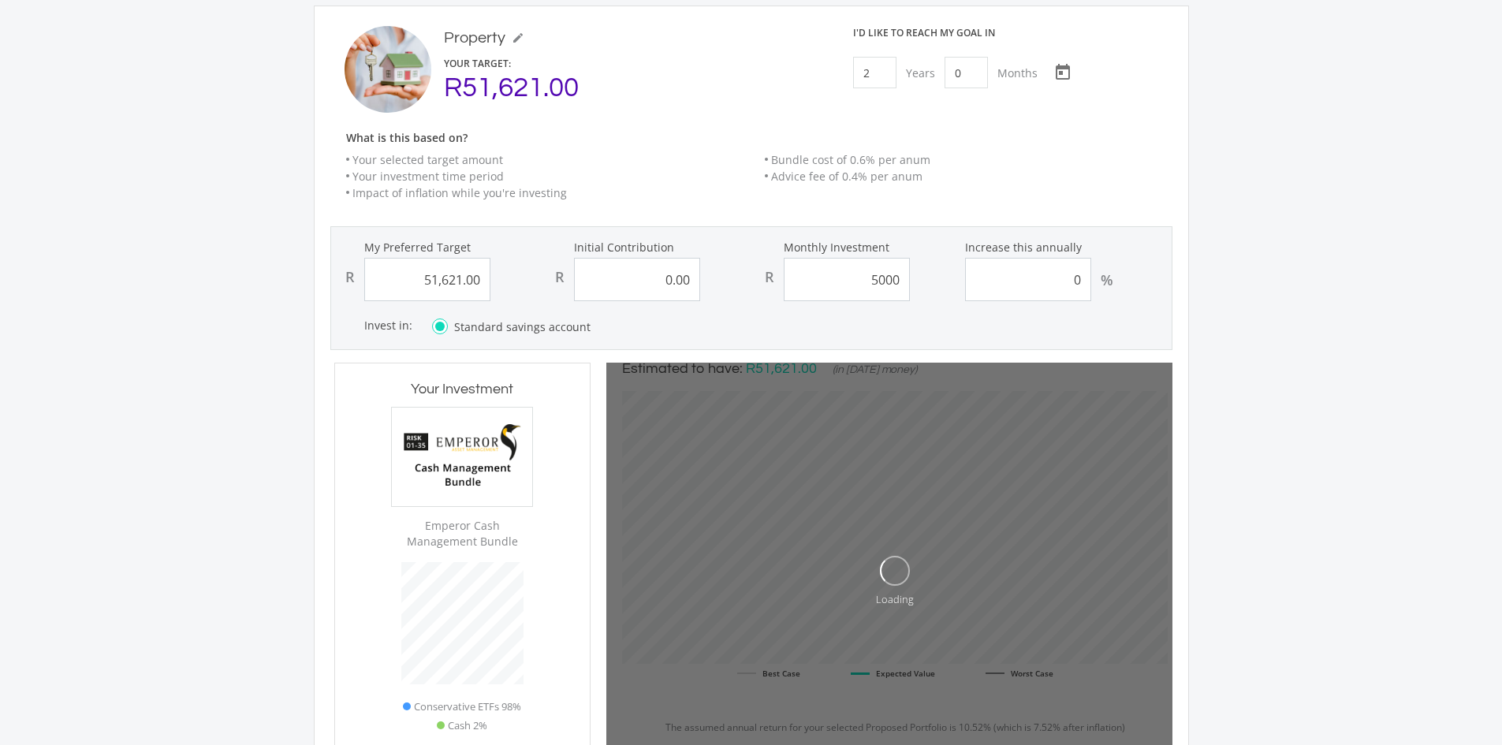
type input "5,000.00"
type input "51621"
type input "0"
type input "5000"
type input "51,621.00"
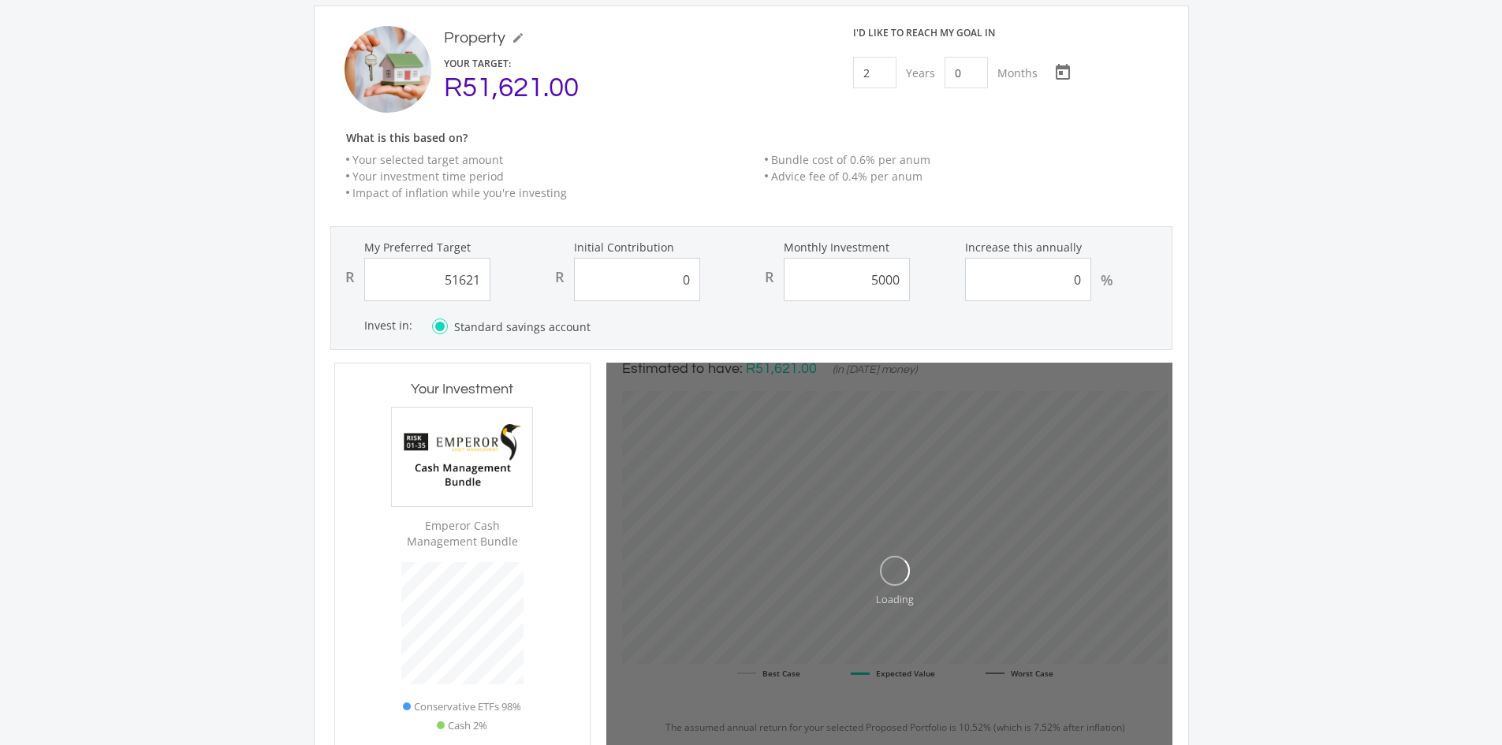
type input "0.00"
type input "5,000.00"
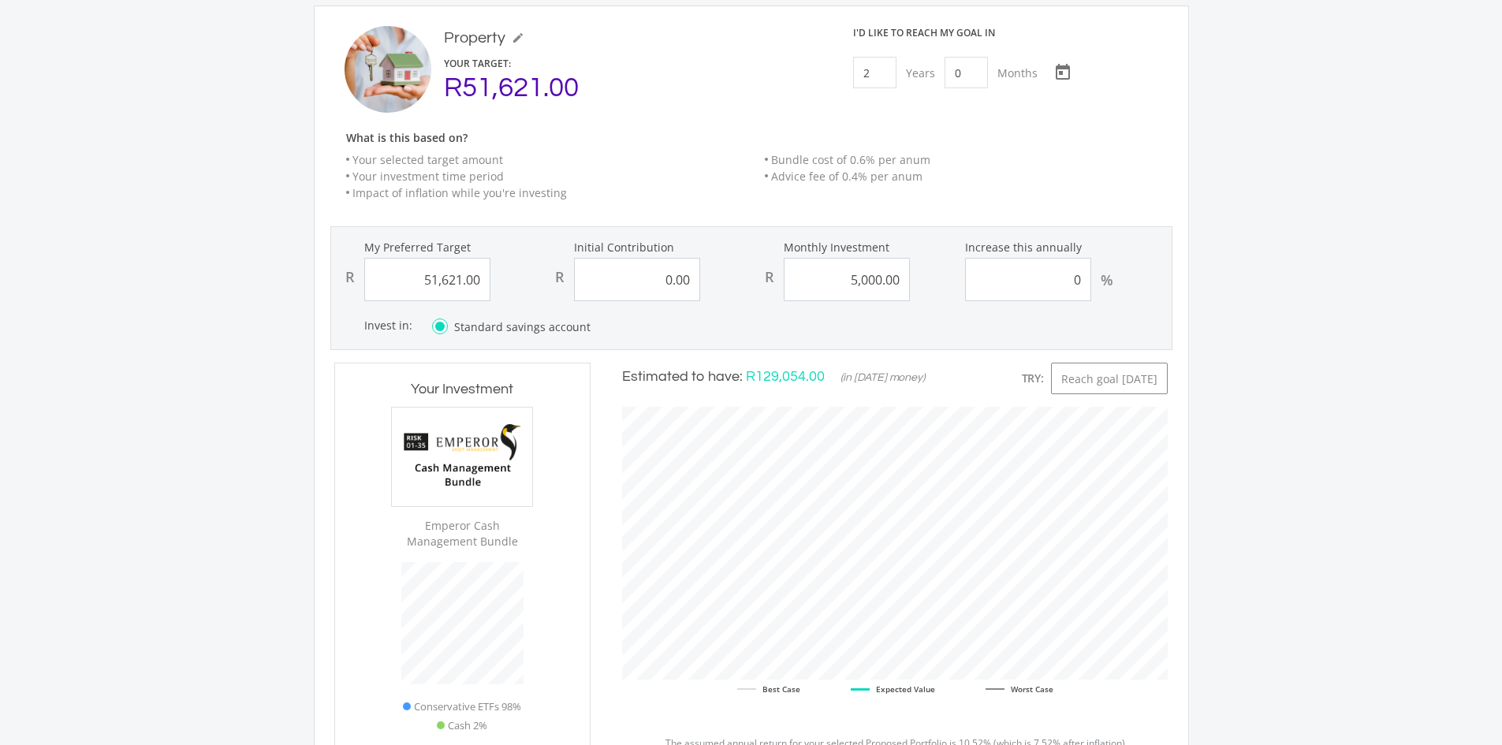
scroll to position [438, 577]
drag, startPoint x: 482, startPoint y: 250, endPoint x: 397, endPoint y: 252, distance: 85.2
click at [397, 258] on input "51621.00" at bounding box center [427, 279] width 126 height 43
type input "500000"
type input "0"
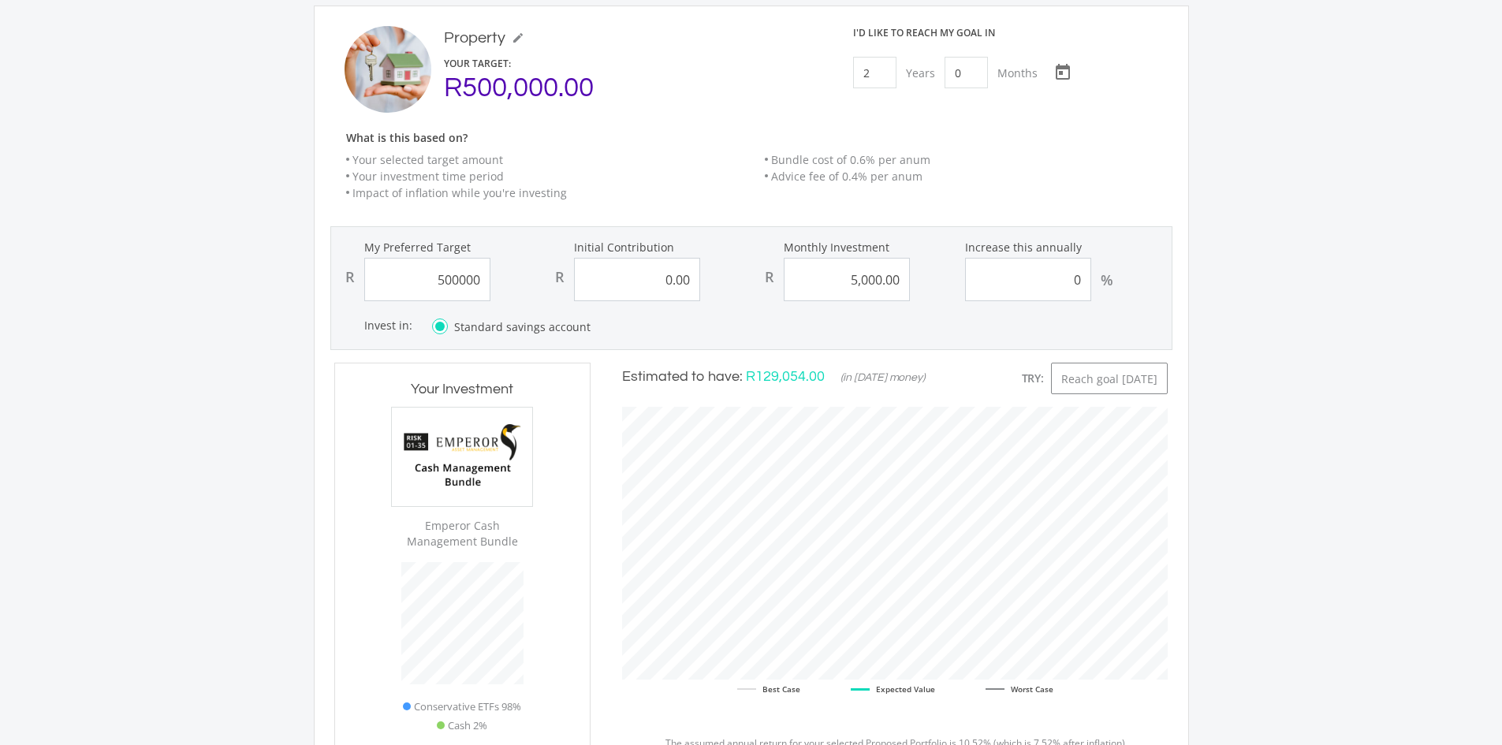
type input "5000"
type input "0.00"
type input "5,000.00"
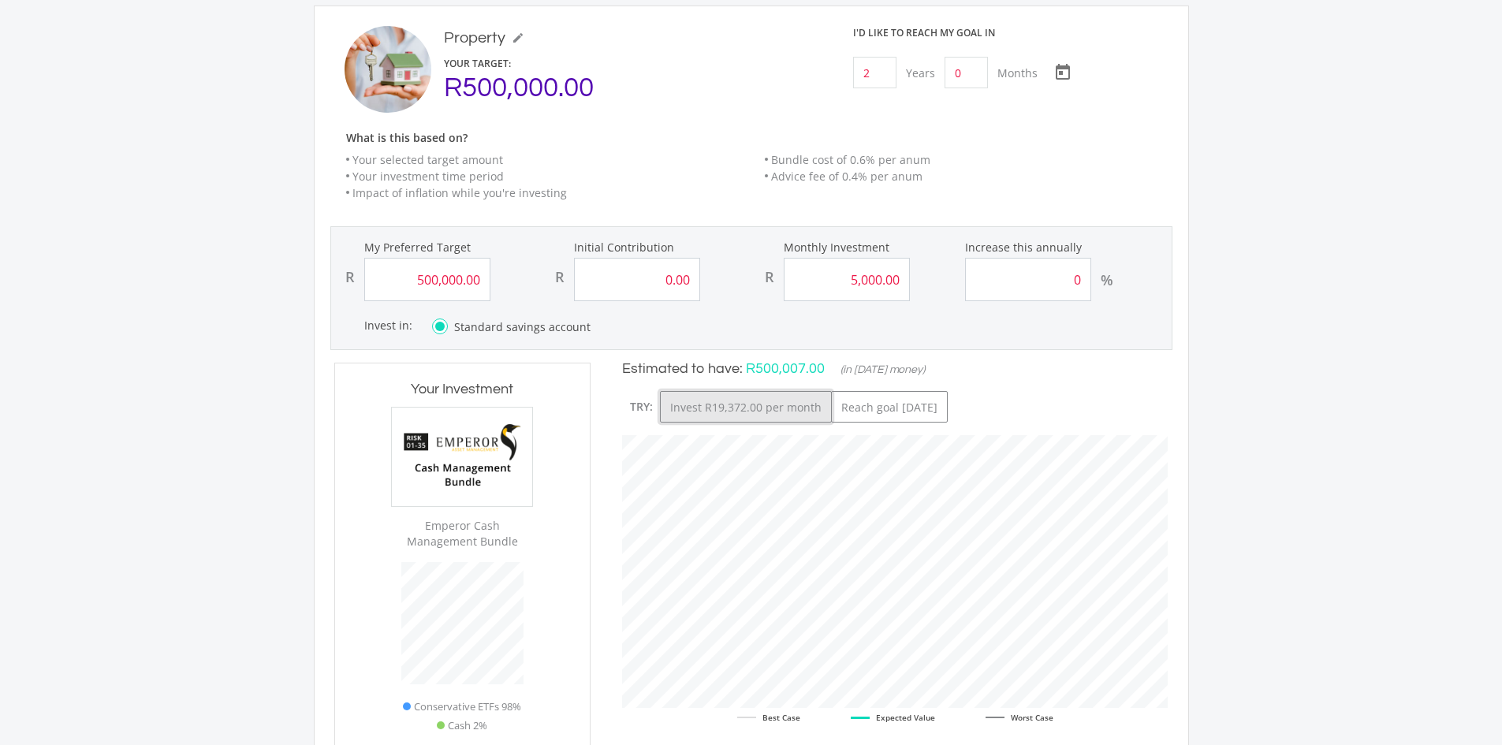
click at [766, 391] on button "Invest R19,372.00 per month" at bounding box center [746, 407] width 172 height 32
type input "500000"
type input "0"
type input "19372"
type input "500,000.00"
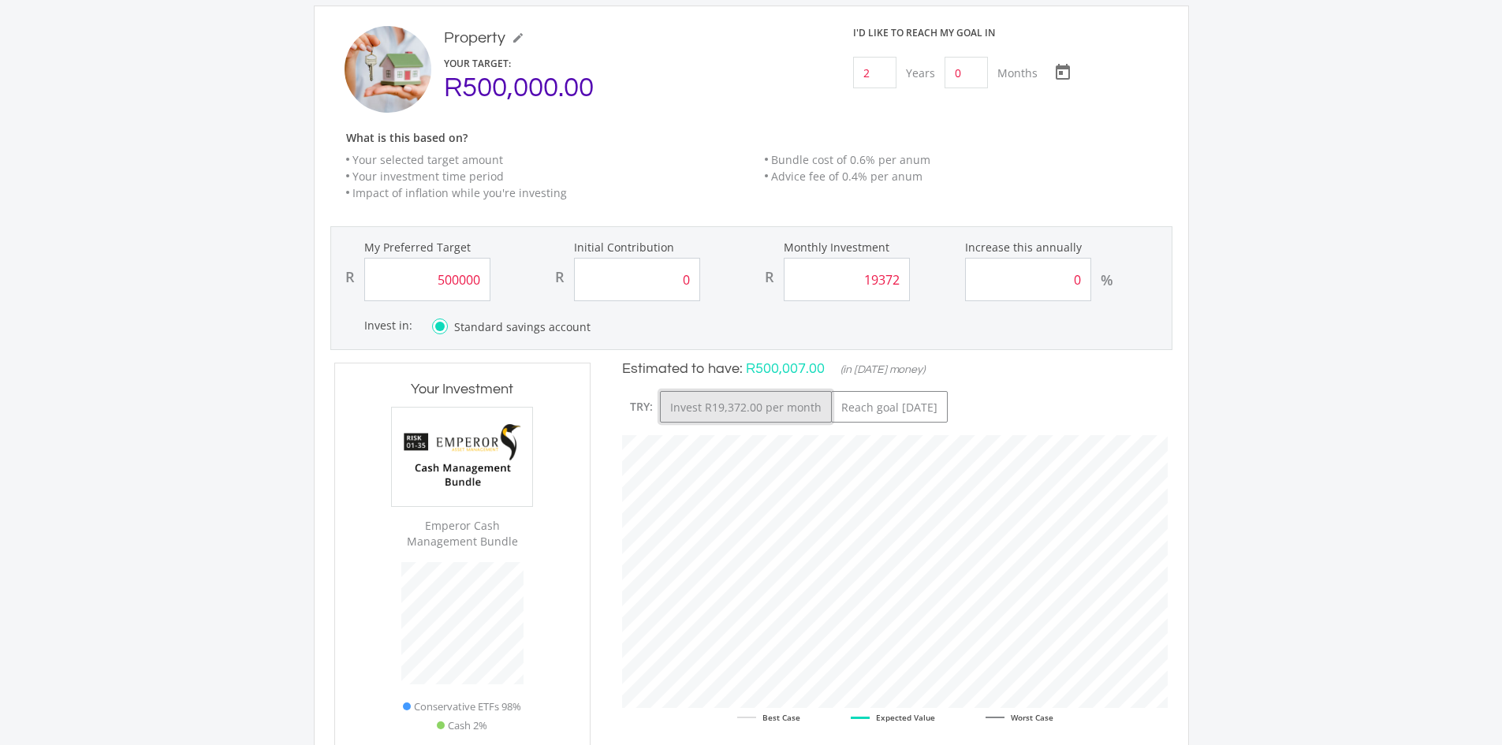
type input "0.00"
type input "19,372.00"
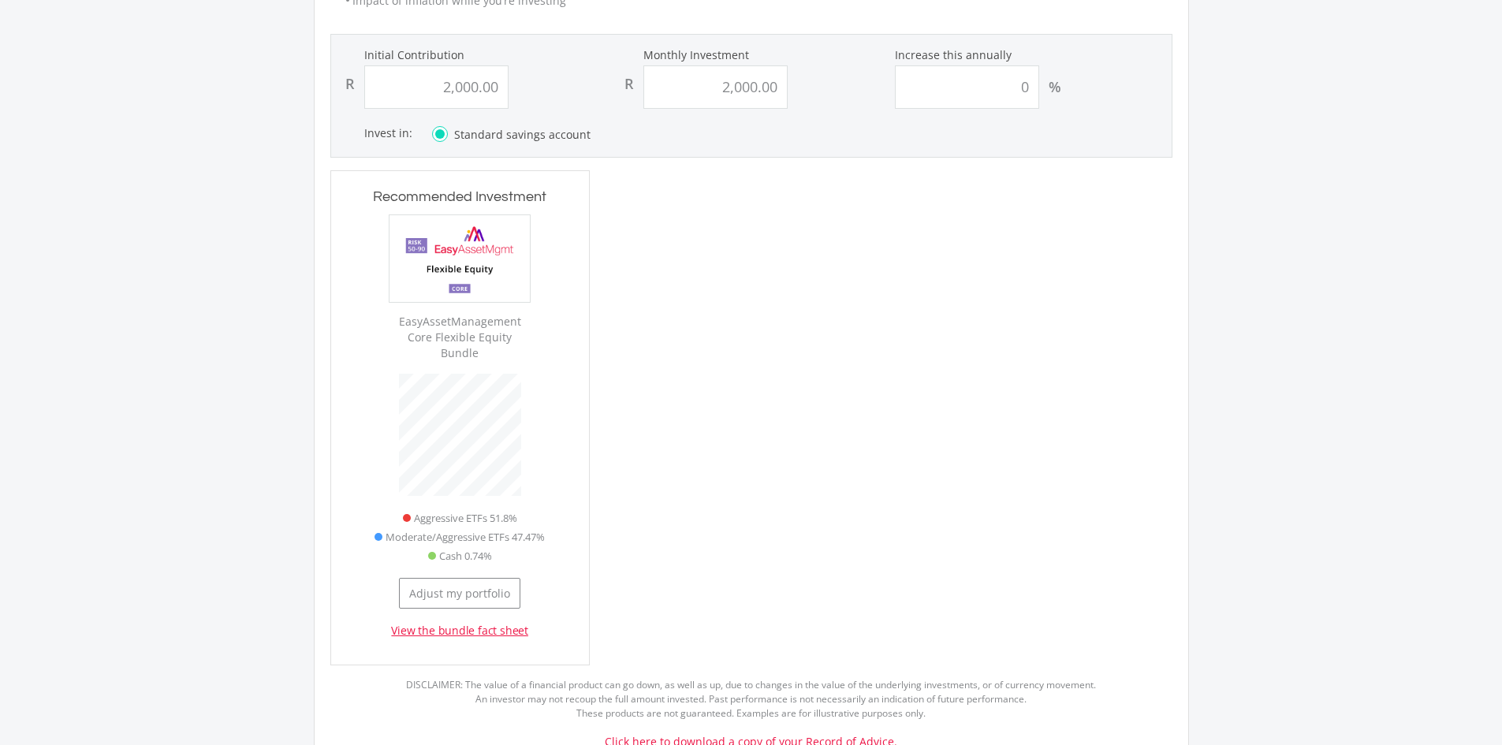
scroll to position [1352, 0]
click at [467, 576] on button "Adjust my portfolio" at bounding box center [459, 591] width 121 height 31
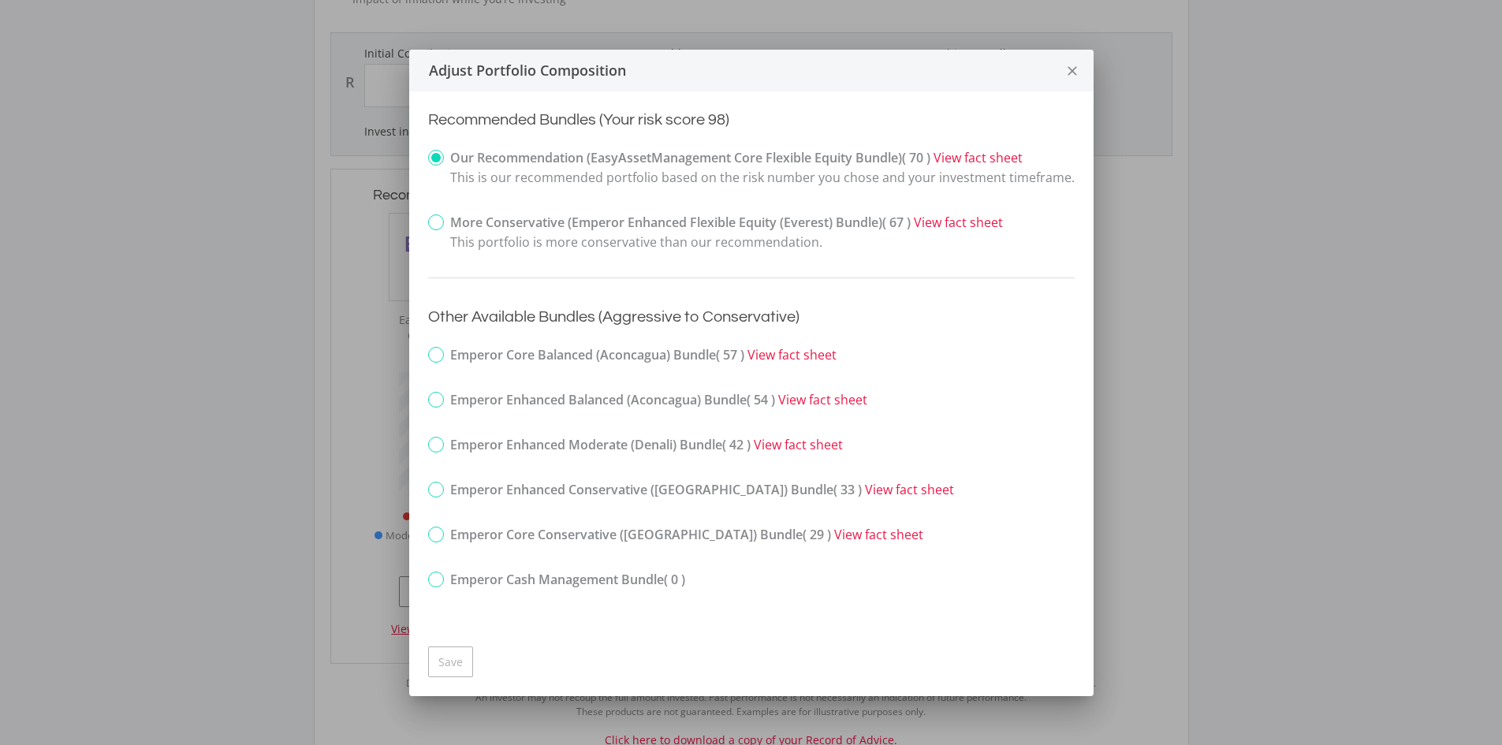
click at [1065, 77] on icon "close" at bounding box center [1073, 71] width 16 height 42
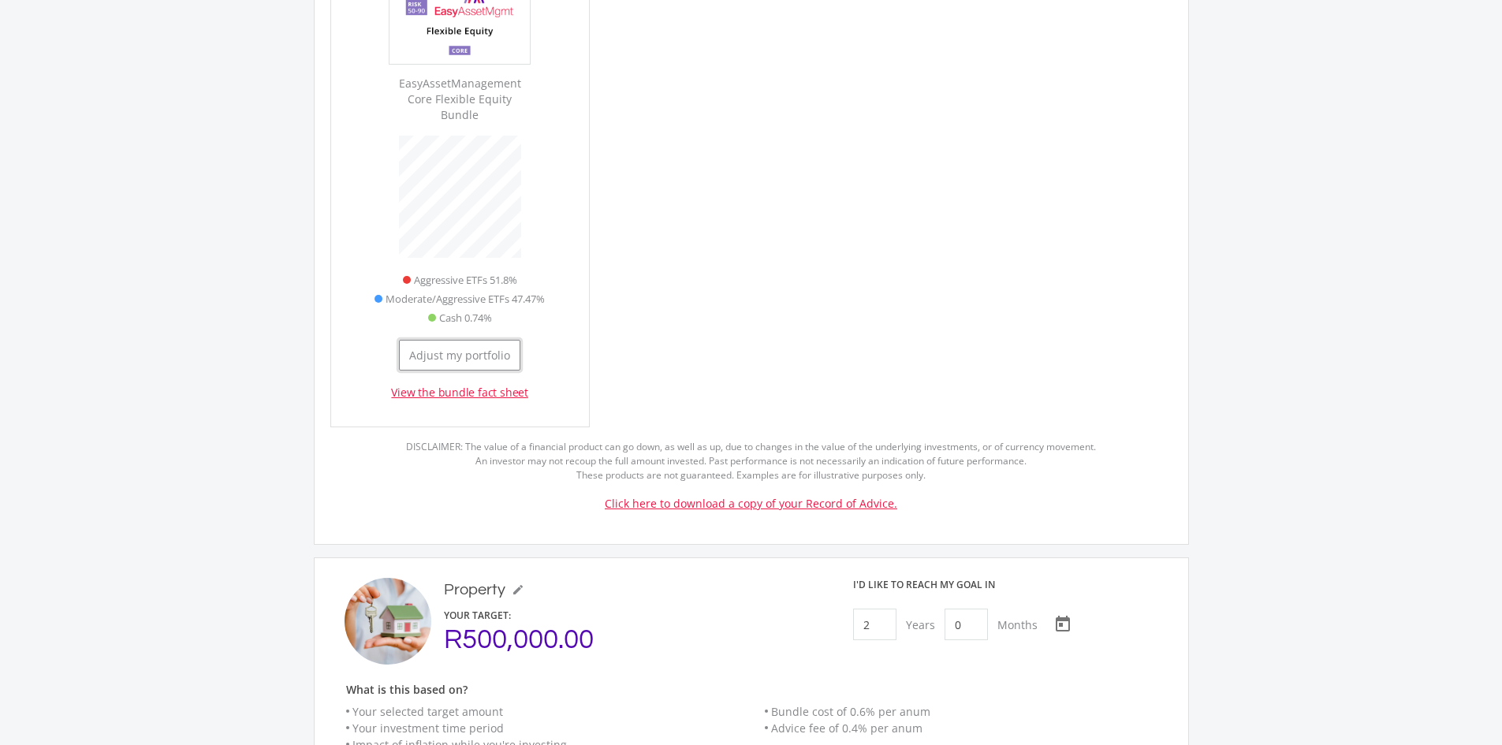
scroll to position [1510, 0]
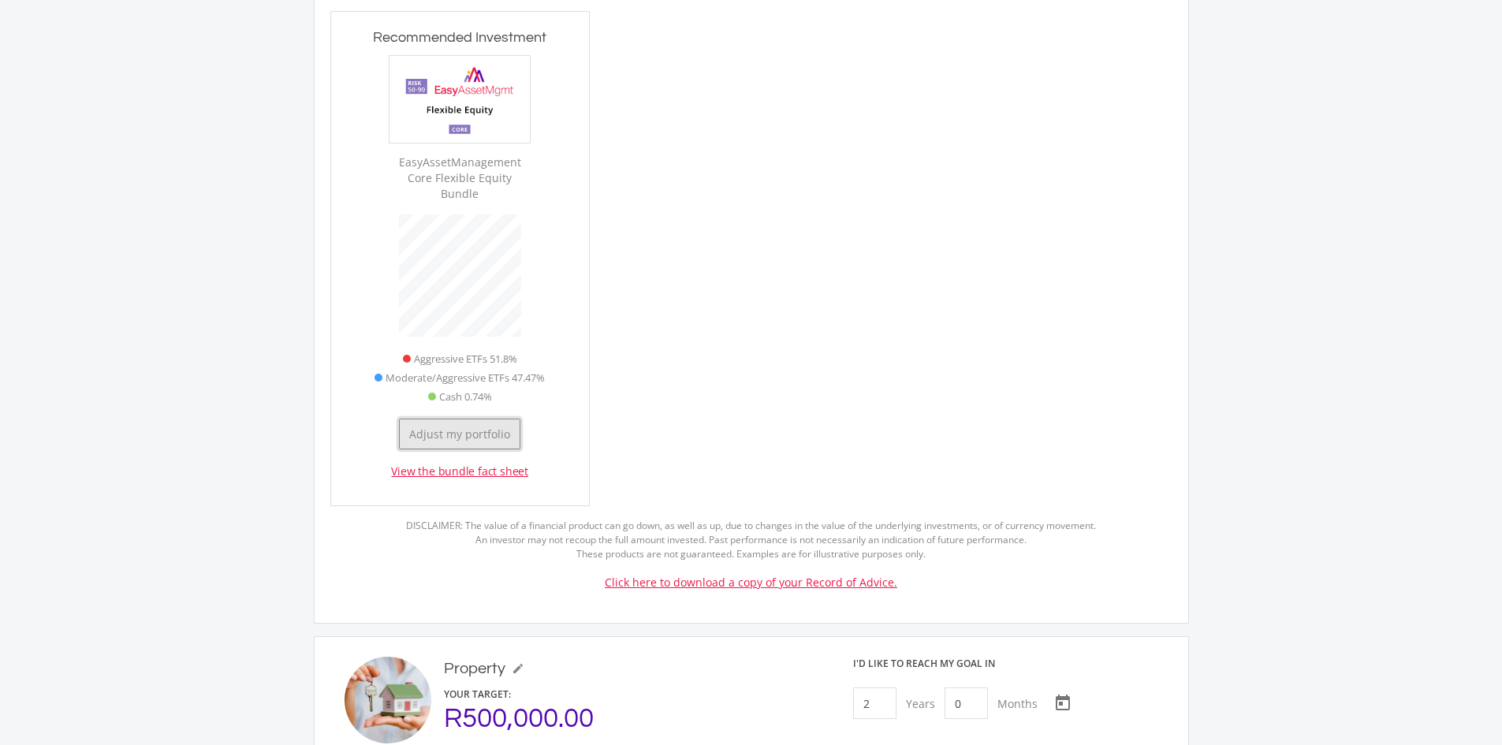
click at [467, 419] on button "Adjust my portfolio" at bounding box center [459, 434] width 121 height 31
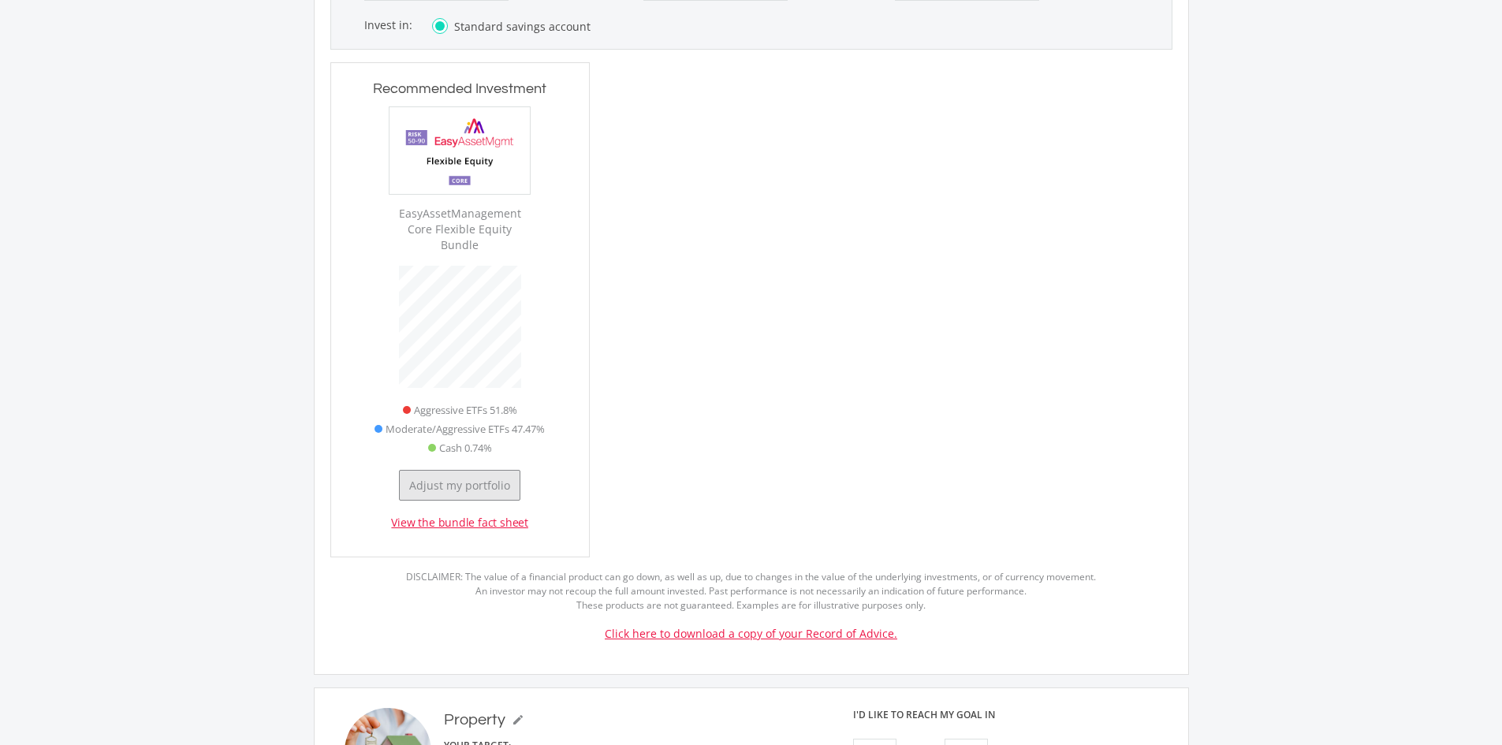
scroll to position [0, 0]
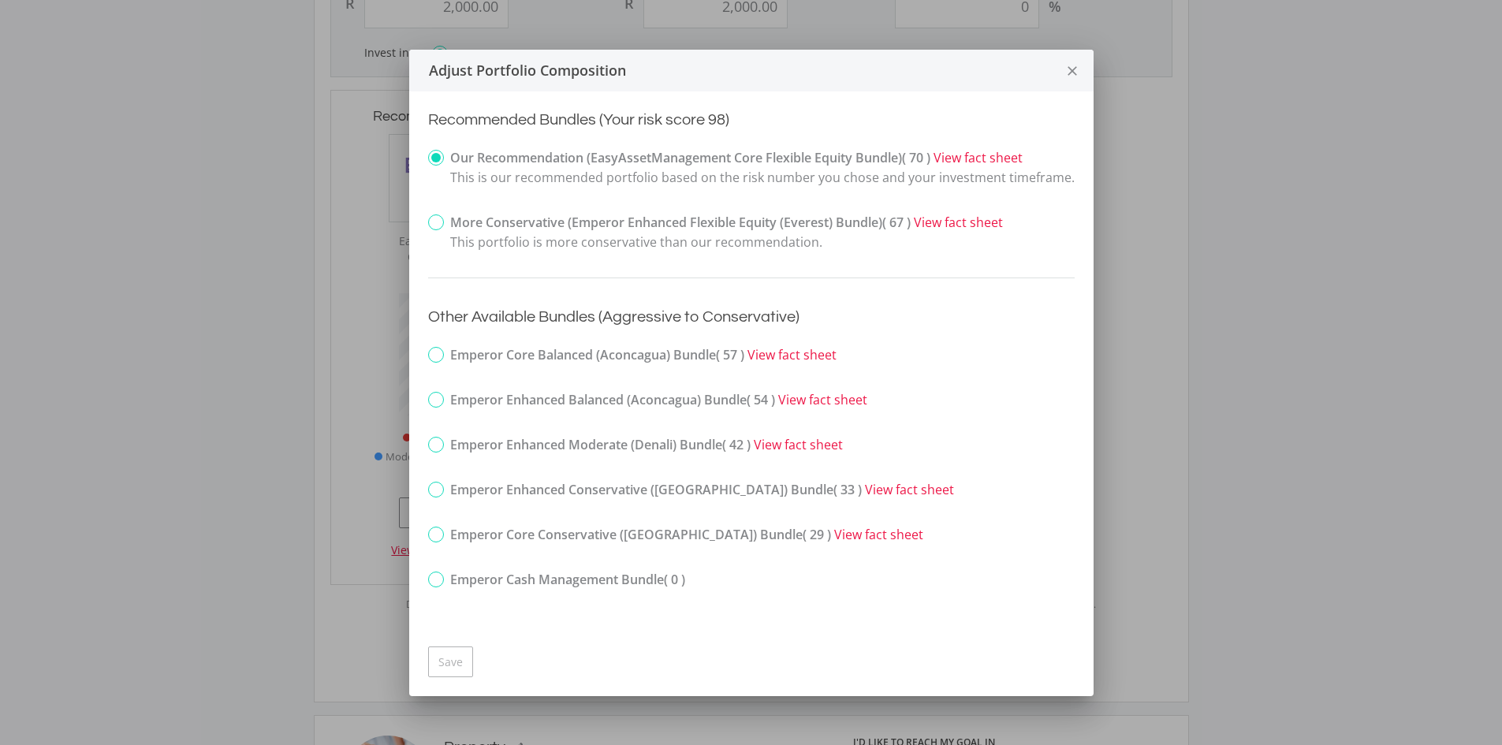
click at [439, 221] on label "More Conservative (Emperor Enhanced Flexible Equity (Everest) Bundle) ( 67 ) Vi…" at bounding box center [715, 232] width 575 height 39
click at [423, 221] on input "More Conservative (Emperor Enhanced Flexible Equity (Everest) Bundle) ( 67 ) Vi…" at bounding box center [417, 235] width 10 height 39
radio input "true"
click at [456, 659] on button "Save" at bounding box center [450, 662] width 45 height 31
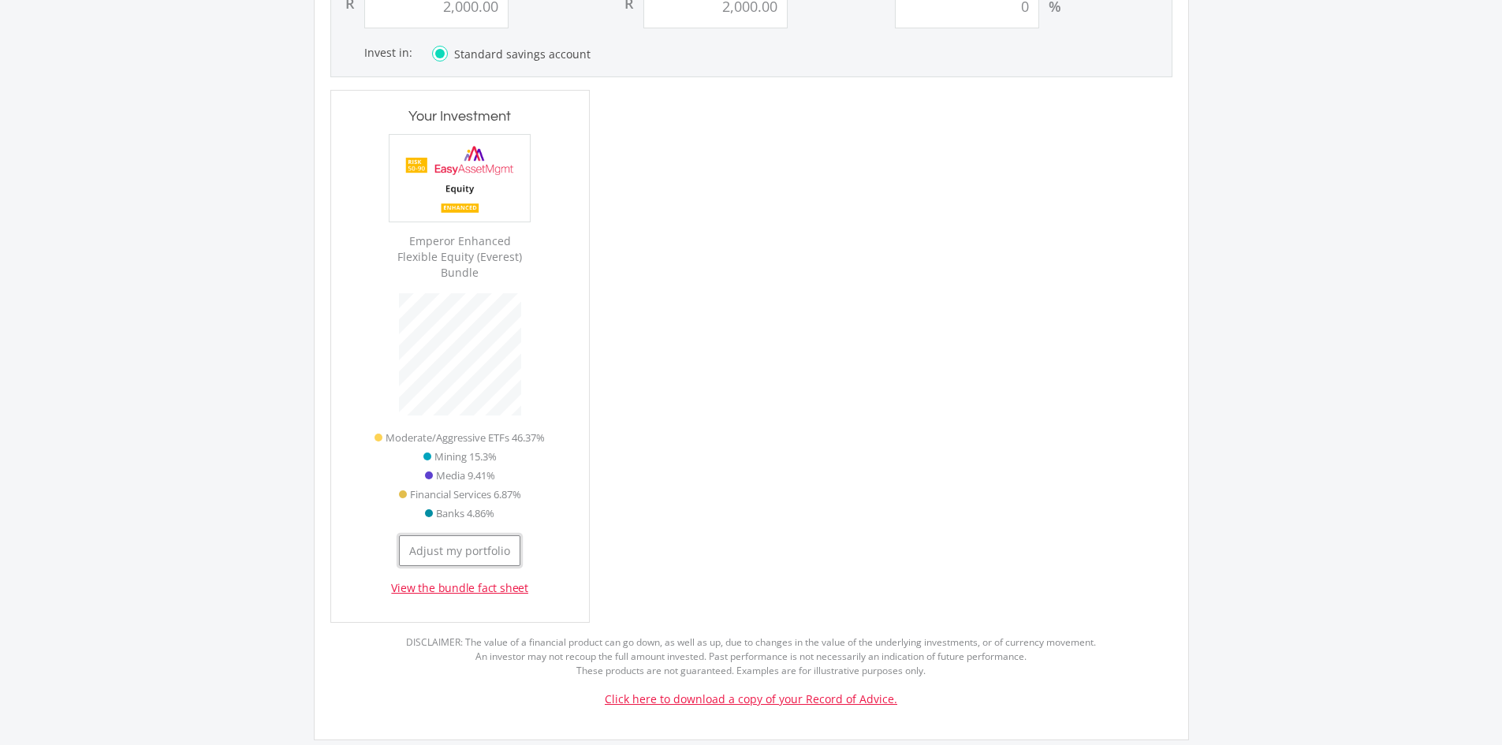
scroll to position [516, 259]
type input "2000"
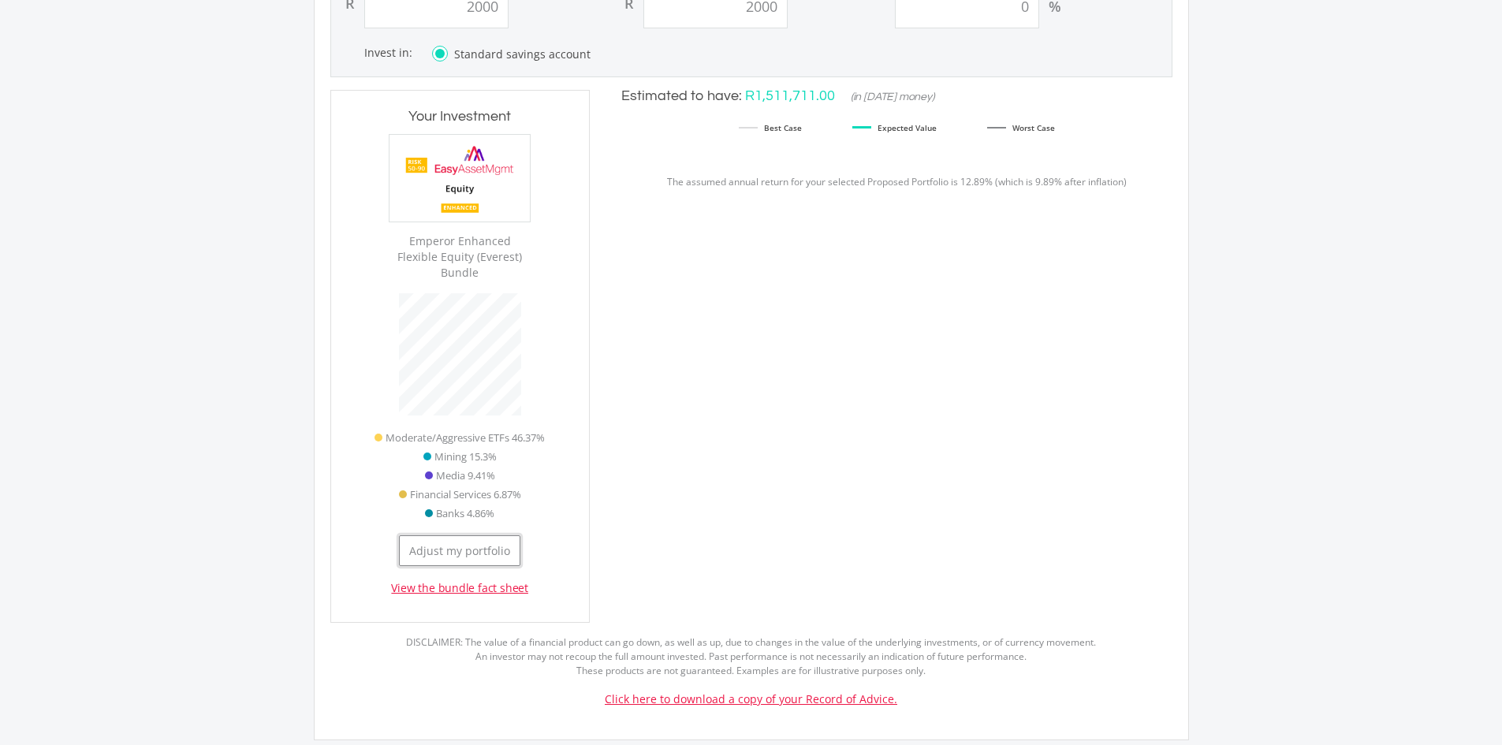
type input "2,000.00"
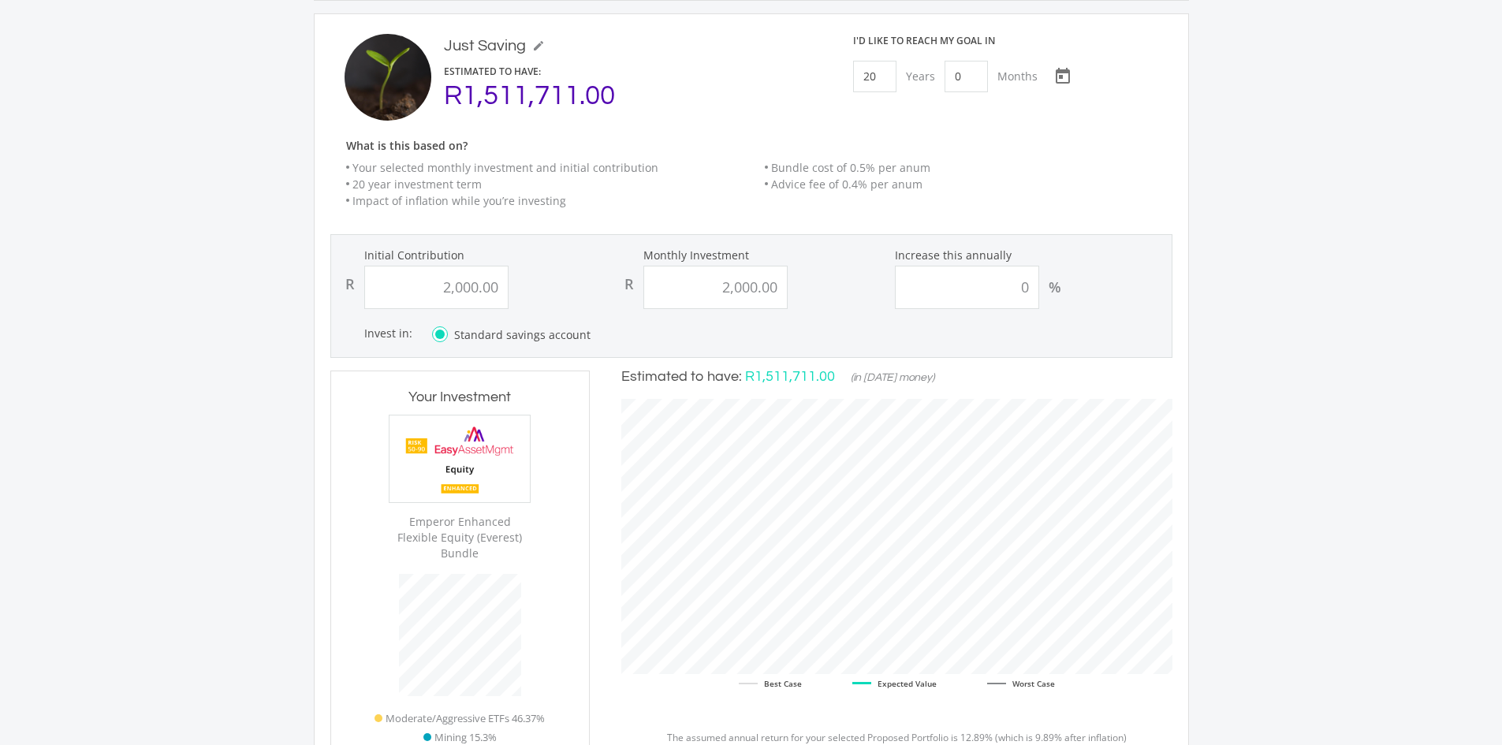
scroll to position [1116, 0]
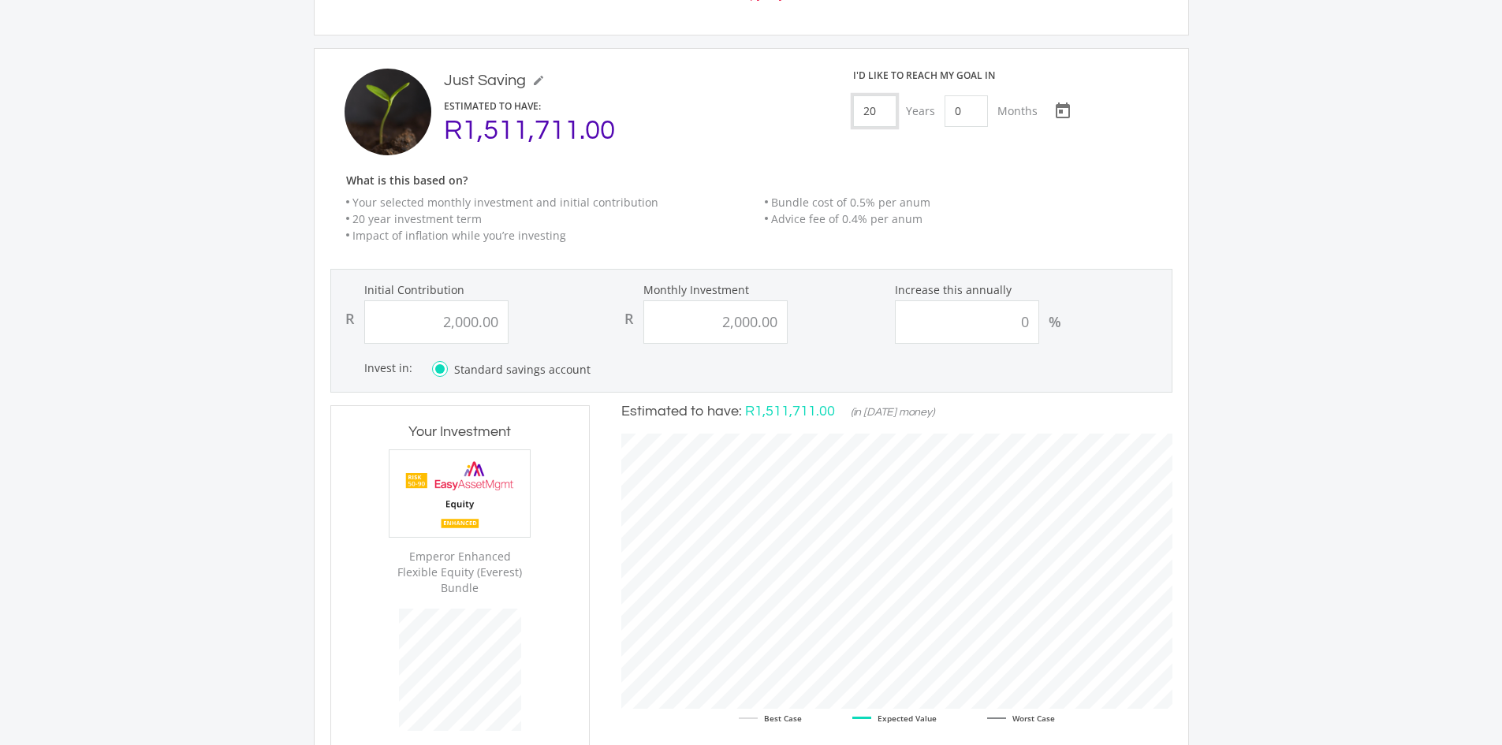
drag, startPoint x: 883, startPoint y: 103, endPoint x: 864, endPoint y: 98, distance: 19.5
click at [864, 98] on input "20" at bounding box center [874, 111] width 43 height 32
type input "7"
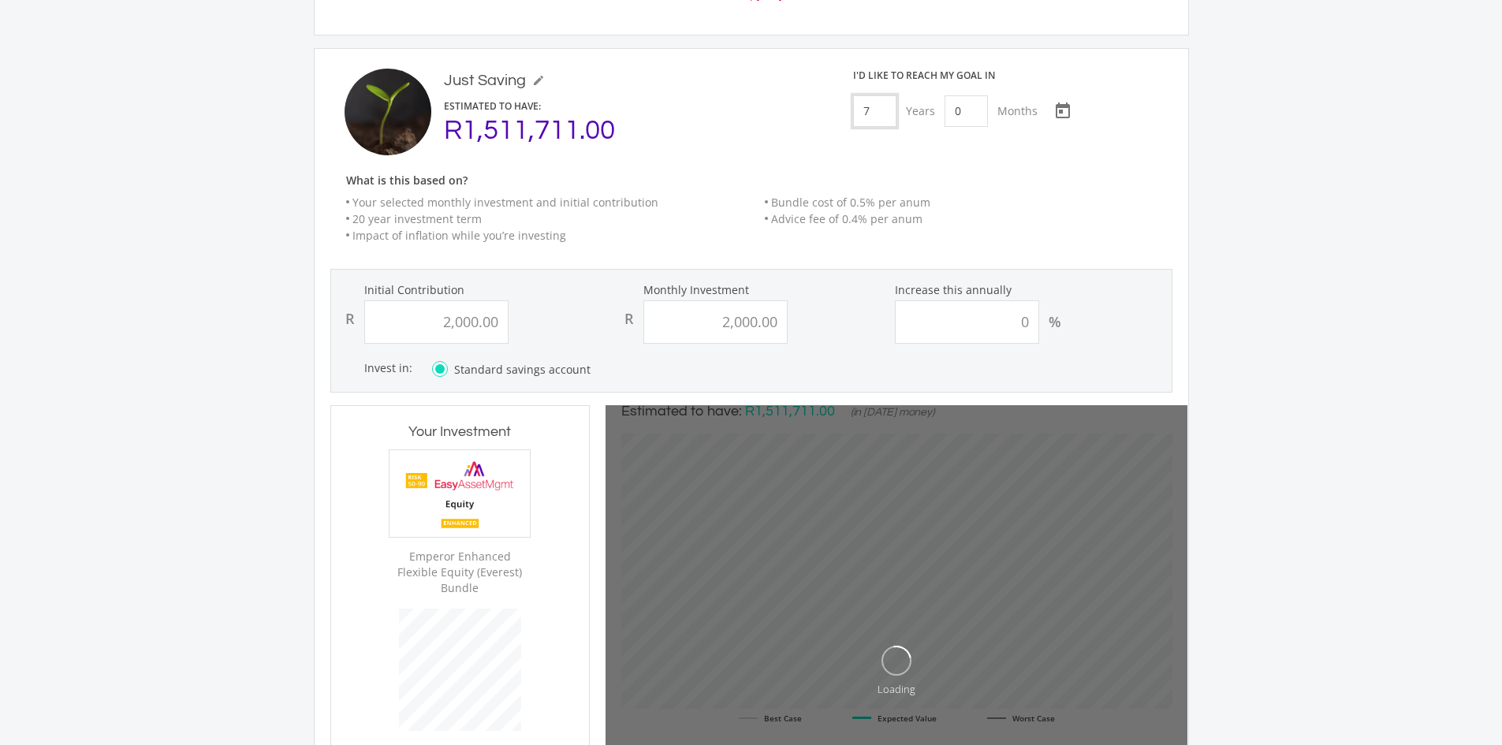
type input "2000"
type input "2,000.00"
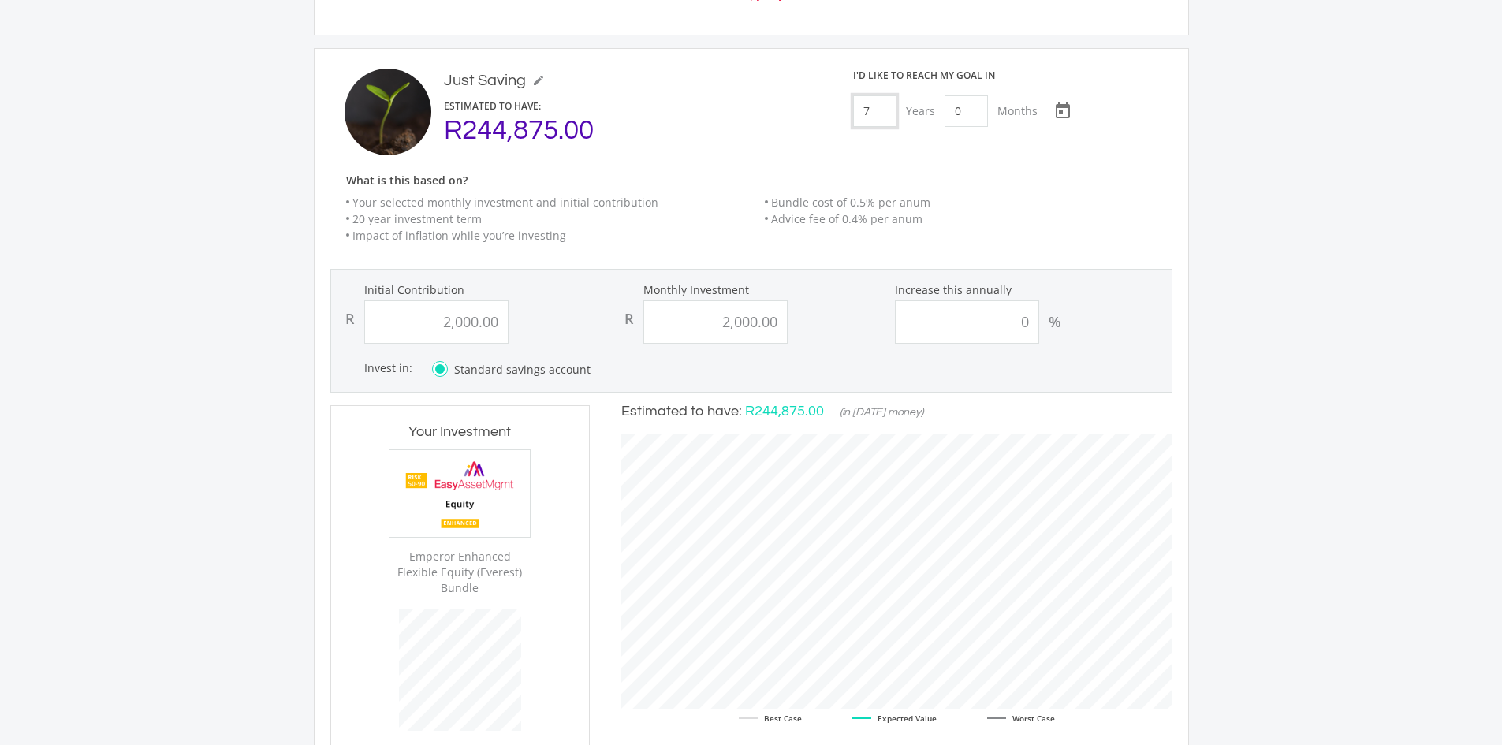
scroll to position [517, 582]
type input "7"
drag, startPoint x: 781, startPoint y: 313, endPoint x: 722, endPoint y: 314, distance: 59.1
click at [722, 314] on input "2000.00" at bounding box center [715, 321] width 144 height 43
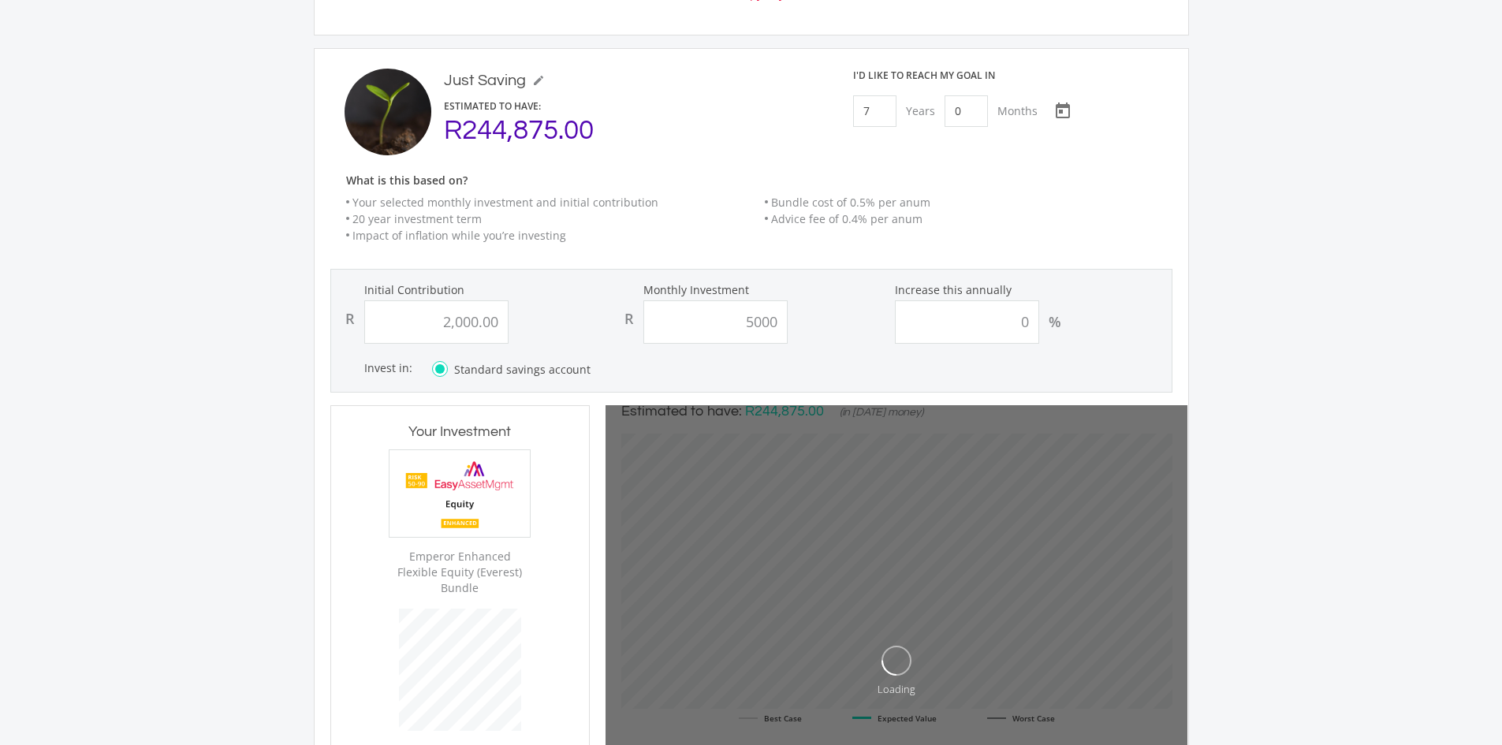
type input "5,000.00"
type input "2000"
type input "5000"
type input "2,000.00"
type input "5,000.00"
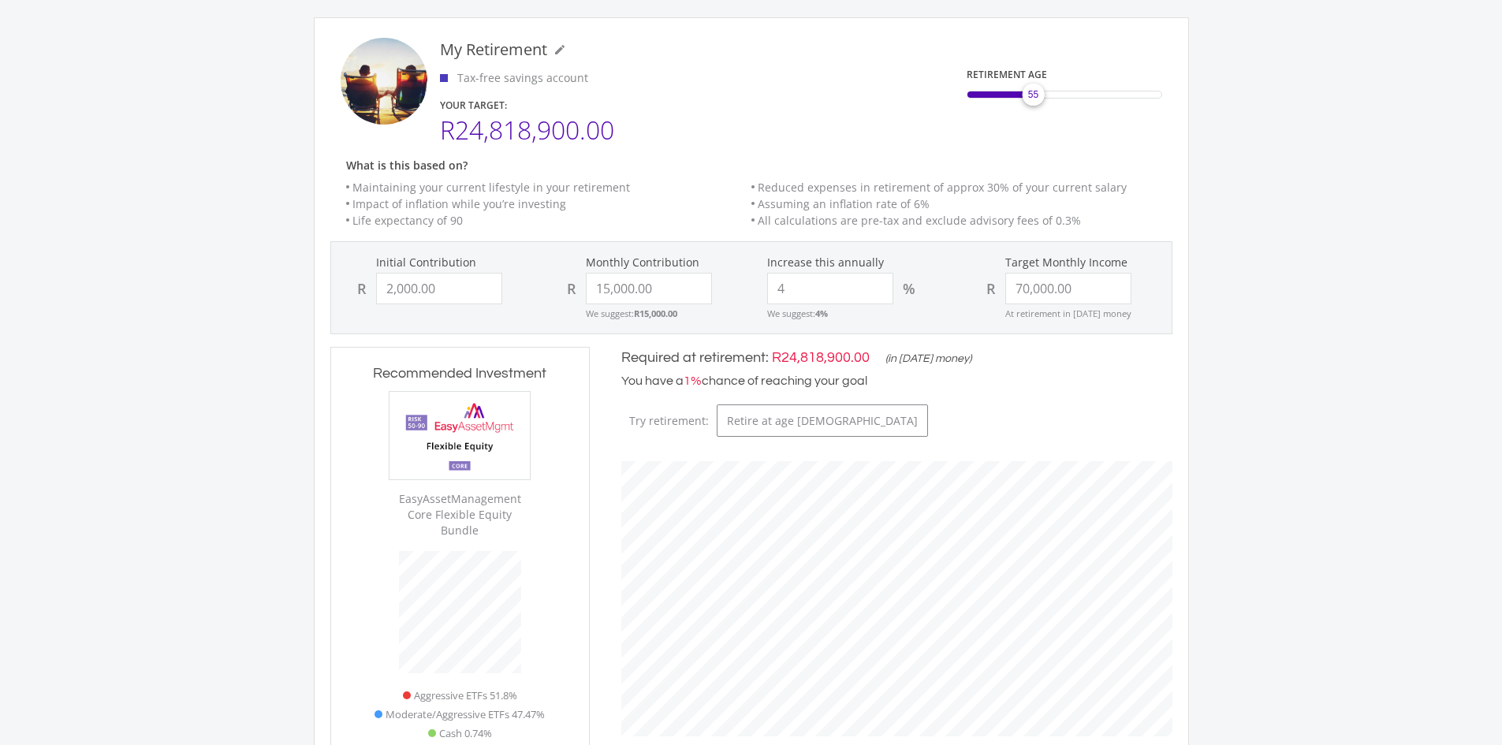
scroll to position [170, 0]
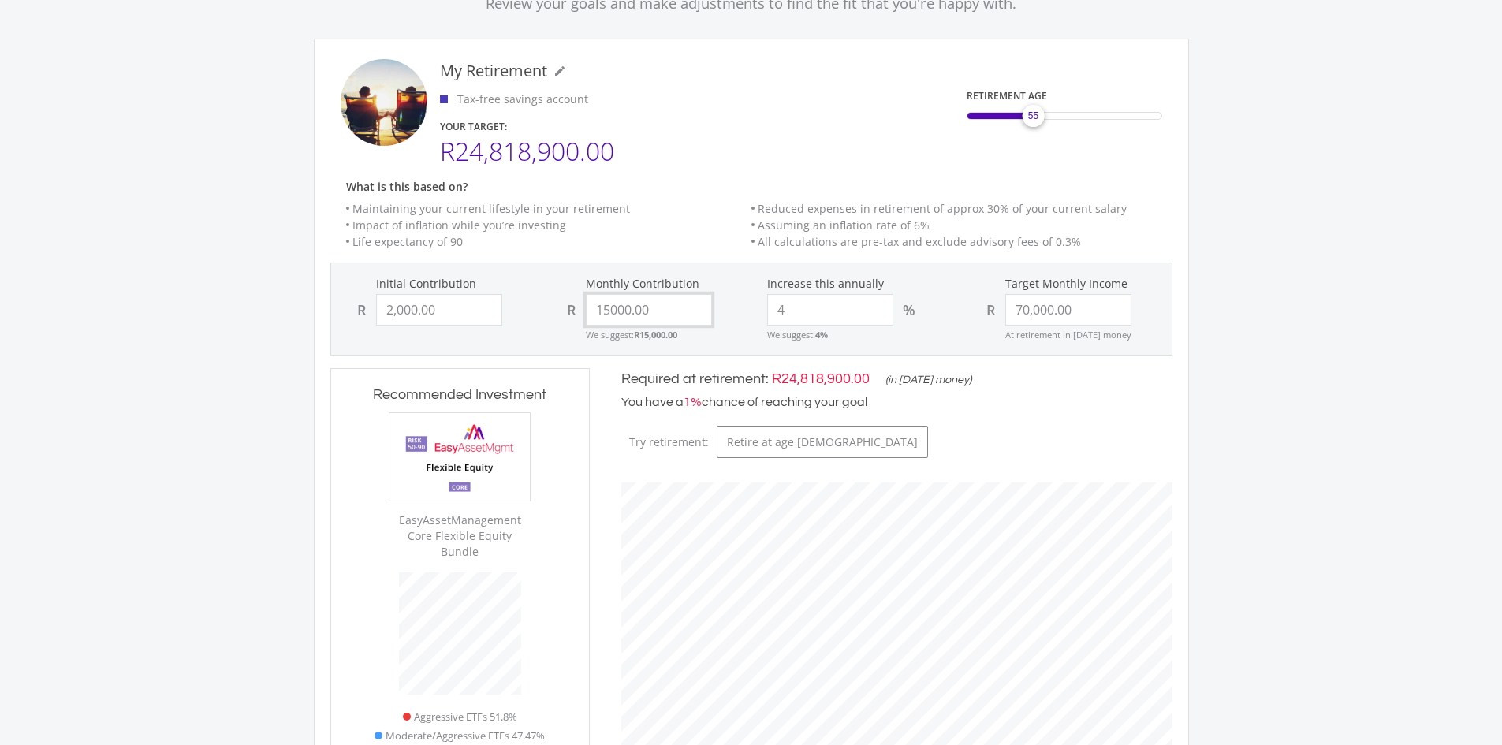
drag, startPoint x: 656, startPoint y: 311, endPoint x: 589, endPoint y: 313, distance: 67.0
click at [590, 312] on input "15000.00" at bounding box center [649, 310] width 126 height 32
type input "3000"
type input "2000"
type input "70000"
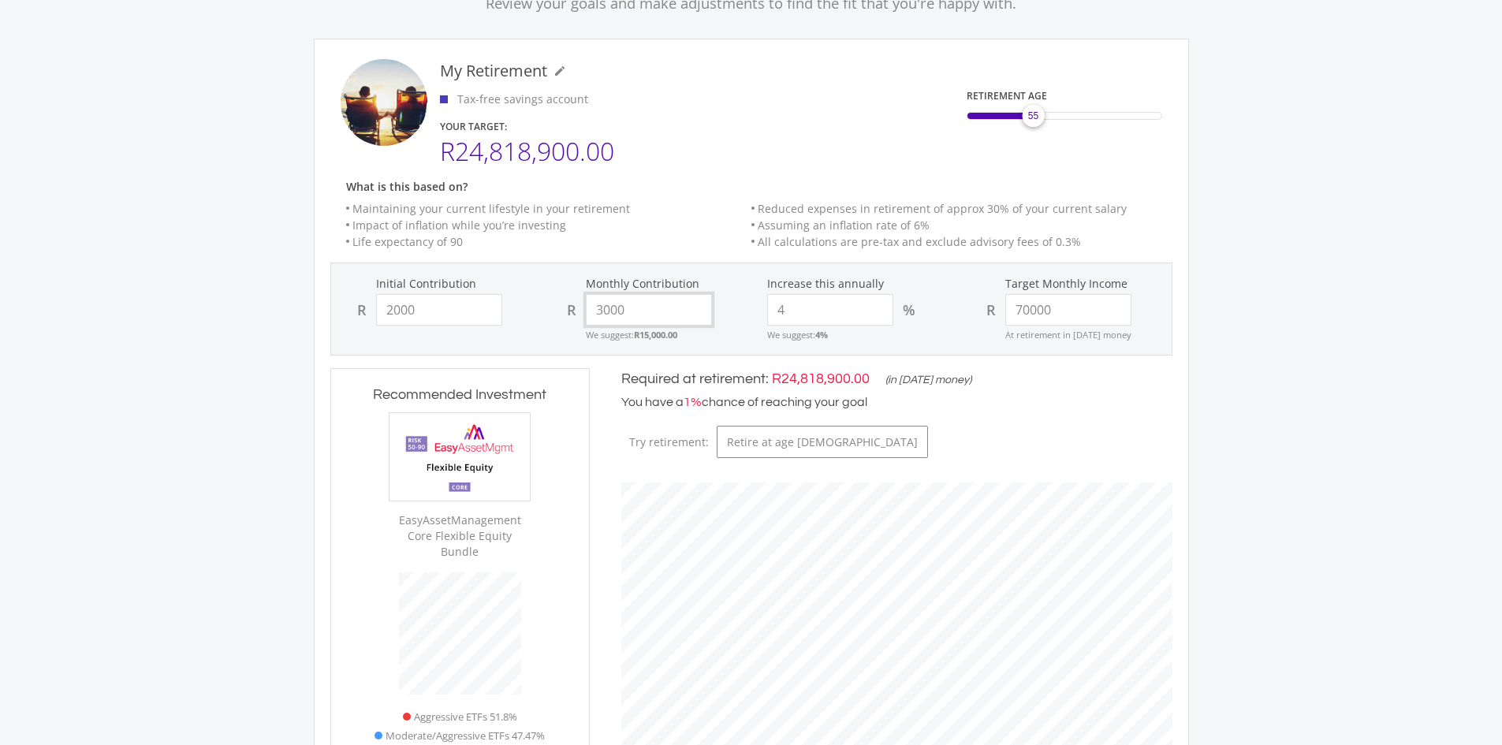
type input "2,000.00"
type input "70,000.00"
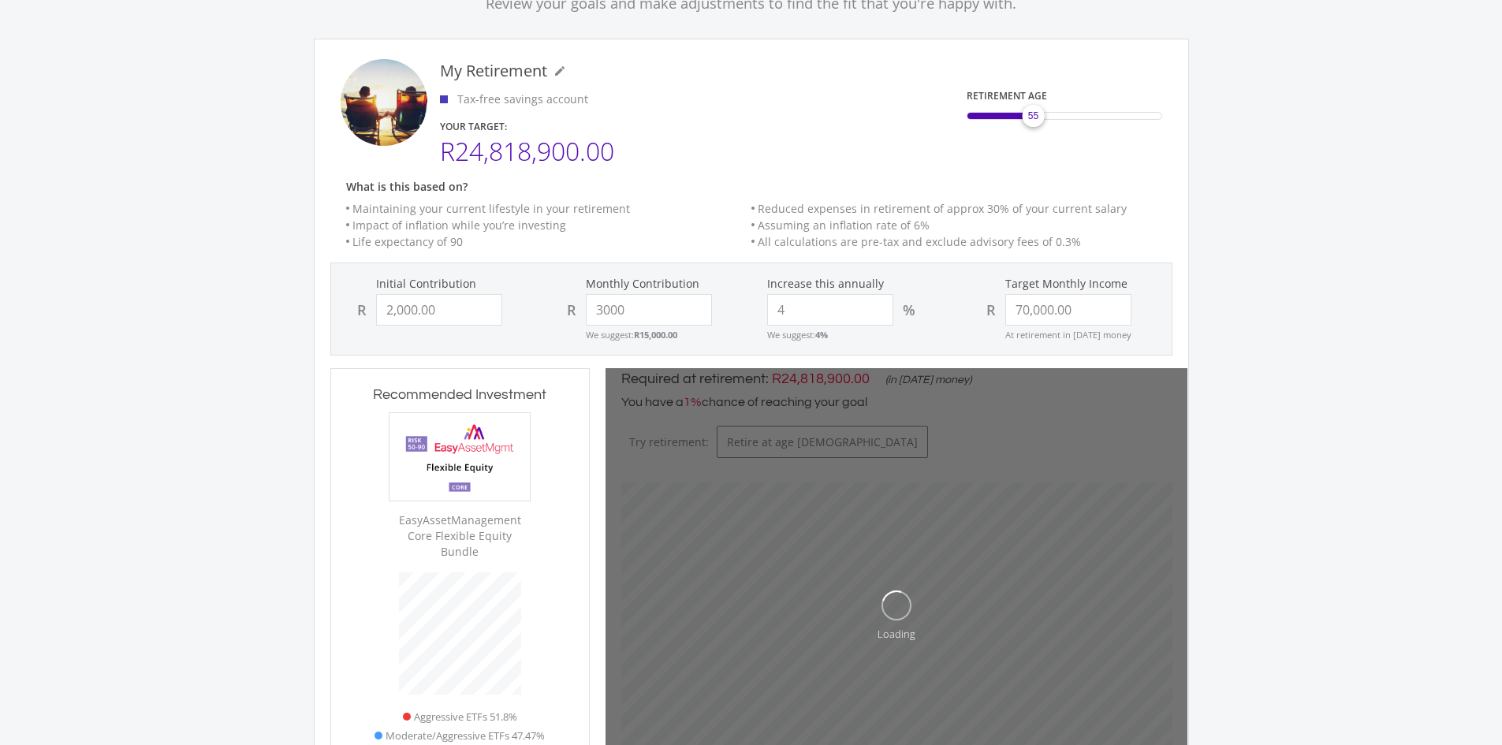
type input "3,000.00"
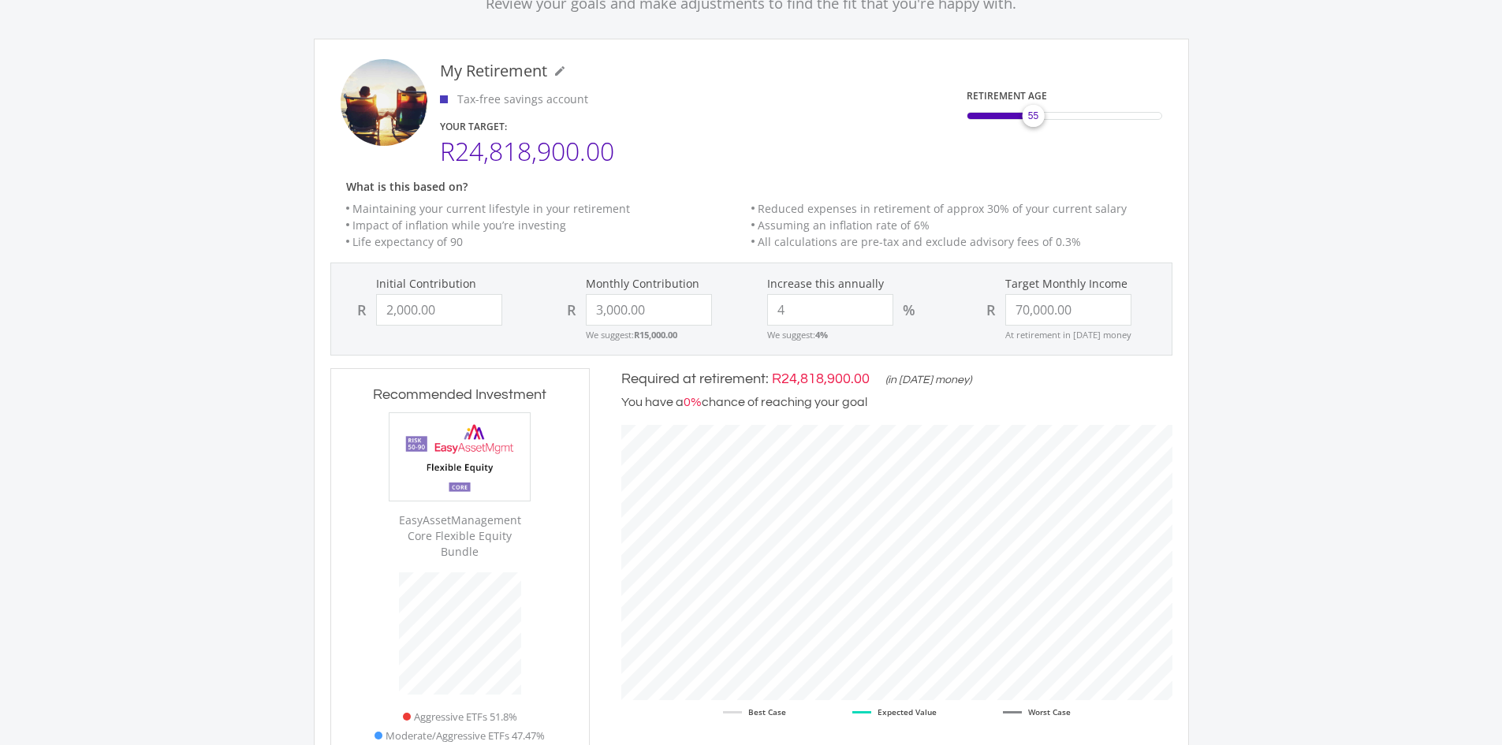
scroll to position [479, 582]
drag, startPoint x: 465, startPoint y: 307, endPoint x: 350, endPoint y: 308, distance: 115.1
click at [350, 308] on div "R 2000.00" at bounding box center [437, 310] width 178 height 32
type input "0"
type input "3000"
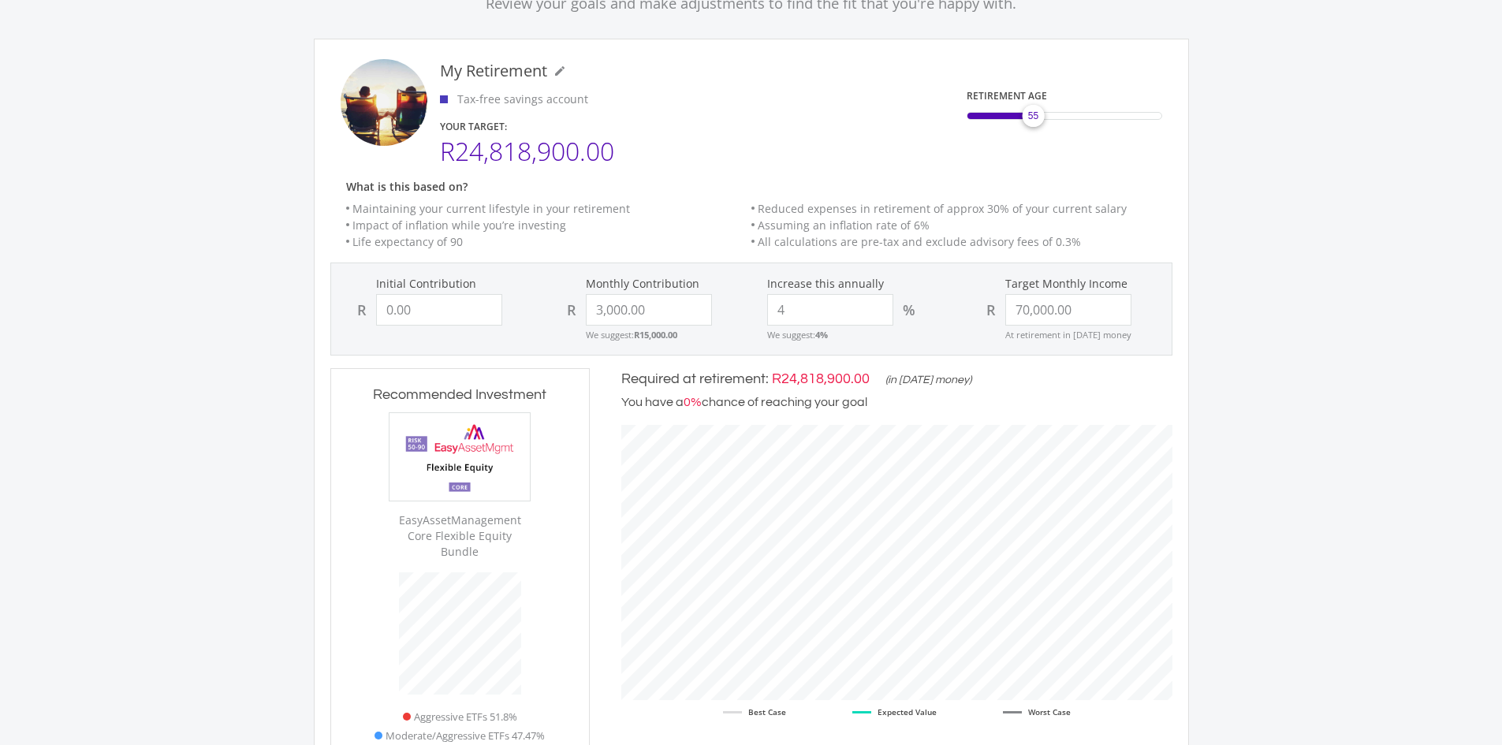
type input "70000"
type input "0.00"
type input "3,000.00"
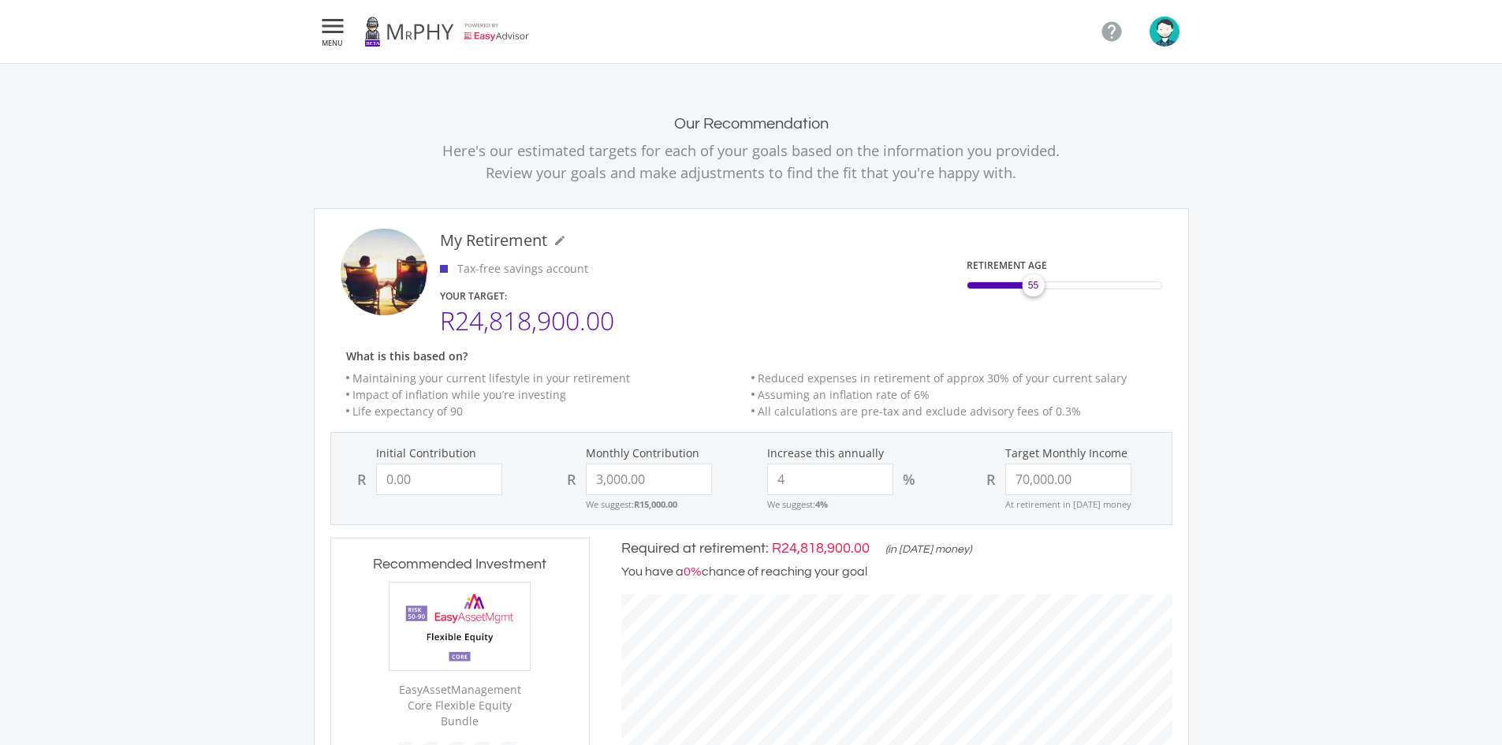
scroll to position [79, 0]
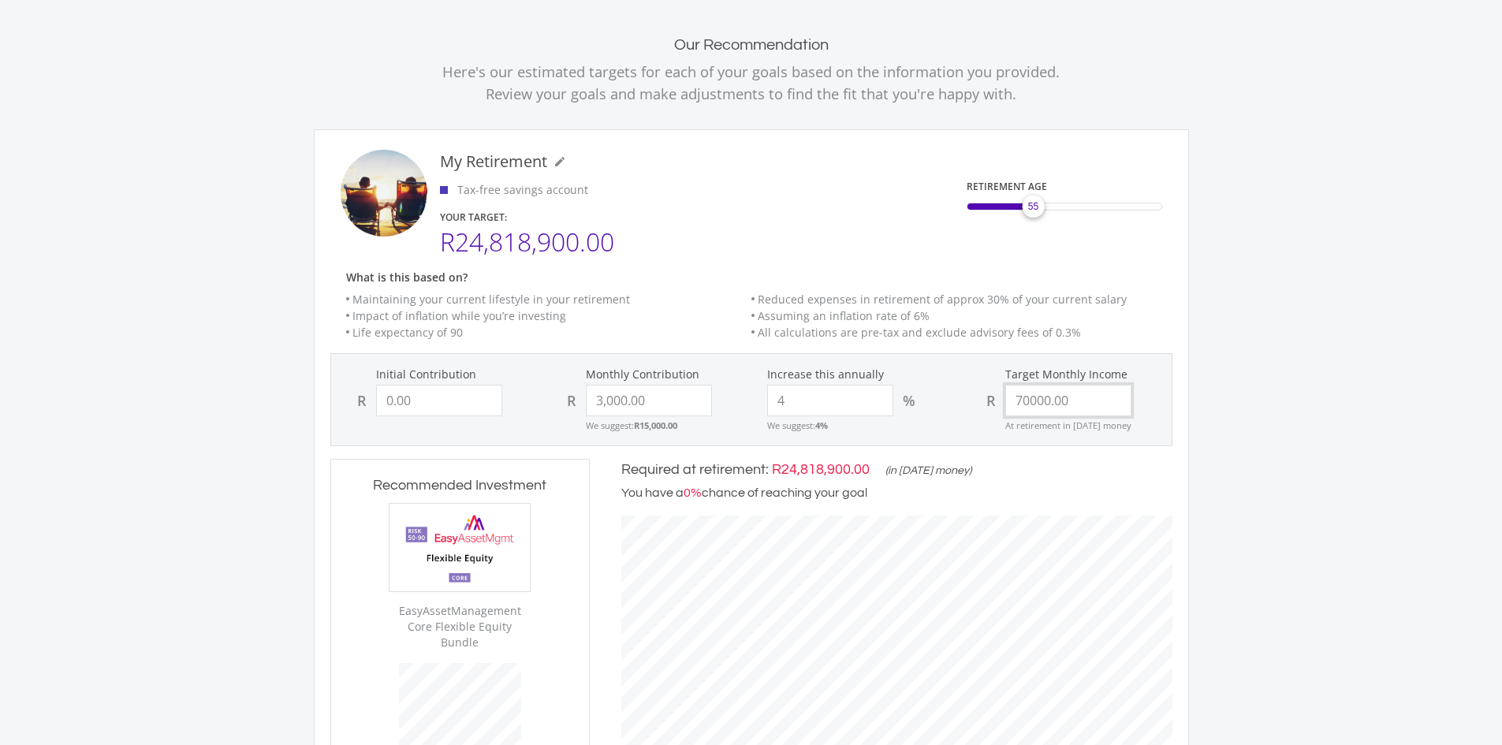
click at [1086, 396] on input "70000.00" at bounding box center [1068, 401] width 126 height 32
type input "70,000.00"
click at [665, 336] on li "Life expectancy of 90" at bounding box center [548, 332] width 405 height 17
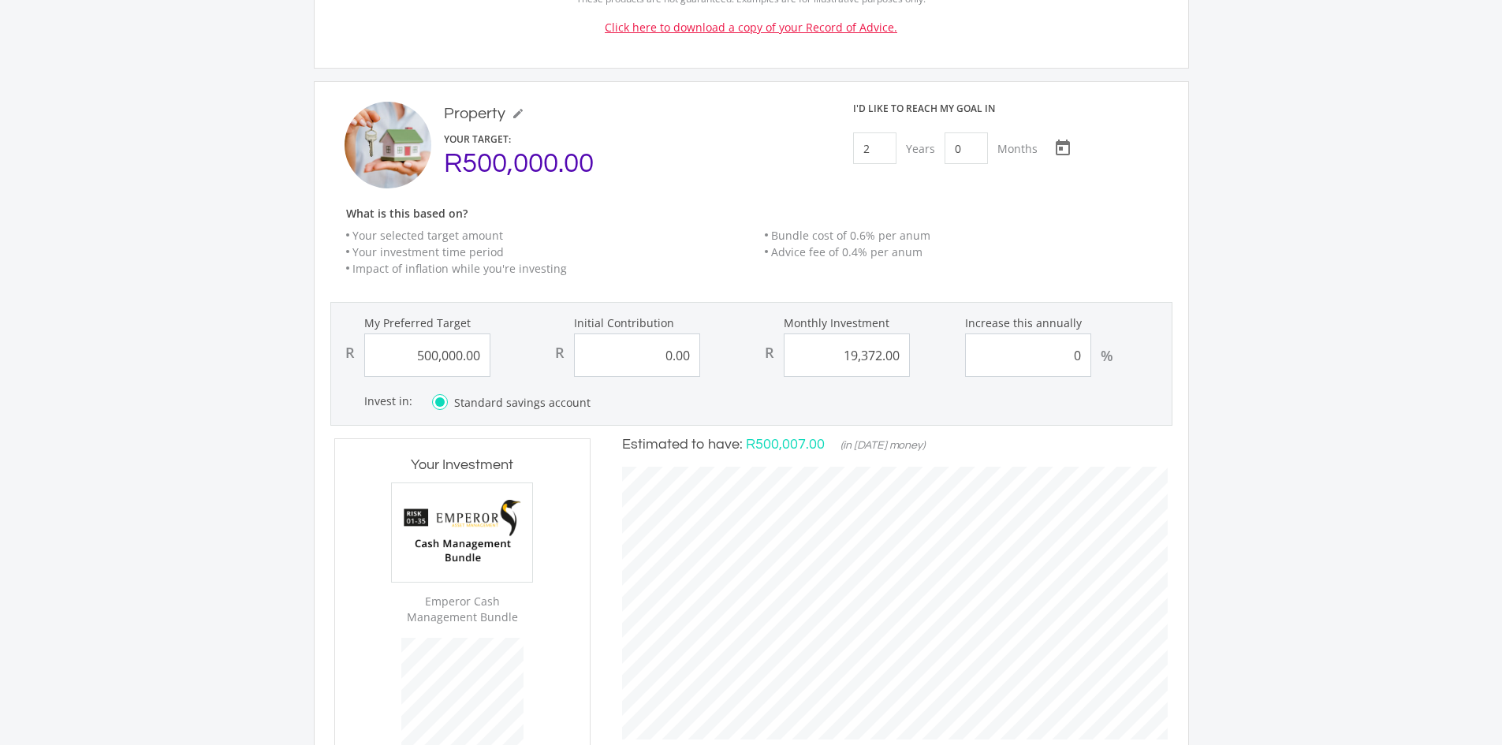
scroll to position [2602, 0]
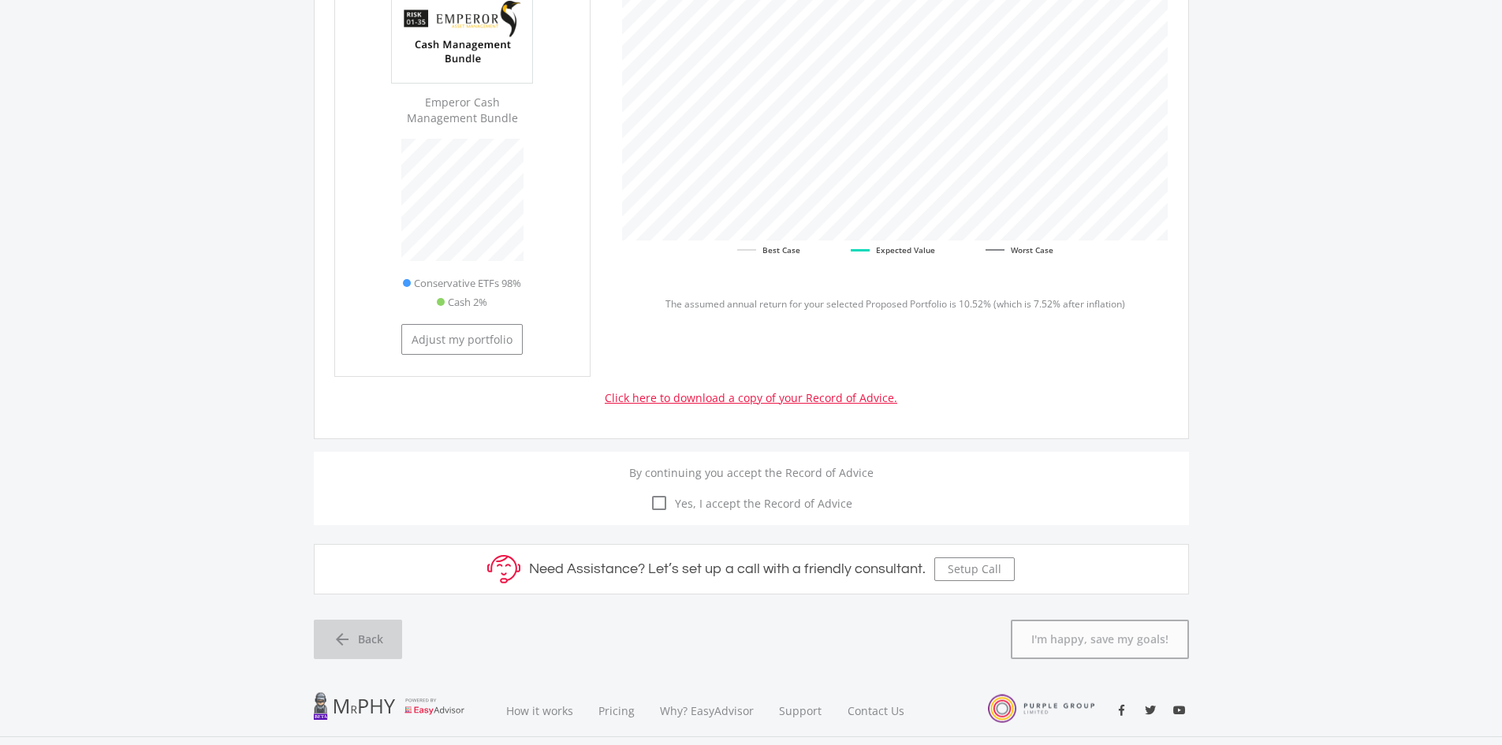
click at [353, 620] on link "arrow_back Back" at bounding box center [358, 639] width 88 height 39
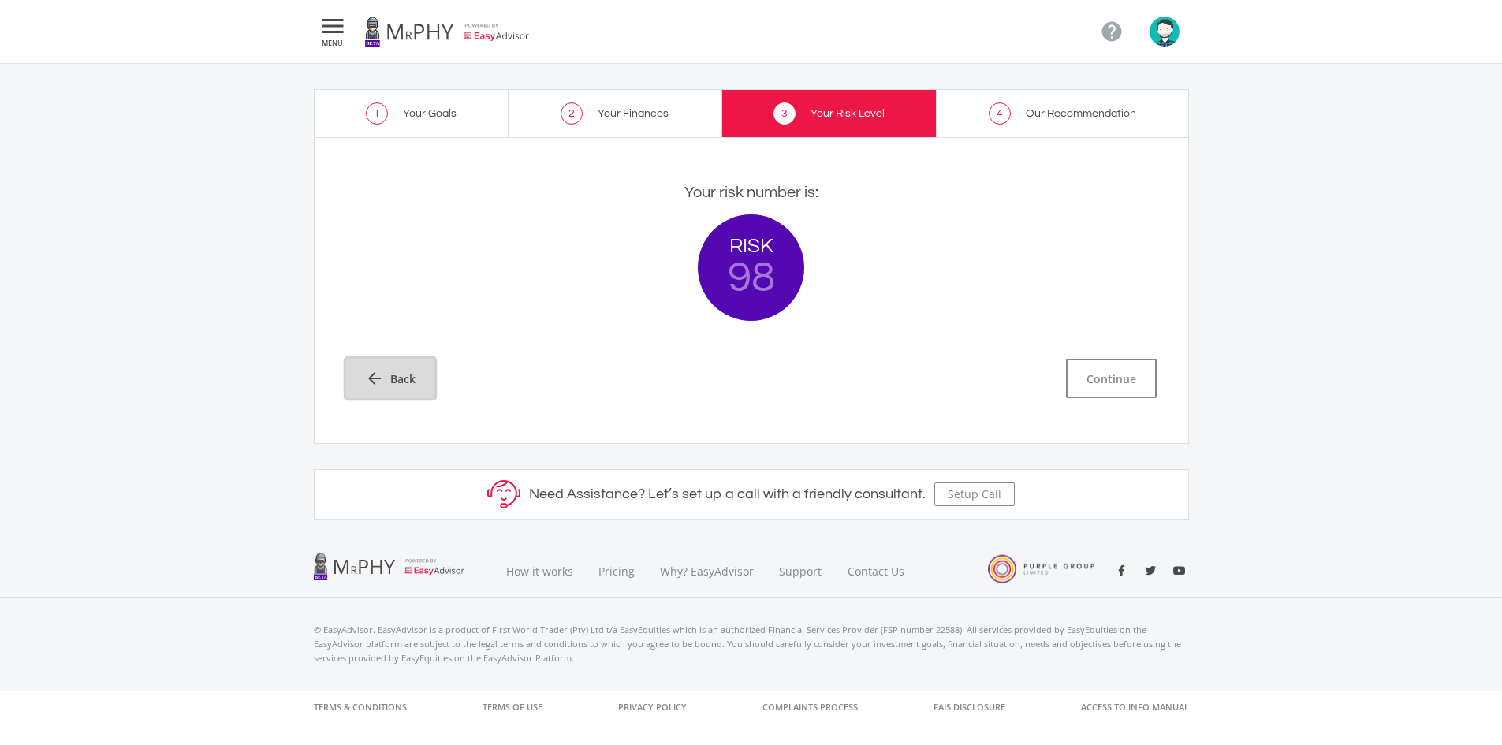
click at [396, 382] on span "Back" at bounding box center [402, 379] width 25 height 17
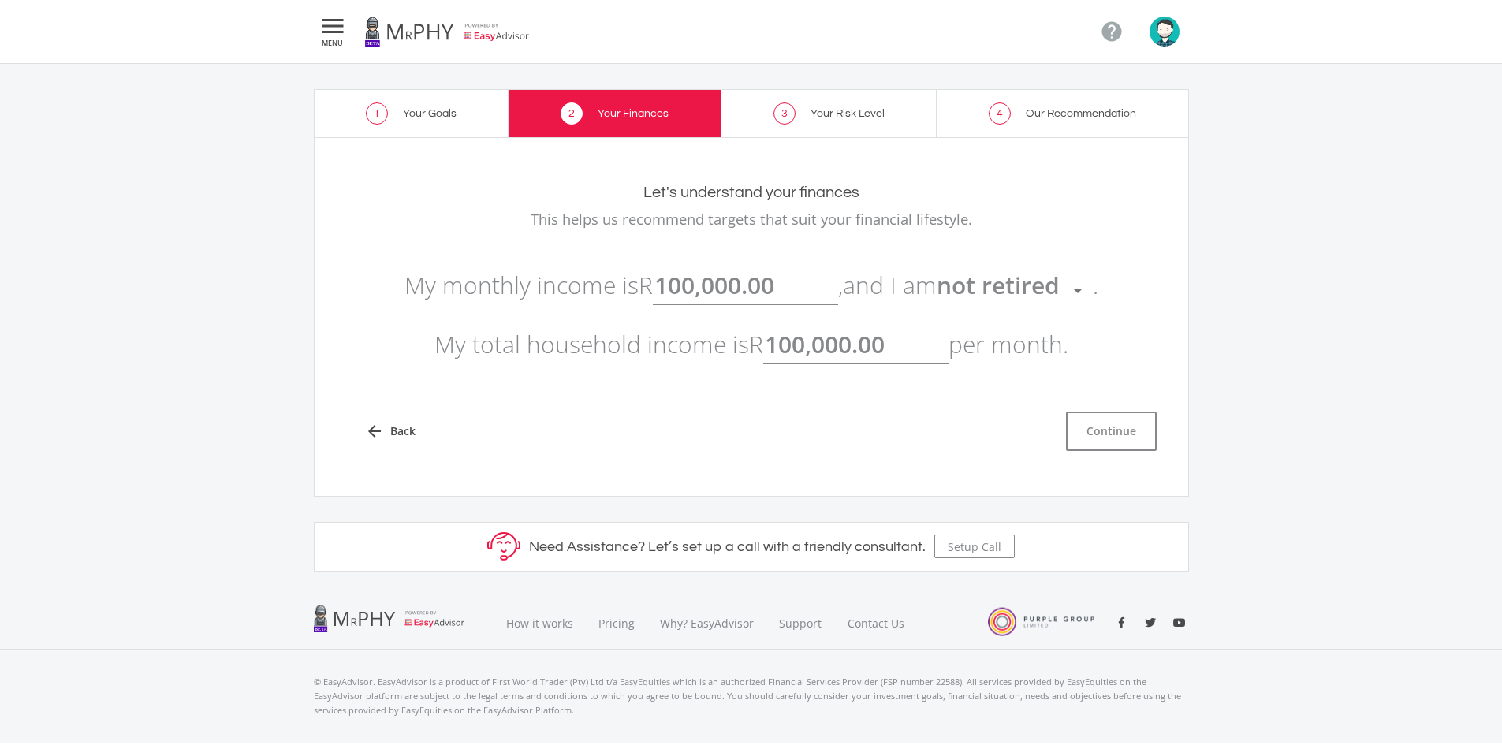
scroll to position [31, 0]
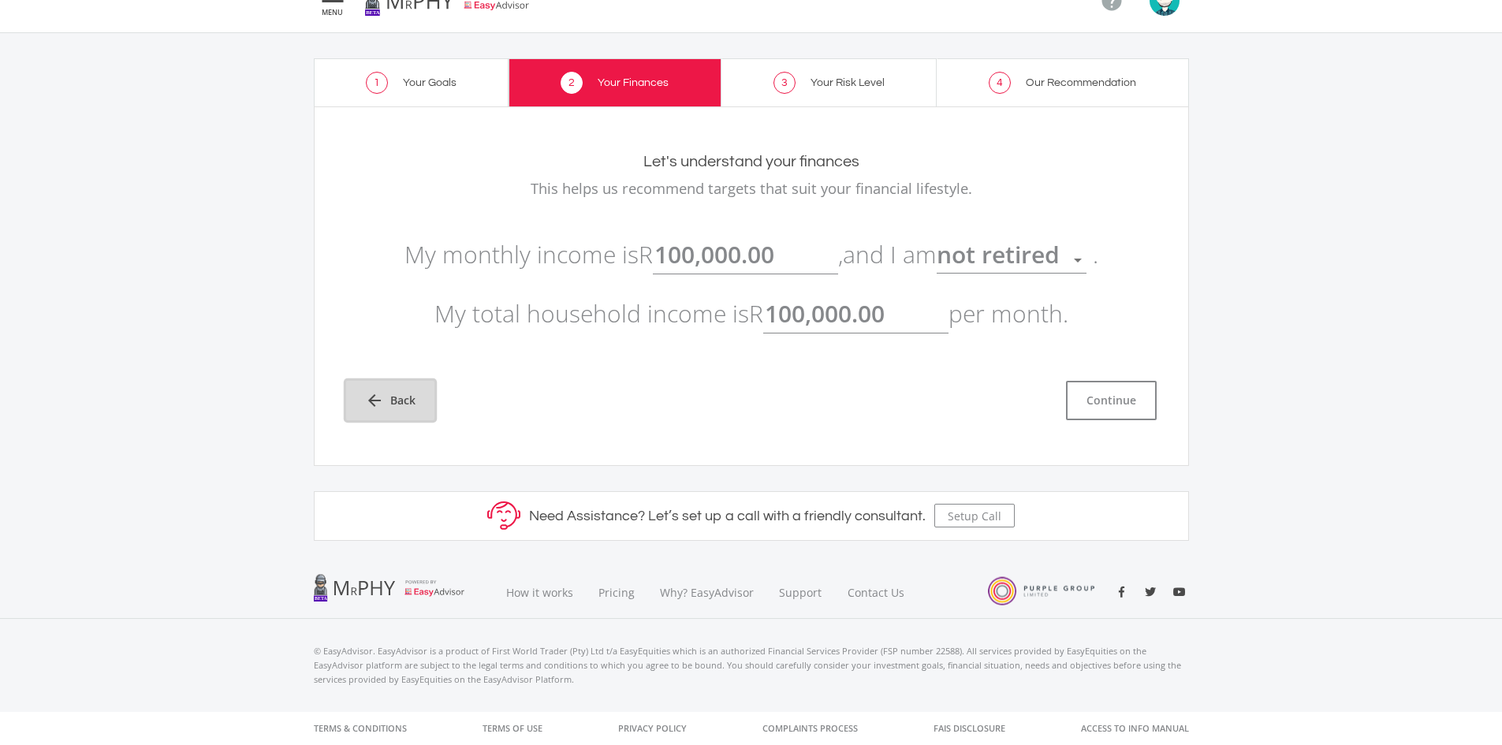
click at [397, 408] on span "Back" at bounding box center [402, 400] width 25 height 17
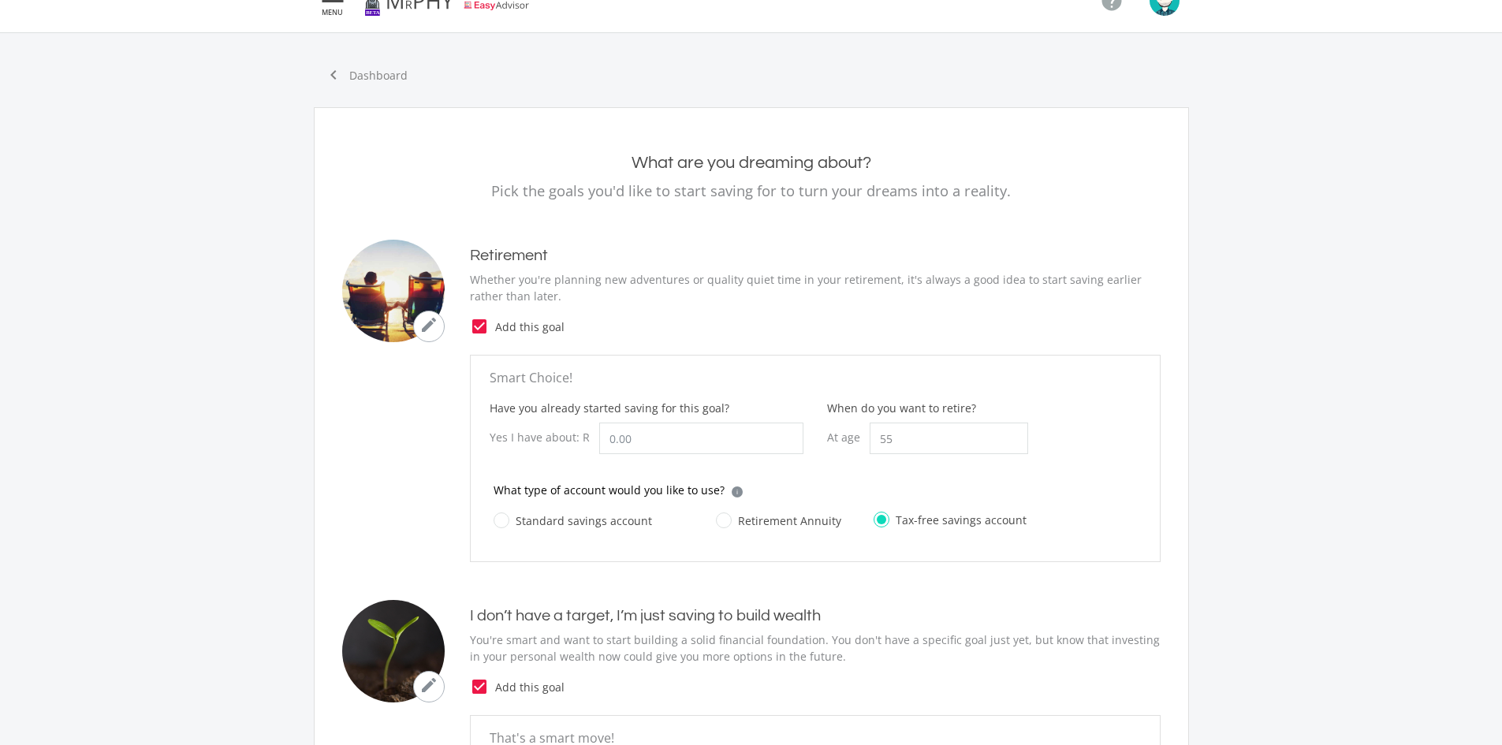
type input "5,000.00"
type input "2,000.00"
type input "19,372.00"
type input "0.00"
click at [367, 76] on link "chevron_left Dashboard" at bounding box center [366, 74] width 104 height 33
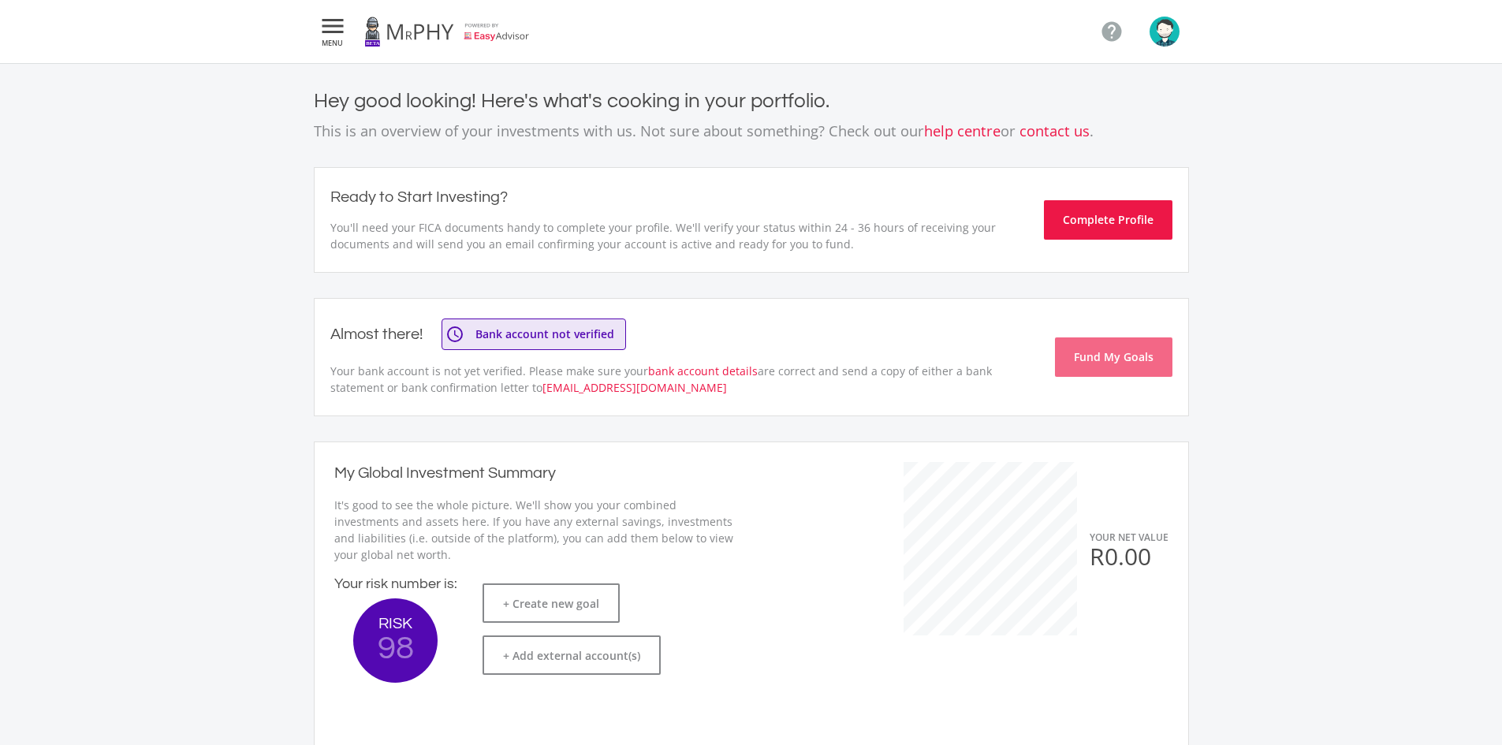
click at [335, 35] on icon "" at bounding box center [333, 26] width 28 height 19
click at [1178, 36] on div at bounding box center [751, 372] width 1502 height 745
click at [1168, 37] on img "button" at bounding box center [1165, 32] width 30 height 30
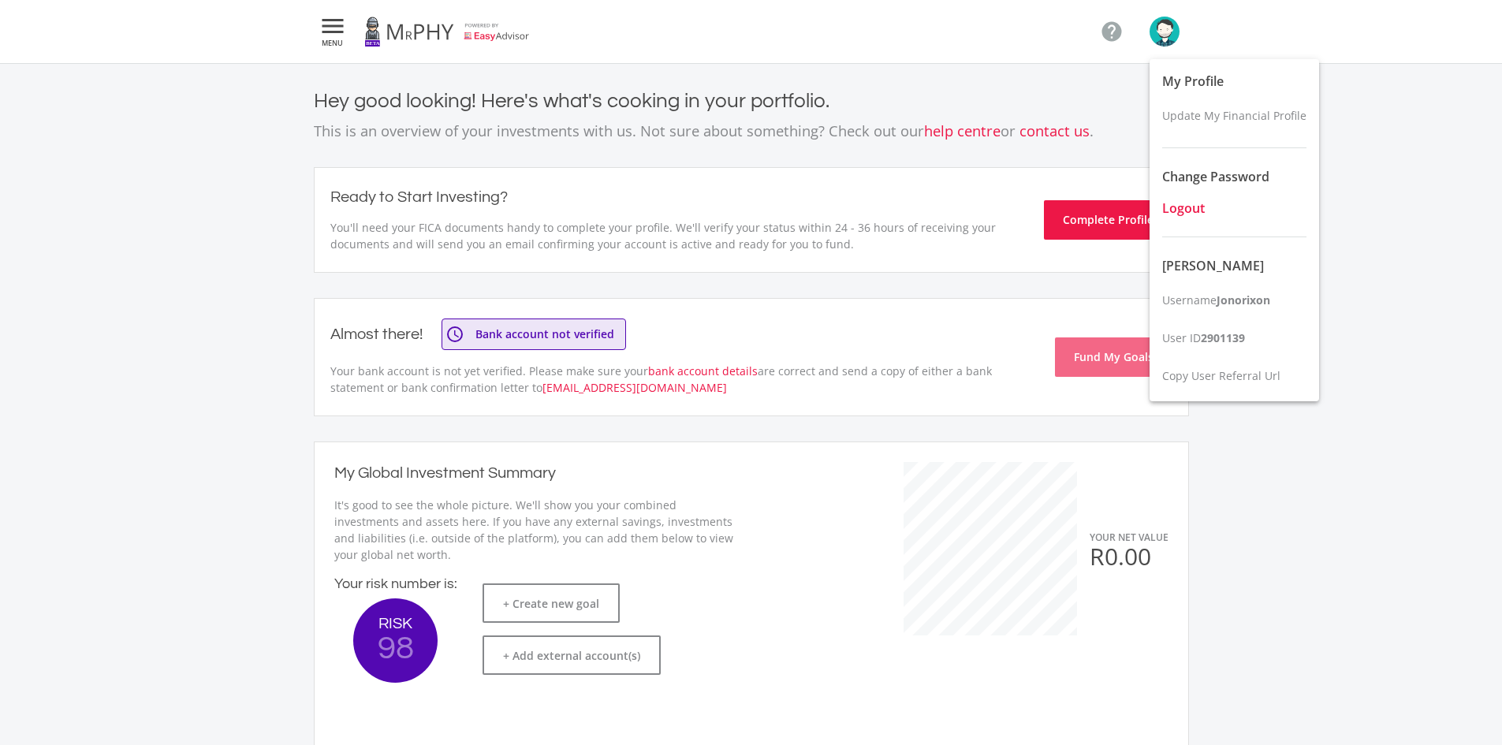
click at [1188, 211] on span "Logout" at bounding box center [1183, 207] width 43 height 17
